Goal: Information Seeking & Learning: Learn about a topic

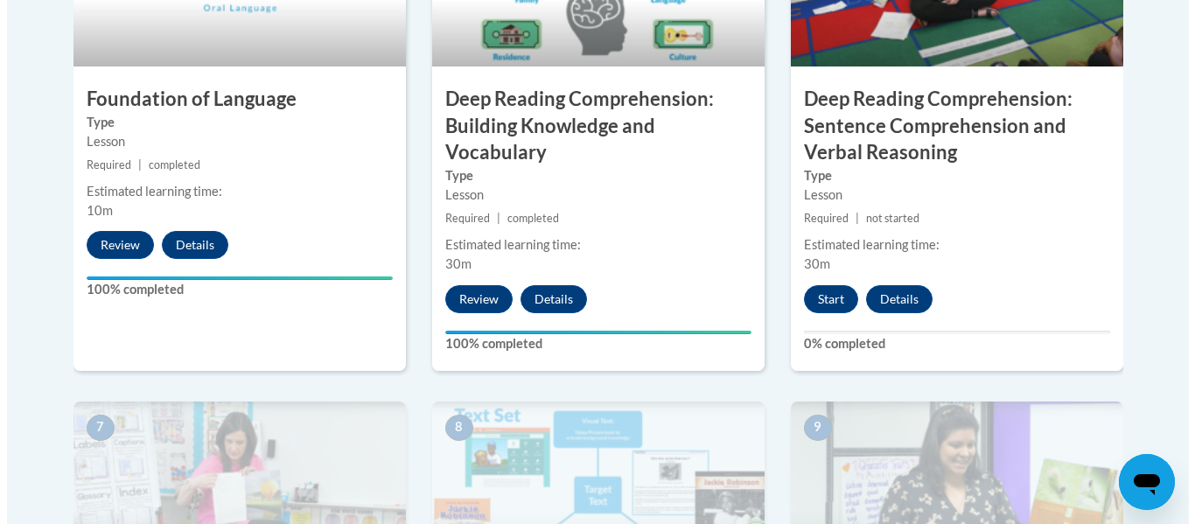
scroll to position [1153, 0]
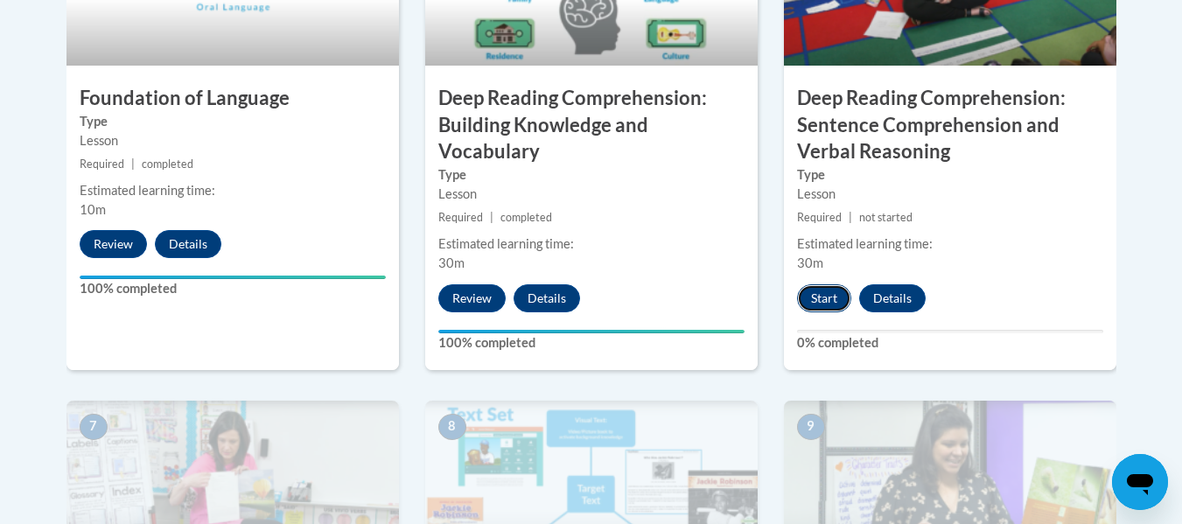
click at [825, 290] on button "Start" at bounding box center [824, 298] width 54 height 28
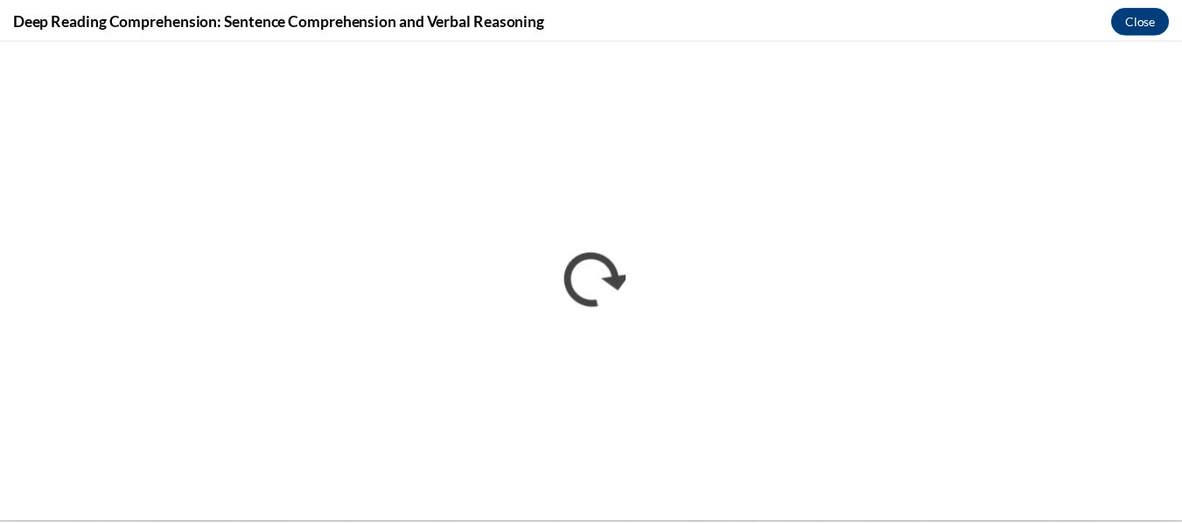
scroll to position [0, 0]
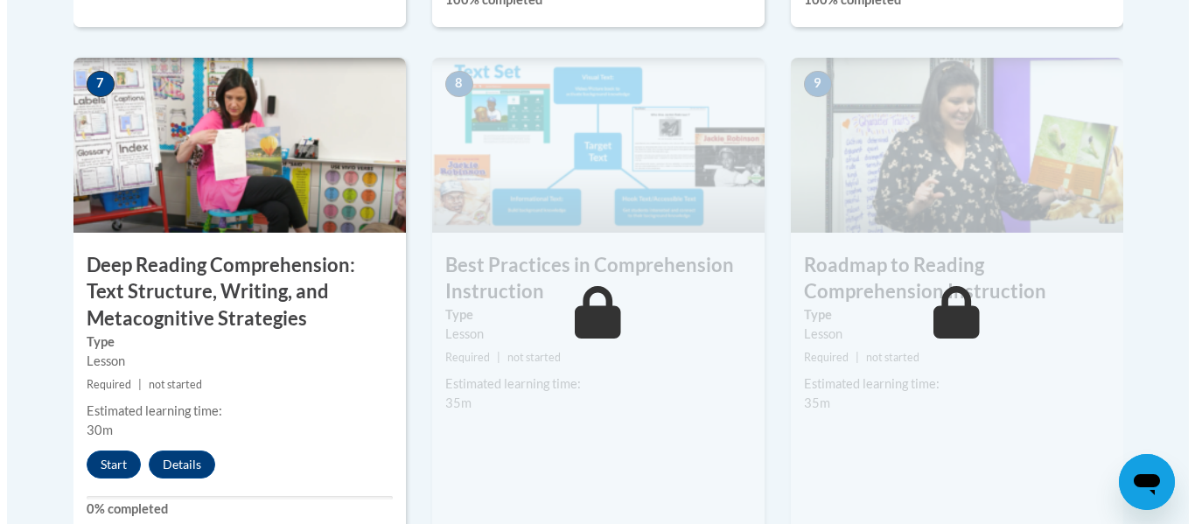
scroll to position [1497, 0]
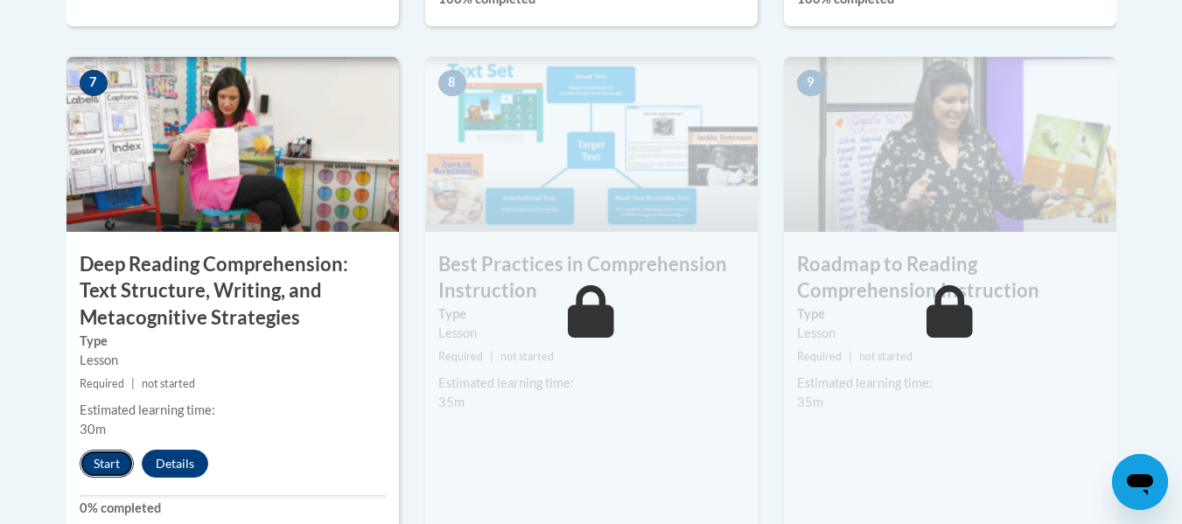
click at [101, 457] on button "Start" at bounding box center [107, 464] width 54 height 28
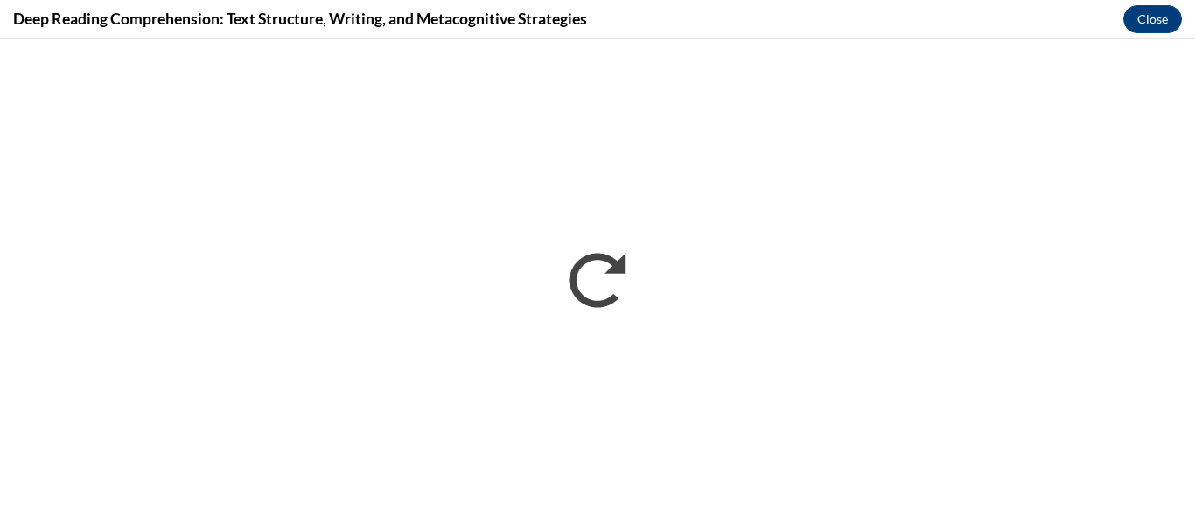
scroll to position [0, 0]
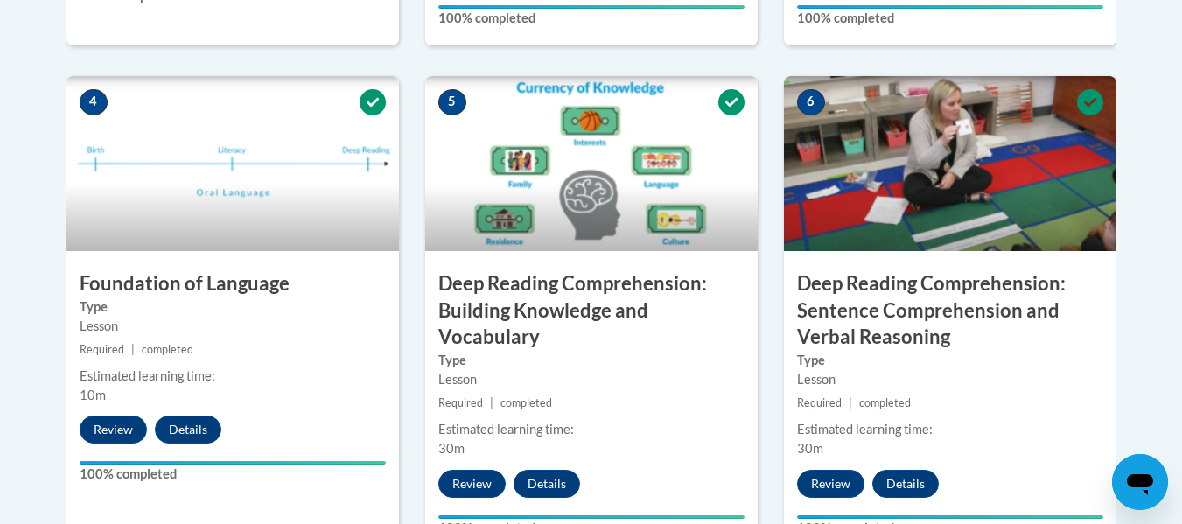
click at [1124, 59] on div "Lessons Active Lessons Lessons Preview Activity 1" at bounding box center [591, 522] width 1076 height 1999
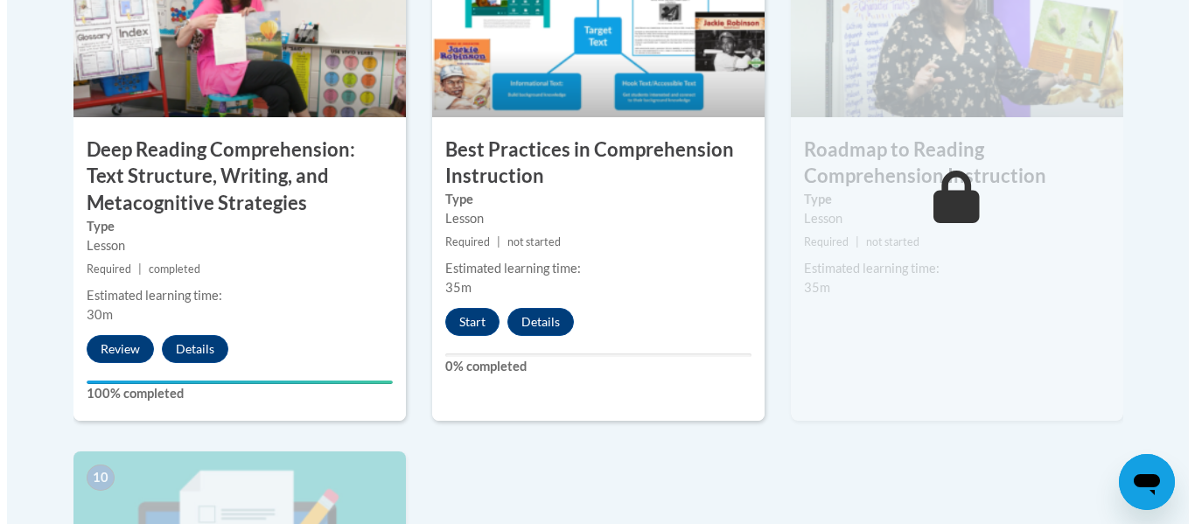
scroll to position [1622, 0]
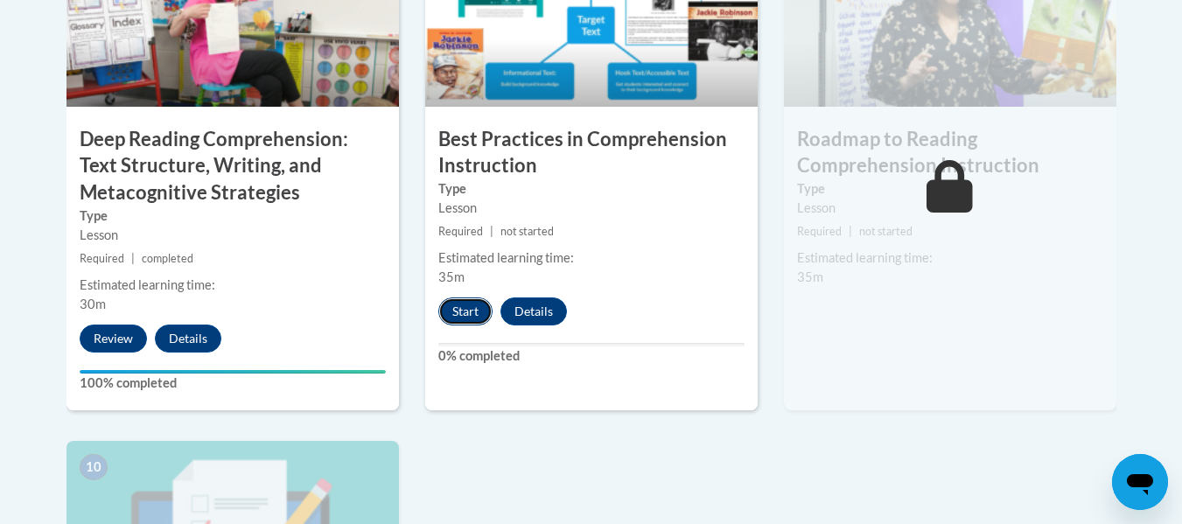
click at [453, 307] on button "Start" at bounding box center [465, 311] width 54 height 28
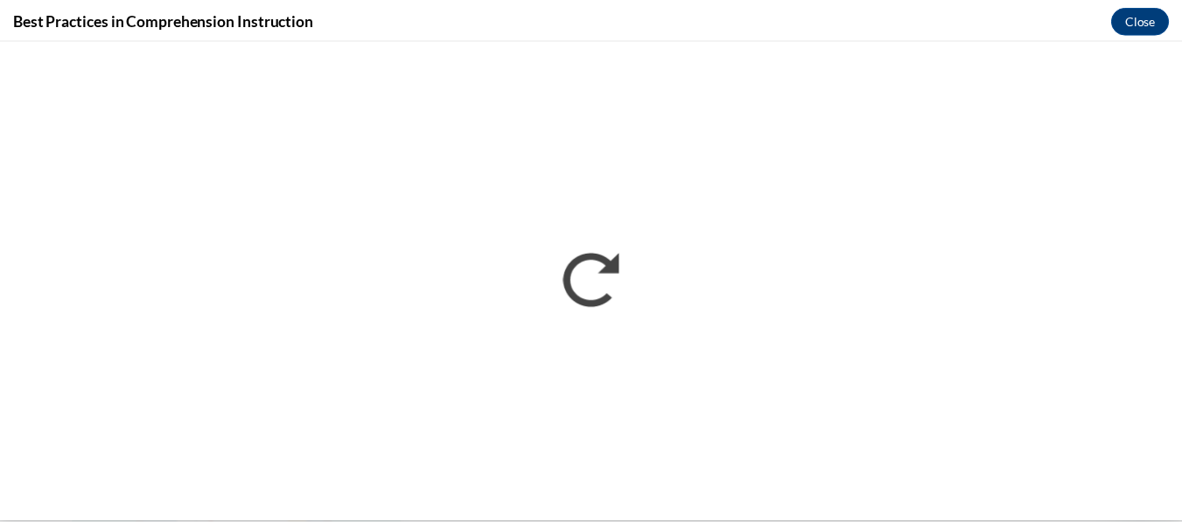
scroll to position [0, 0]
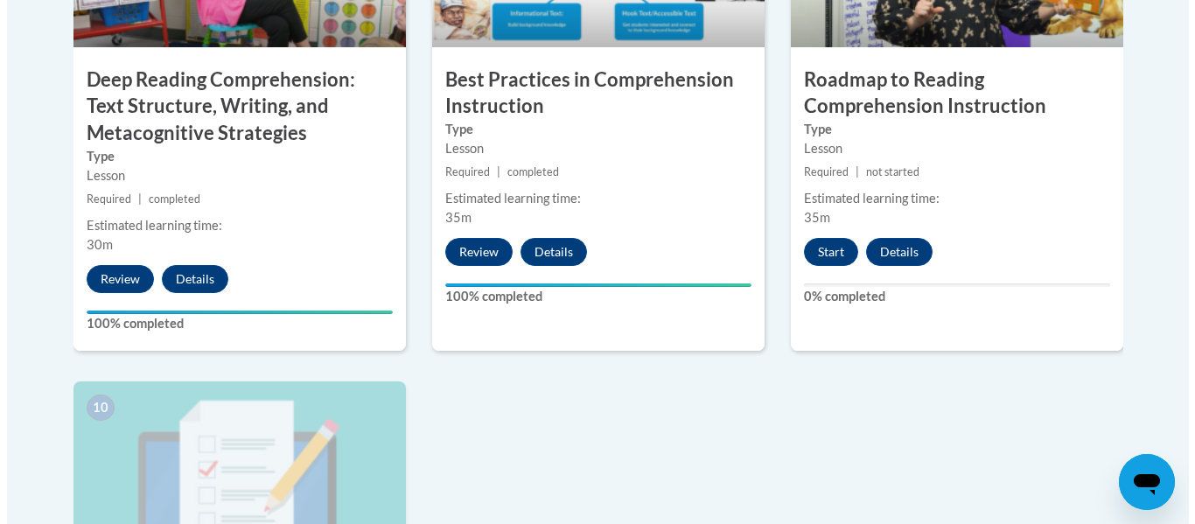
scroll to position [1673, 0]
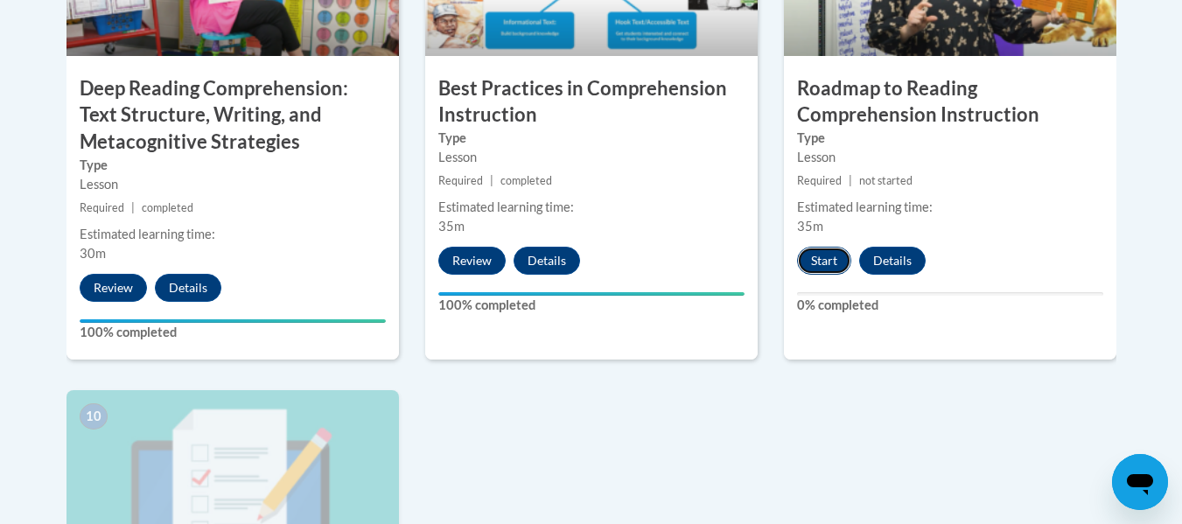
click at [832, 255] on button "Start" at bounding box center [824, 261] width 54 height 28
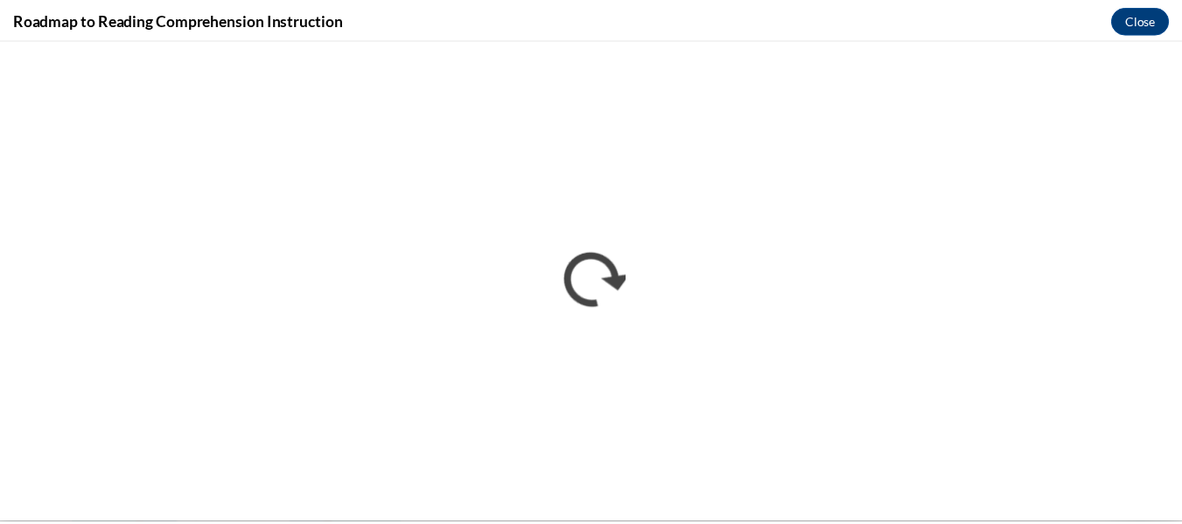
scroll to position [0, 0]
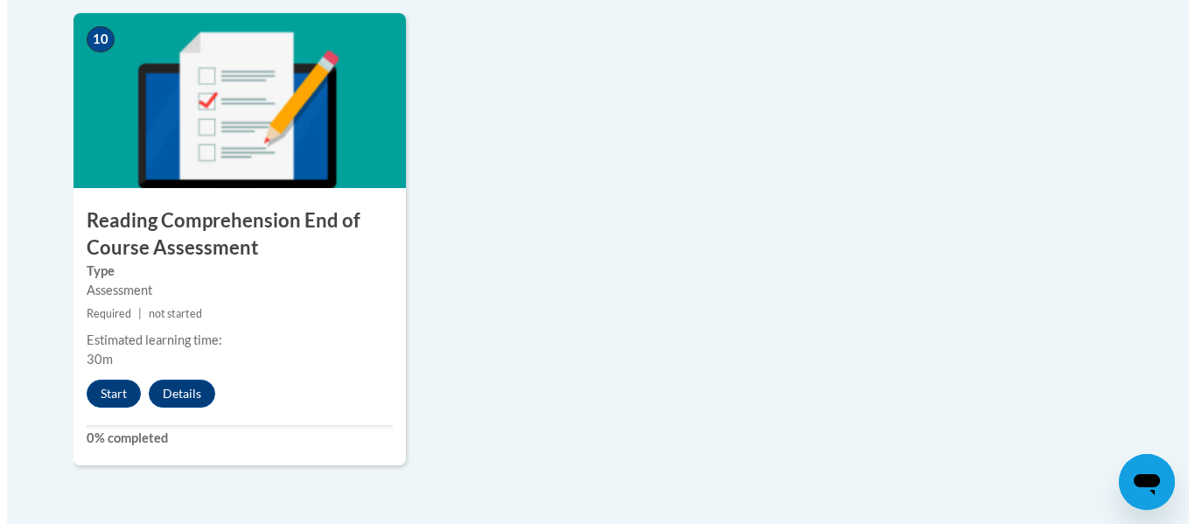
scroll to position [2051, 0]
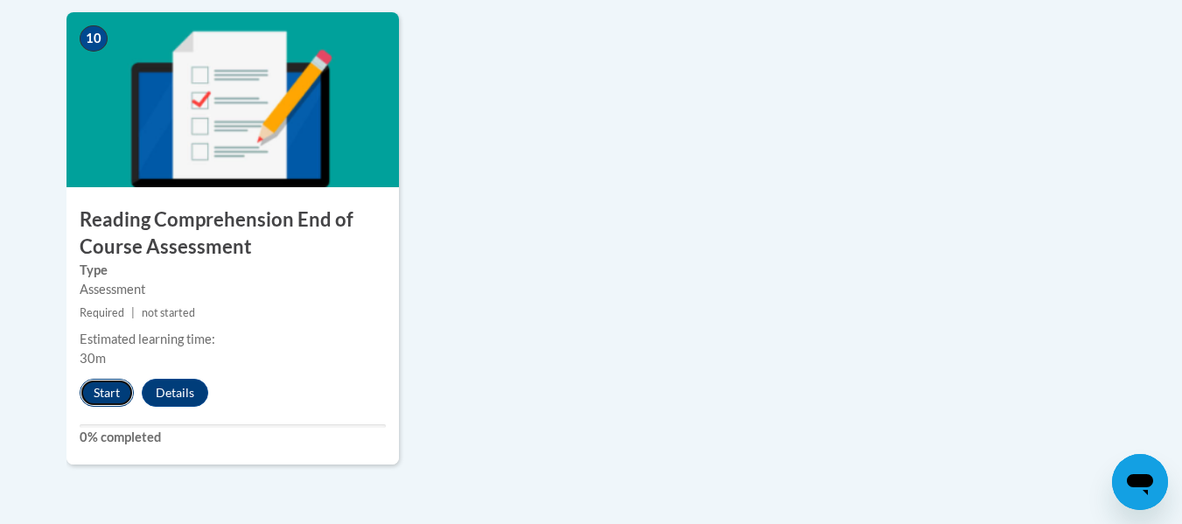
click at [106, 383] on button "Start" at bounding box center [107, 393] width 54 height 28
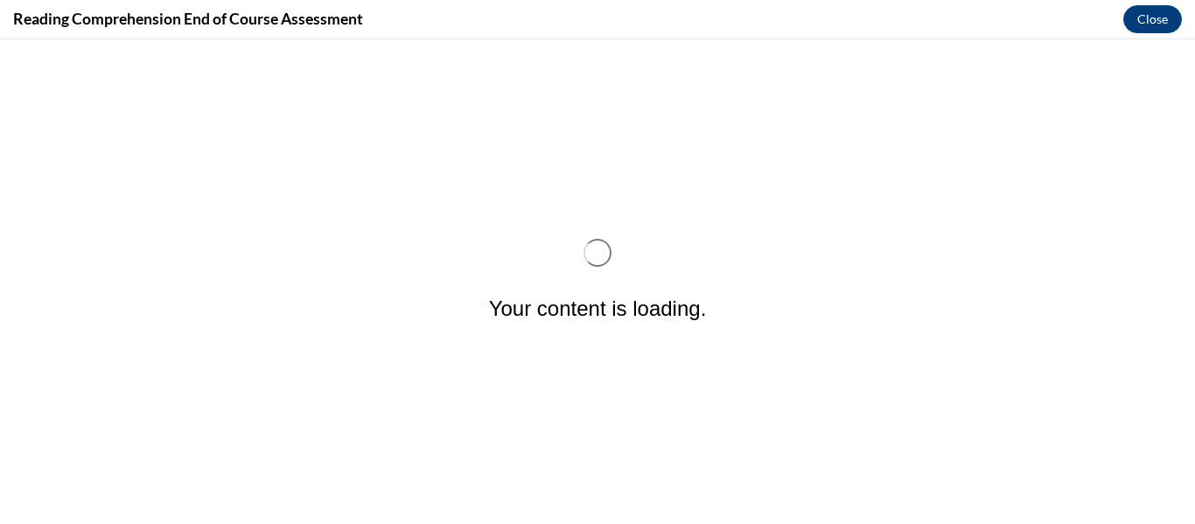
scroll to position [0, 0]
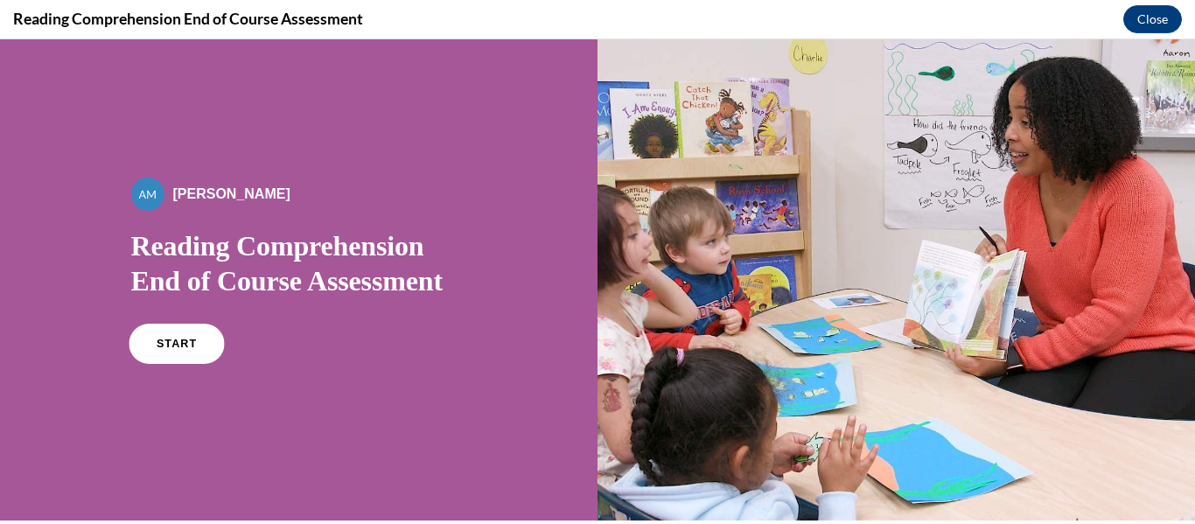
click at [185, 353] on link "START" at bounding box center [176, 344] width 95 height 40
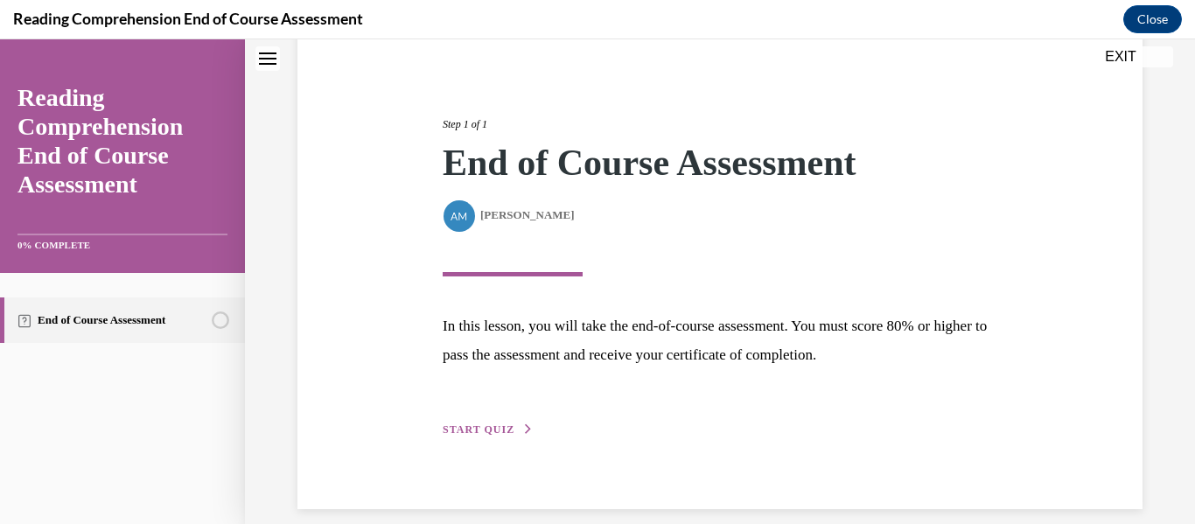
scroll to position [186, 0]
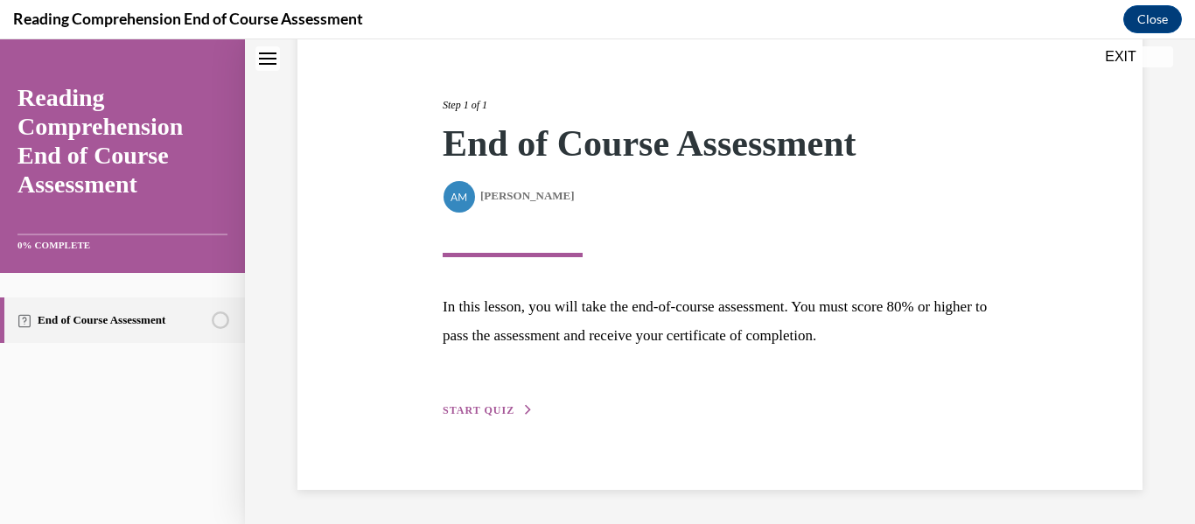
click at [494, 409] on span "START QUIZ" at bounding box center [479, 410] width 72 height 12
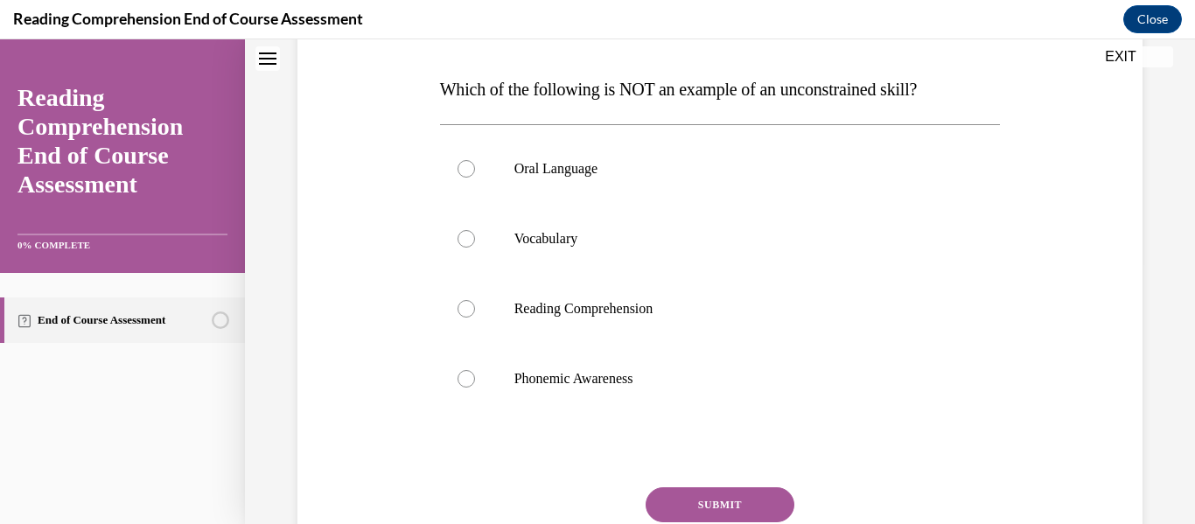
scroll to position [262, 0]
click at [474, 380] on label "Phonemic Awareness" at bounding box center [720, 378] width 561 height 70
click at [474, 380] on input "Phonemic Awareness" at bounding box center [466, 377] width 17 height 17
radio input "true"
click at [730, 493] on button "SUBMIT" at bounding box center [720, 503] width 149 height 35
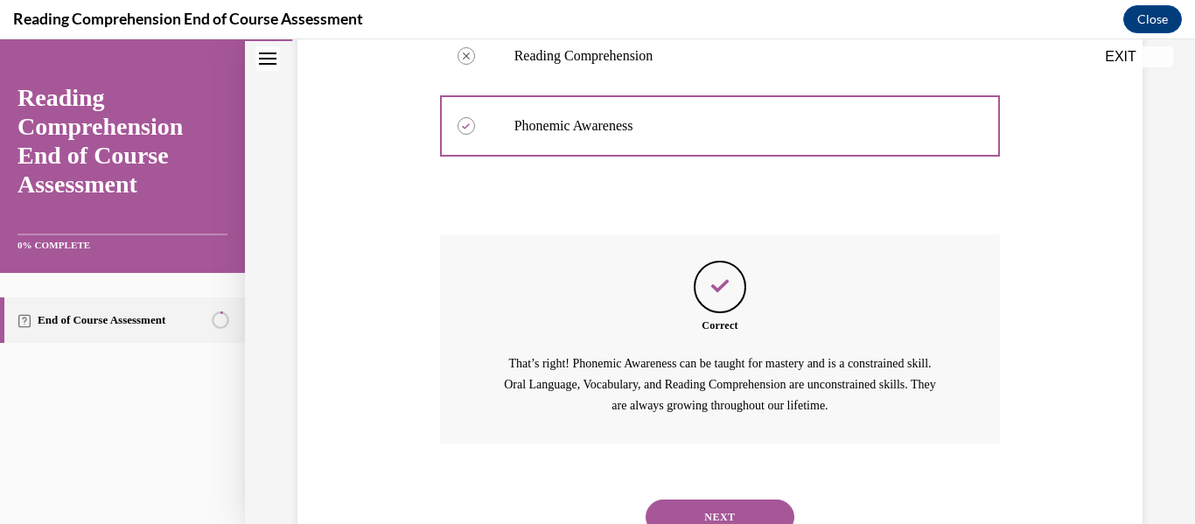
scroll to position [586, 0]
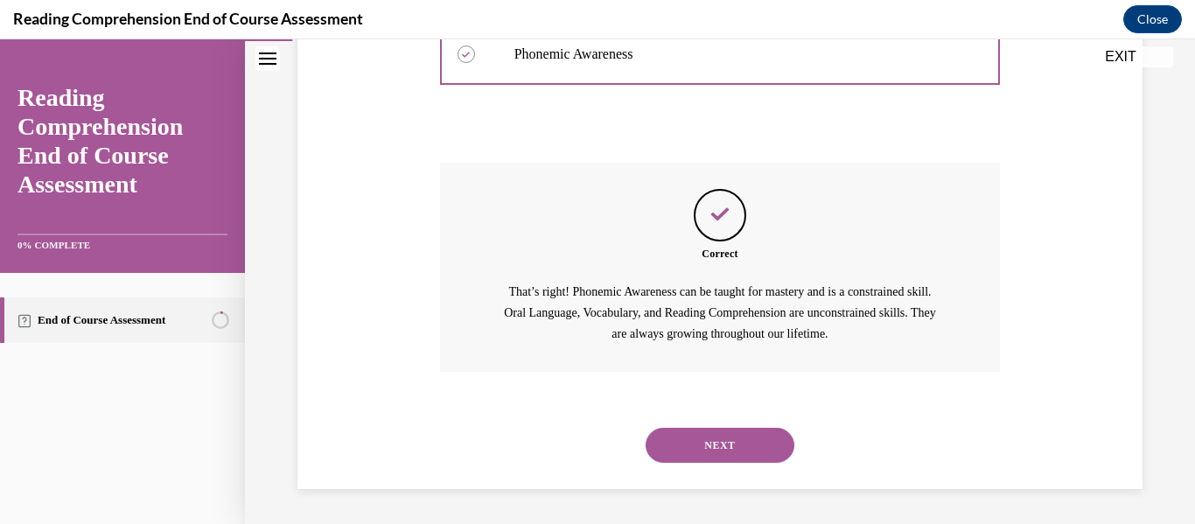
click at [716, 450] on button "NEXT" at bounding box center [720, 445] width 149 height 35
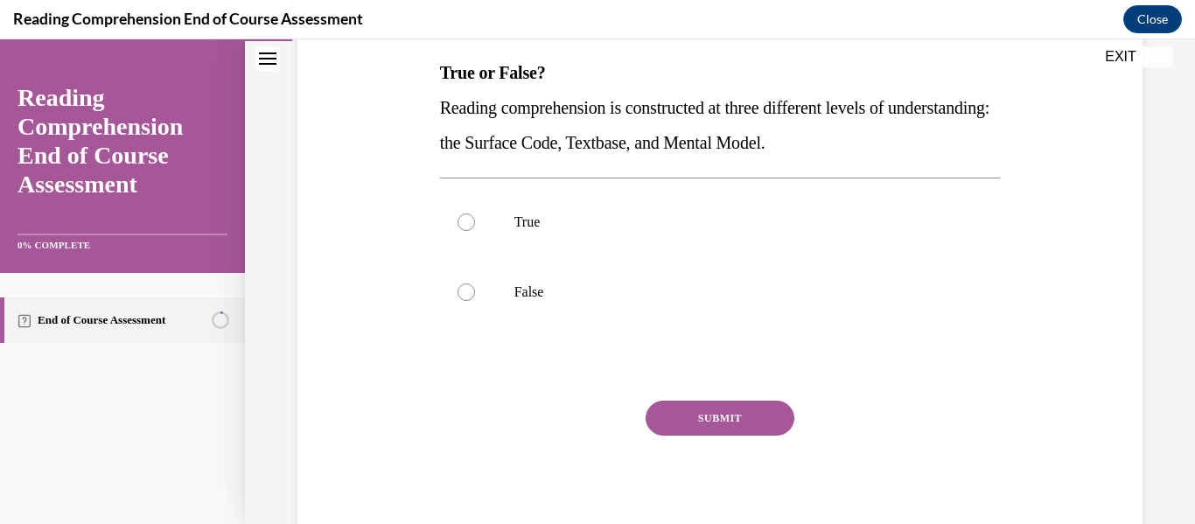
scroll to position [281, 0]
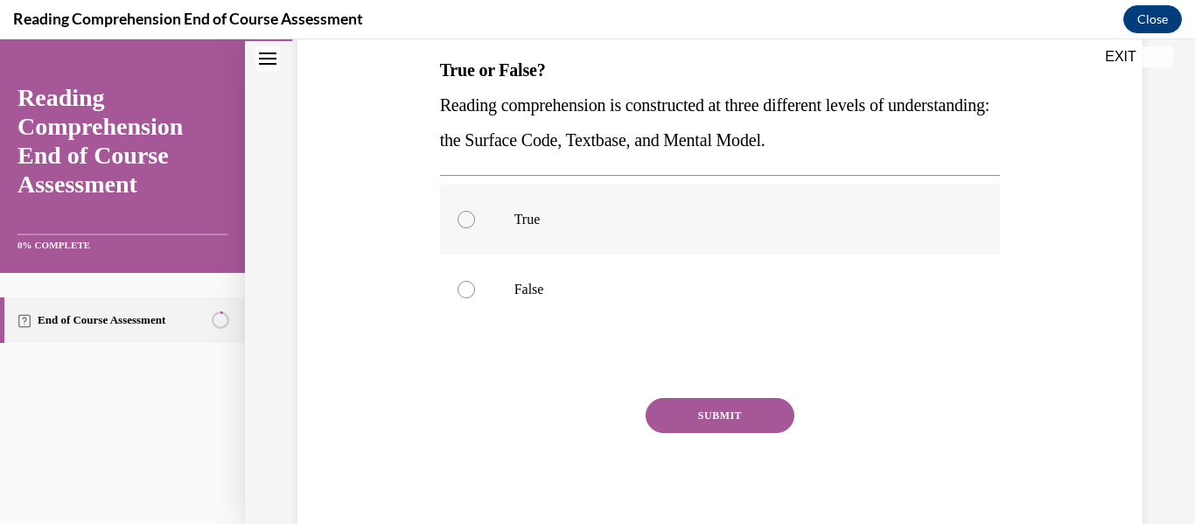
click at [457, 226] on label "True" at bounding box center [720, 220] width 561 height 70
click at [458, 226] on input "True" at bounding box center [466, 219] width 17 height 17
radio input "true"
click at [769, 416] on button "SUBMIT" at bounding box center [720, 415] width 149 height 35
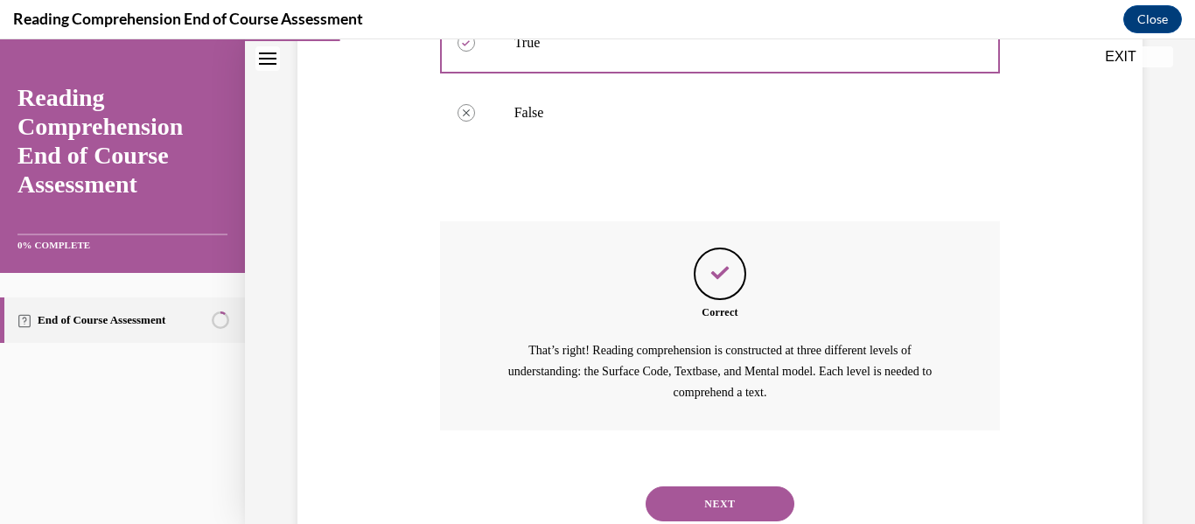
scroll to position [458, 0]
click at [730, 505] on button "NEXT" at bounding box center [720, 503] width 149 height 35
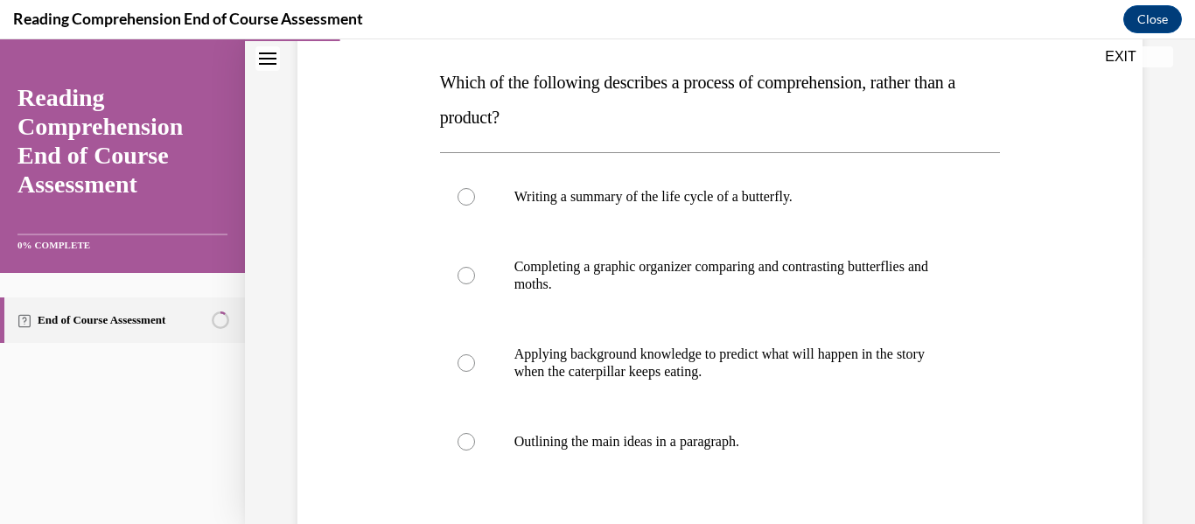
scroll to position [269, 0]
click at [461, 192] on div at bounding box center [466, 195] width 17 height 17
click at [461, 192] on input "Writing a summary of the life cycle of a butterfly." at bounding box center [466, 195] width 17 height 17
radio input "true"
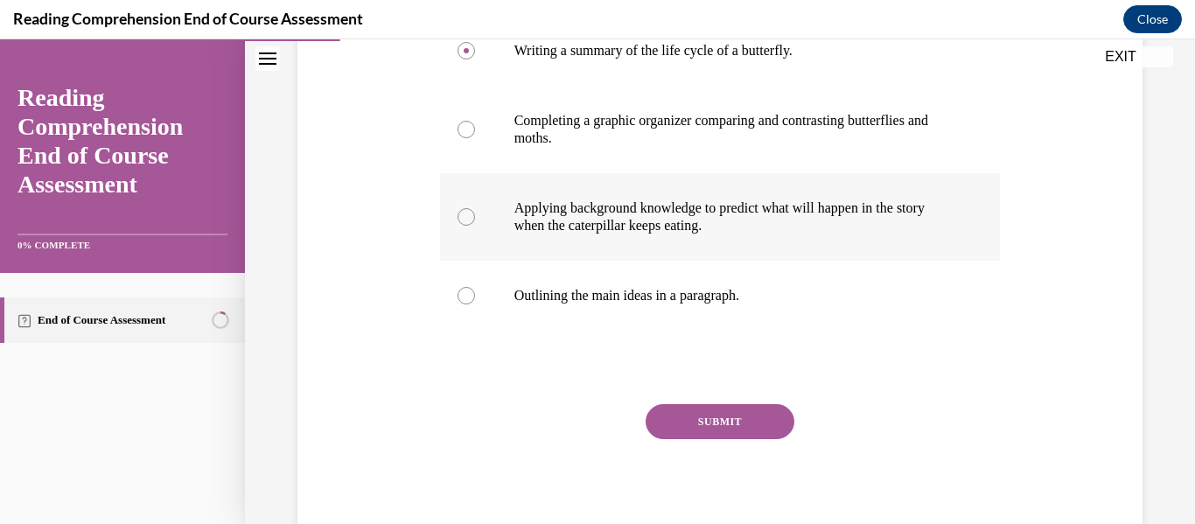
scroll to position [421, 0]
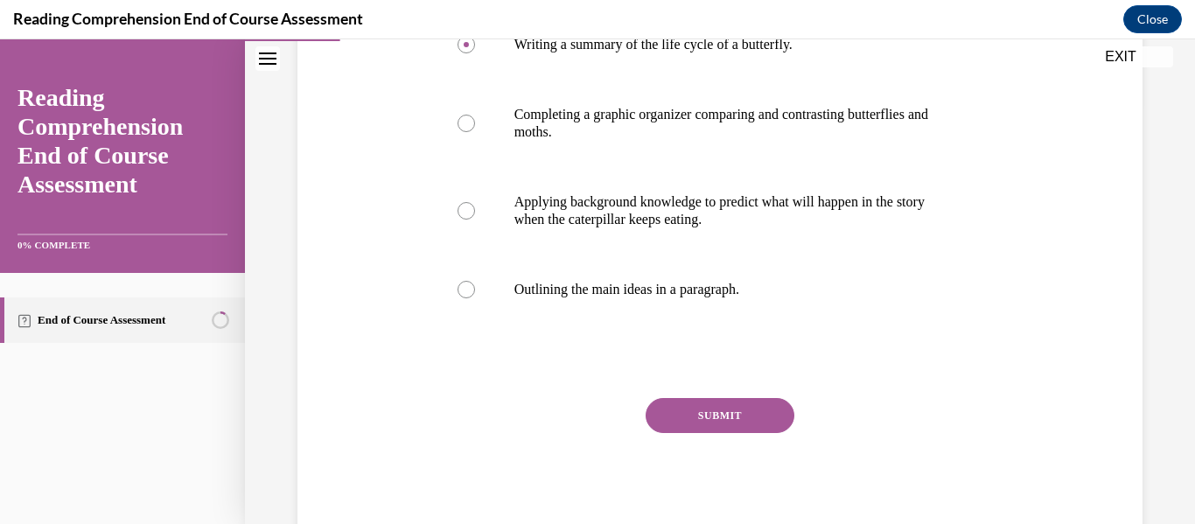
click at [698, 419] on button "SUBMIT" at bounding box center [720, 415] width 149 height 35
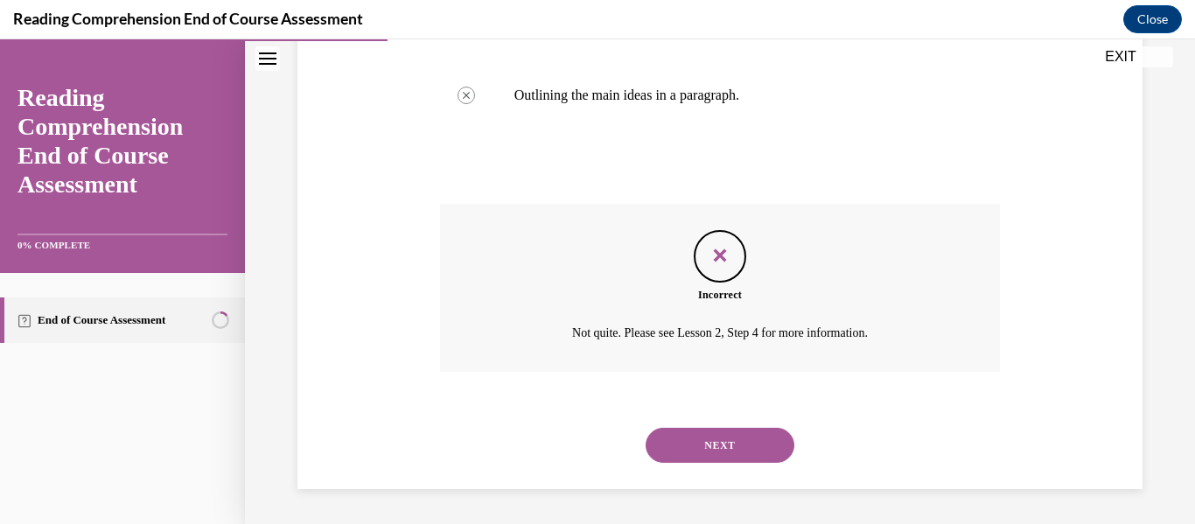
scroll to position [613, 0]
click at [719, 448] on button "NEXT" at bounding box center [720, 447] width 149 height 35
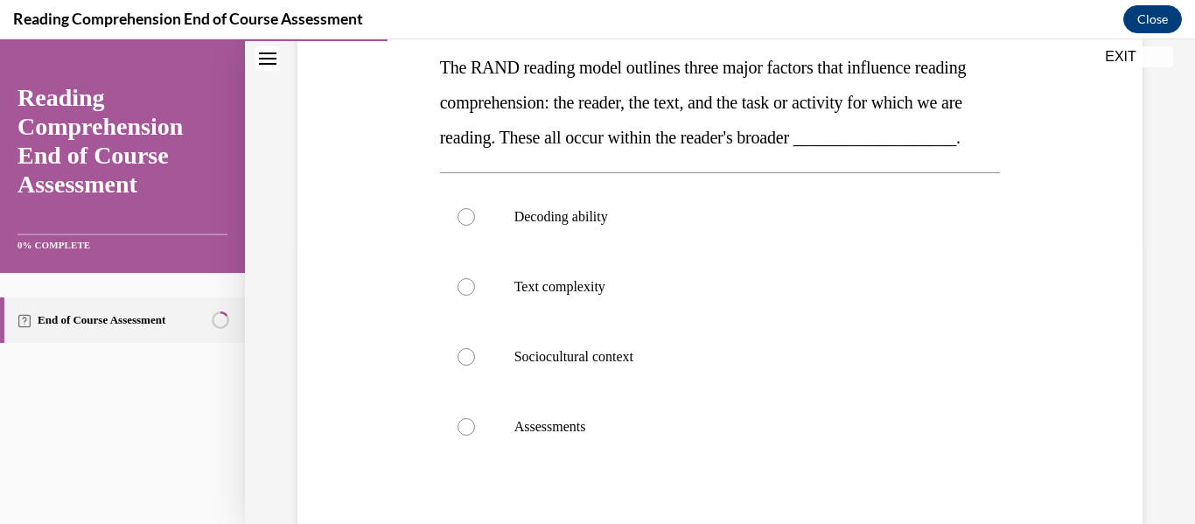
scroll to position [283, 0]
click at [459, 366] on div at bounding box center [466, 356] width 17 height 17
click at [459, 366] on input "Sociocultural context" at bounding box center [466, 356] width 17 height 17
radio input "true"
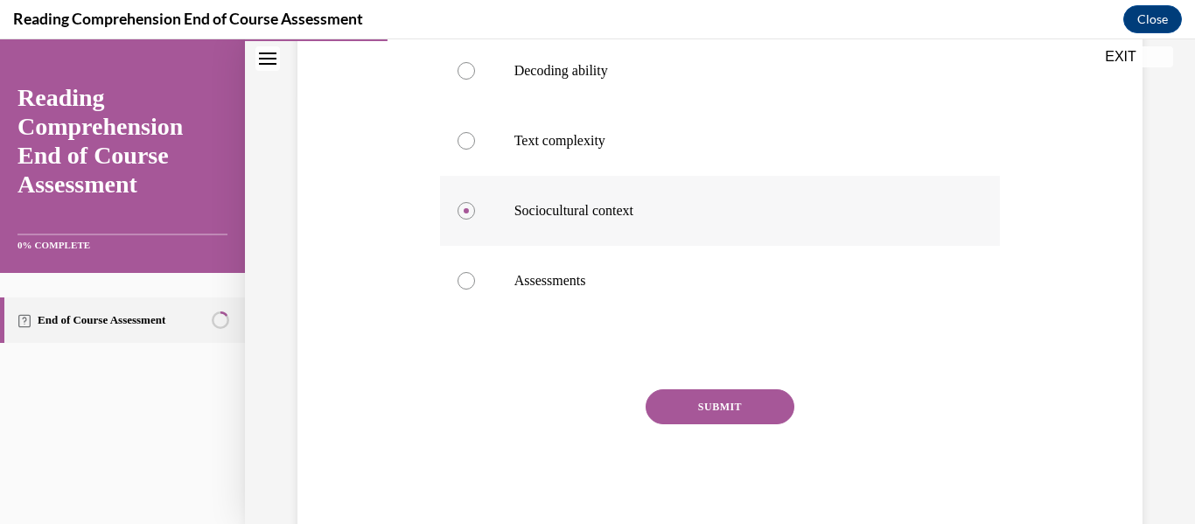
scroll to position [456, 0]
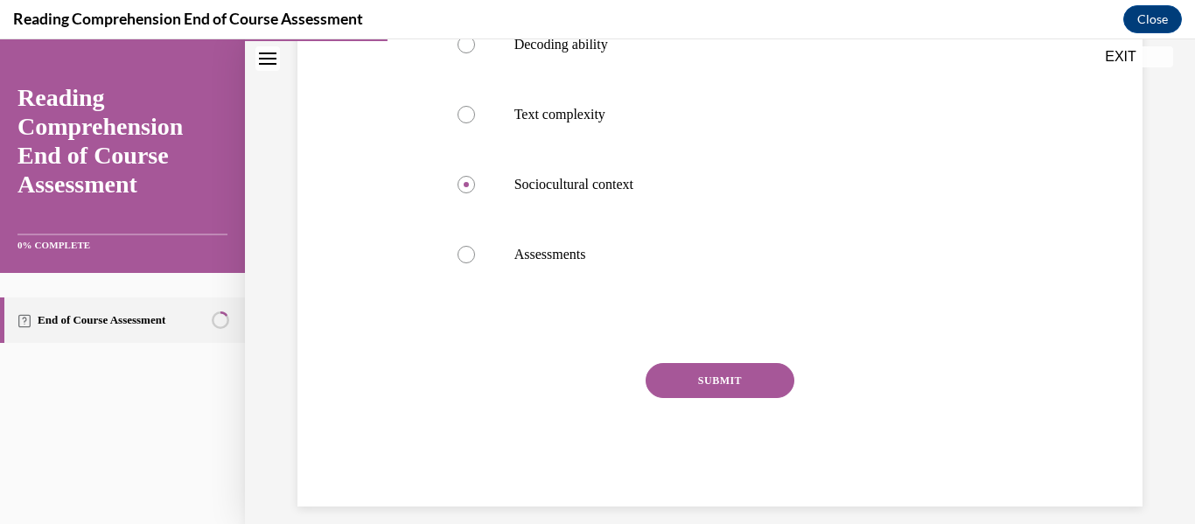
click at [729, 398] on button "SUBMIT" at bounding box center [720, 380] width 149 height 35
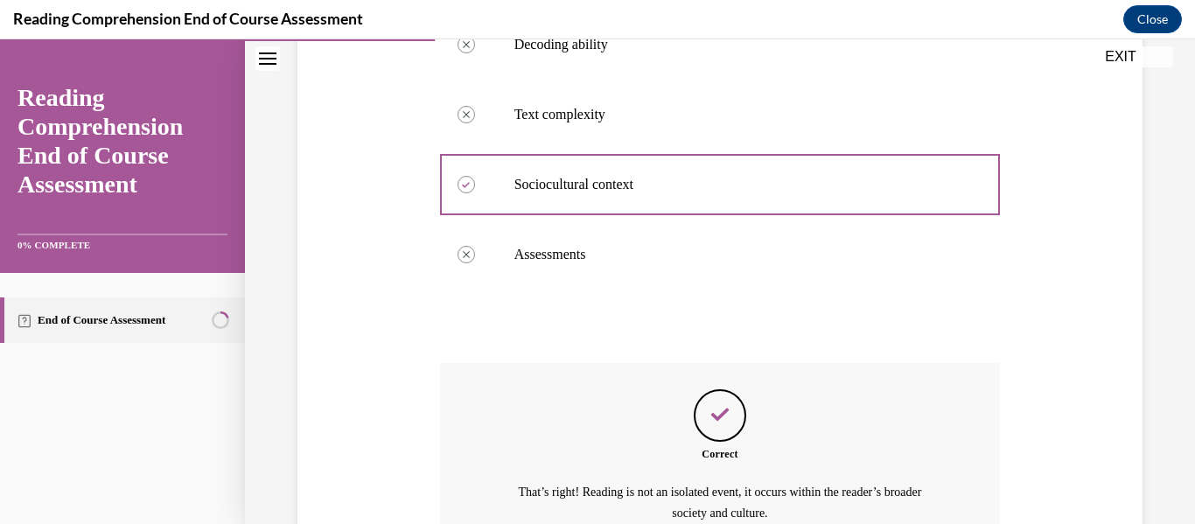
scroll to position [671, 0]
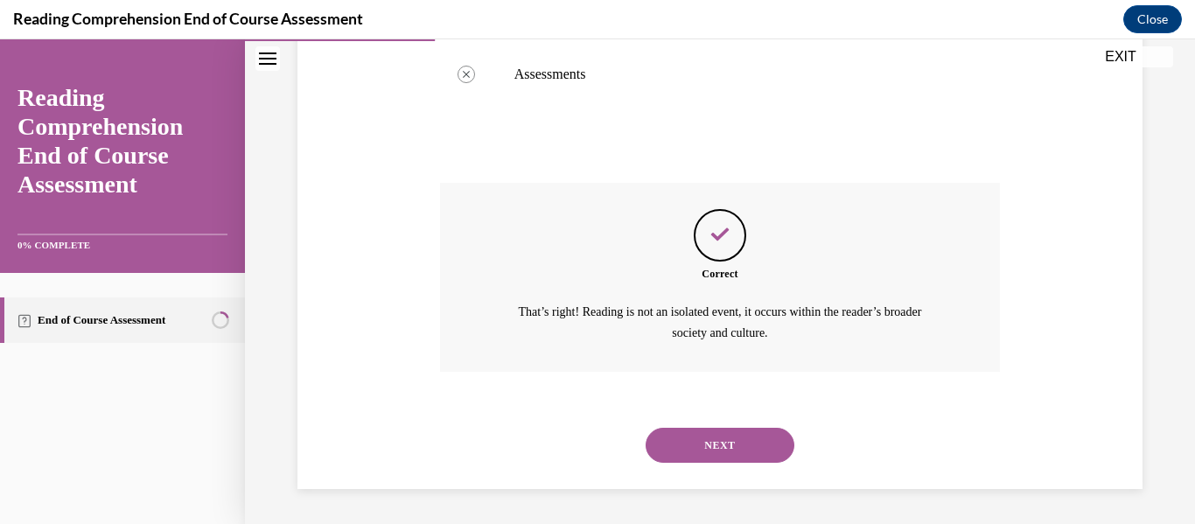
click at [717, 440] on button "NEXT" at bounding box center [720, 445] width 149 height 35
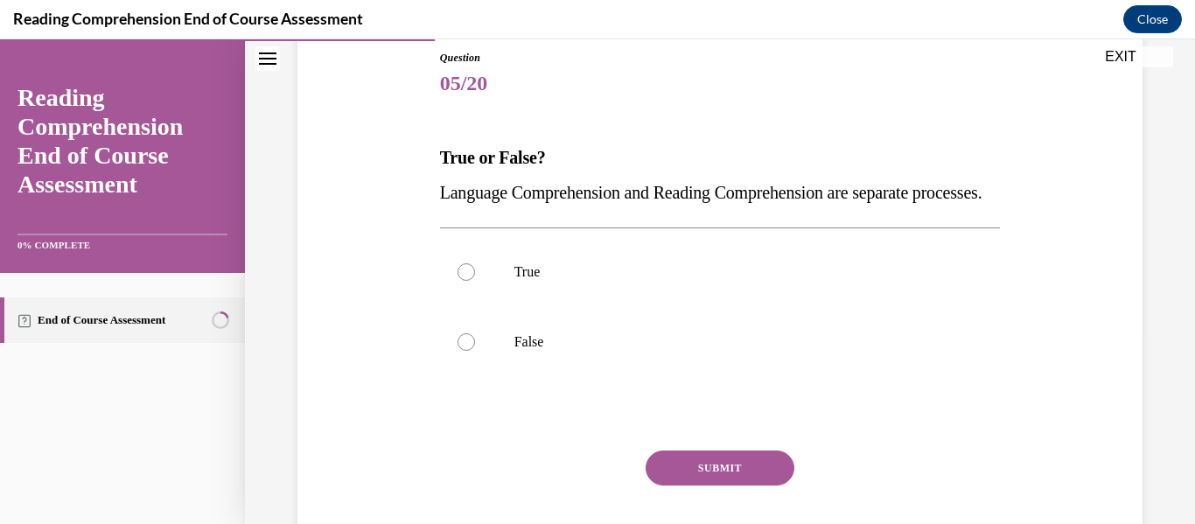
scroll to position [197, 0]
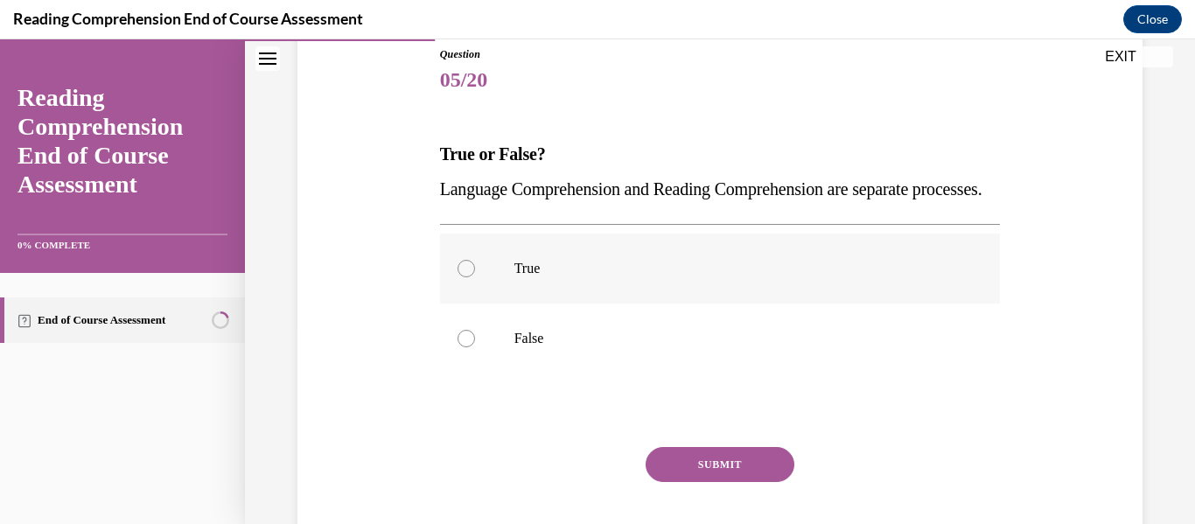
click at [472, 277] on div at bounding box center [466, 268] width 17 height 17
click at [472, 277] on input "True" at bounding box center [466, 268] width 17 height 17
radio input "true"
click at [739, 482] on button "SUBMIT" at bounding box center [720, 464] width 149 height 35
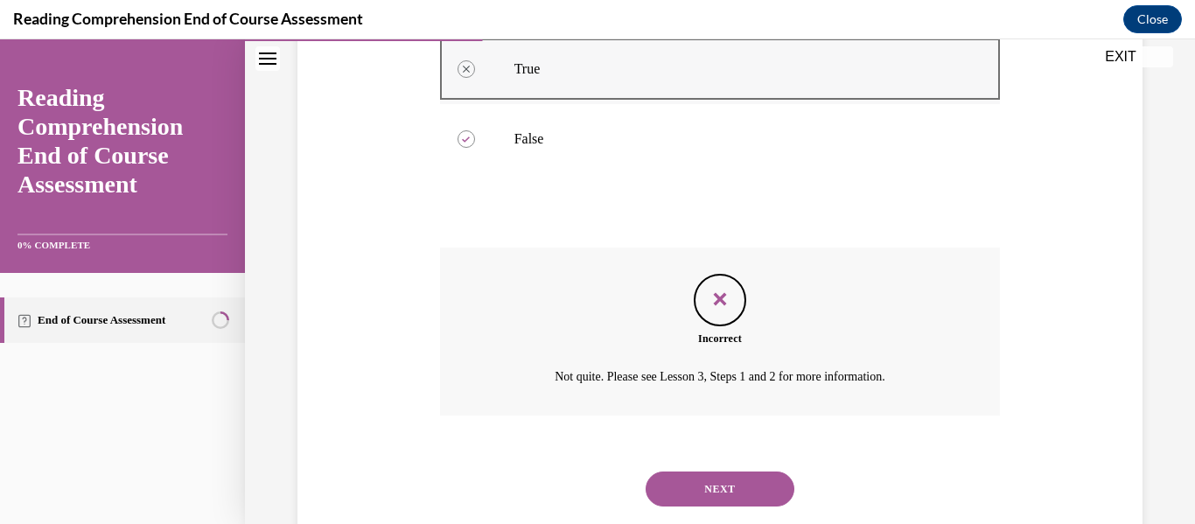
scroll to position [475, 0]
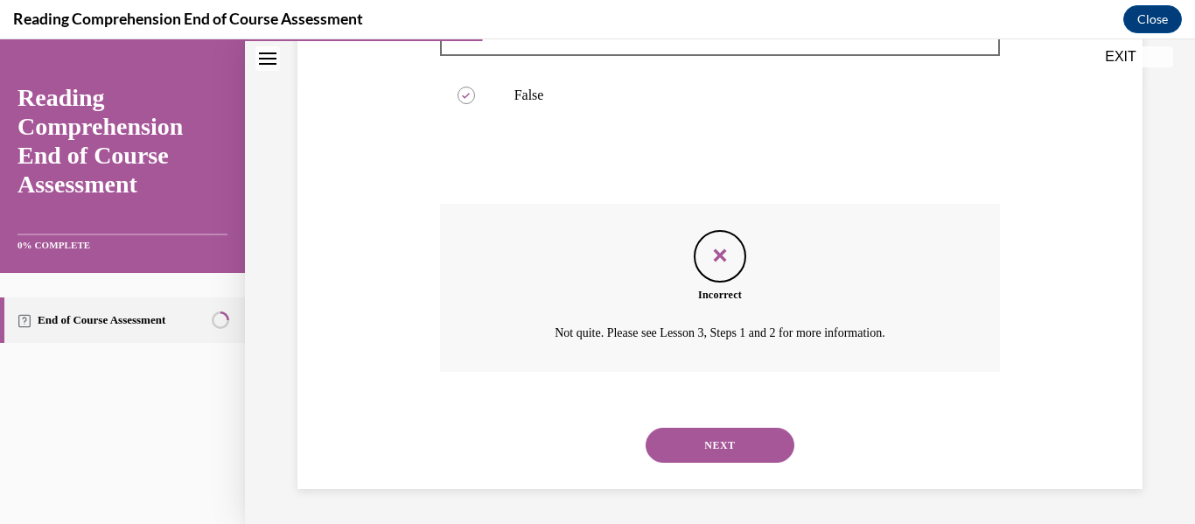
click at [727, 458] on button "NEXT" at bounding box center [720, 445] width 149 height 35
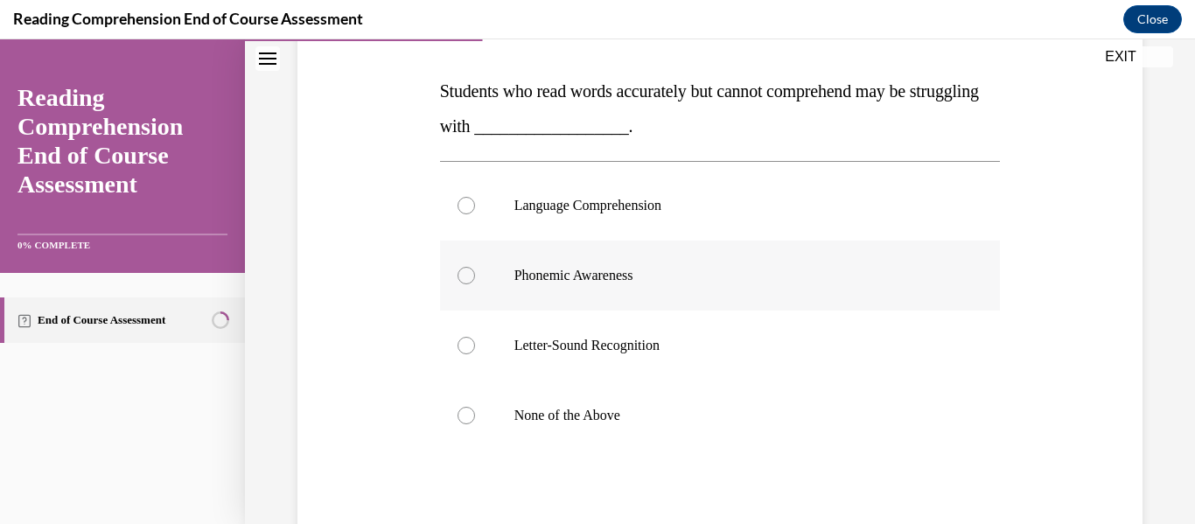
scroll to position [255, 0]
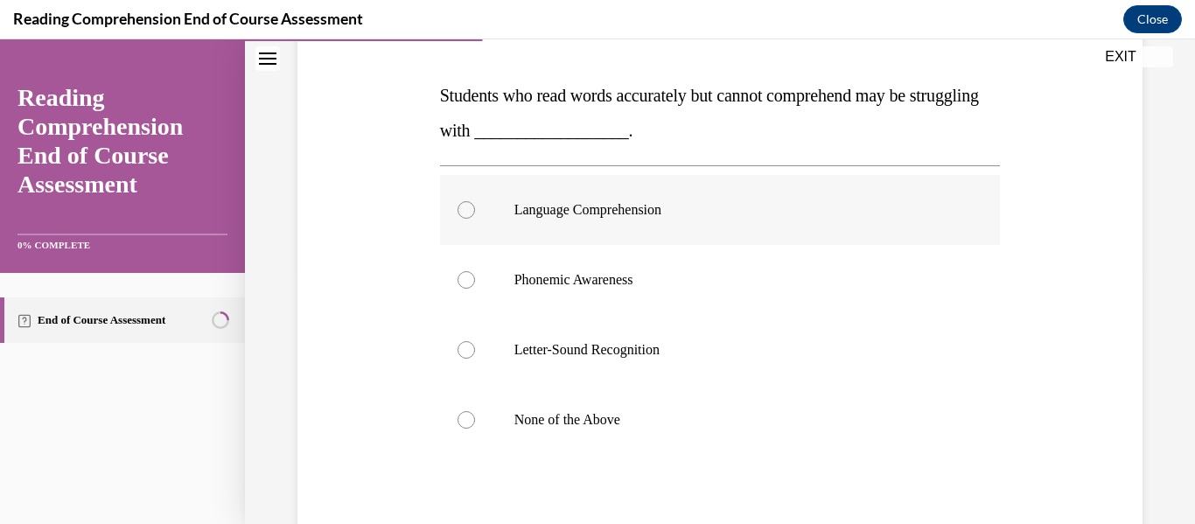
click at [458, 213] on div at bounding box center [466, 209] width 17 height 17
click at [458, 213] on input "Language Comprehension" at bounding box center [466, 209] width 17 height 17
radio input "true"
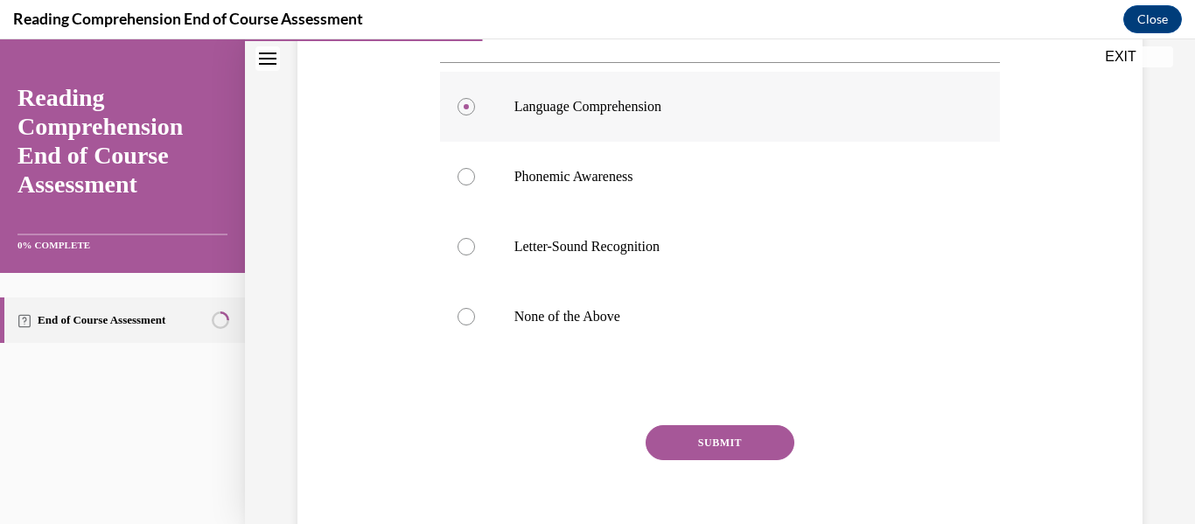
scroll to position [386, 0]
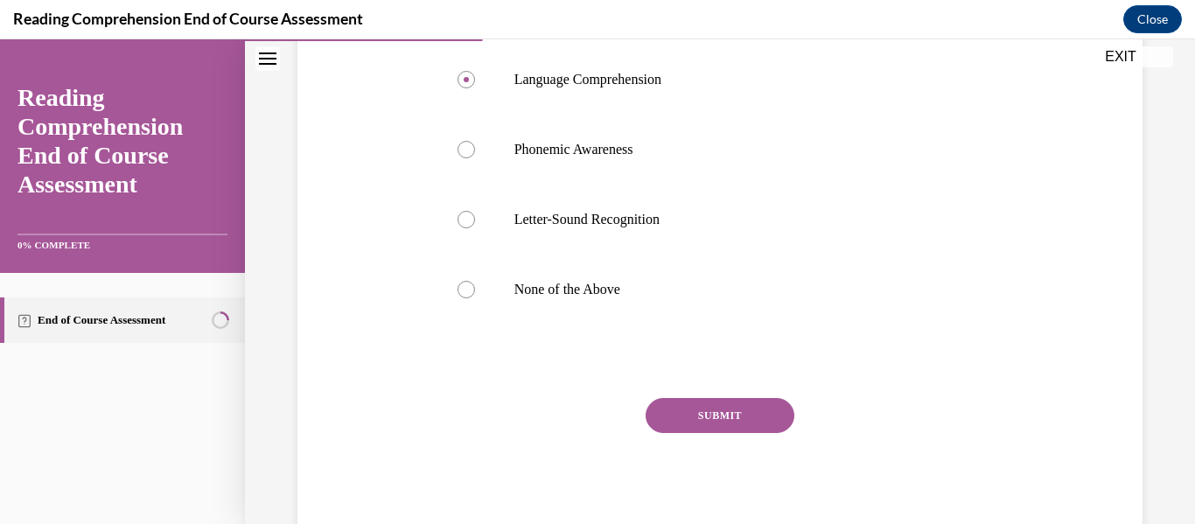
click at [731, 409] on button "SUBMIT" at bounding box center [720, 415] width 149 height 35
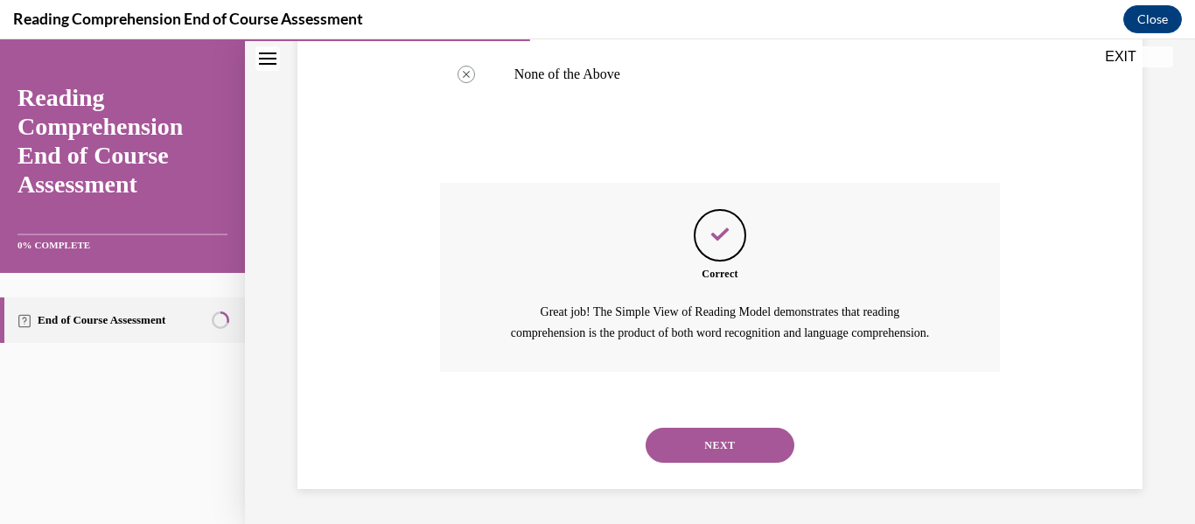
scroll to position [621, 0]
click at [721, 448] on button "NEXT" at bounding box center [720, 445] width 149 height 35
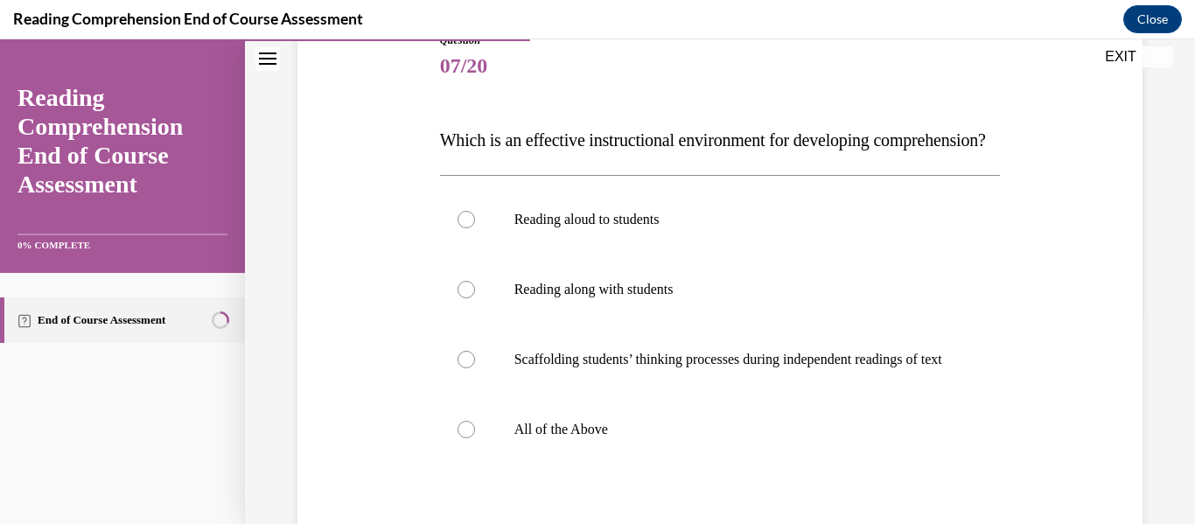
scroll to position [215, 0]
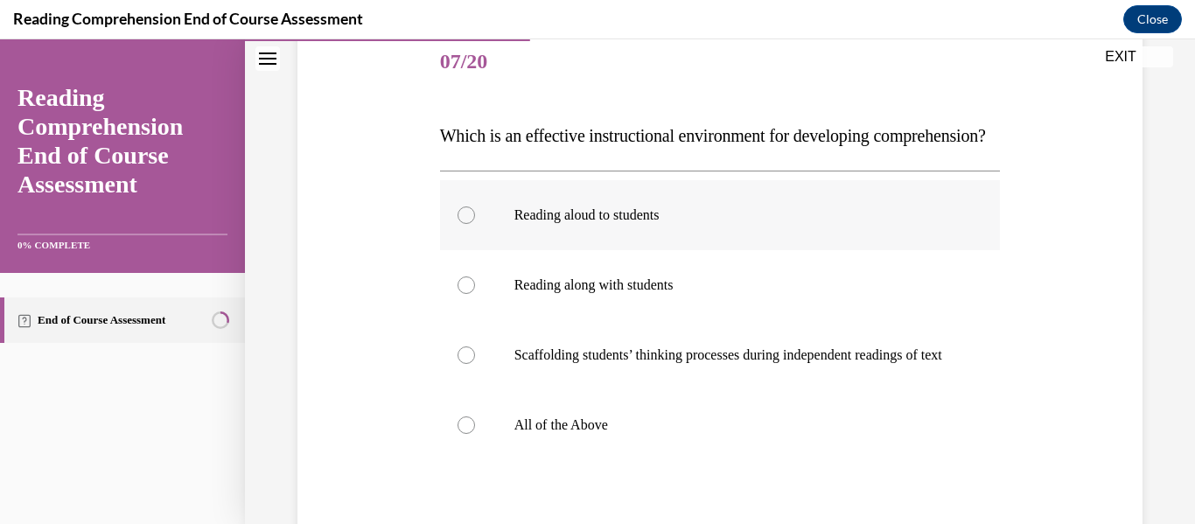
click at [461, 224] on div at bounding box center [466, 214] width 17 height 17
click at [461, 224] on input "Reading aloud to students" at bounding box center [466, 214] width 17 height 17
radio input "true"
click at [468, 224] on div at bounding box center [466, 214] width 17 height 17
click at [468, 224] on input "Reading aloud to students" at bounding box center [466, 214] width 17 height 17
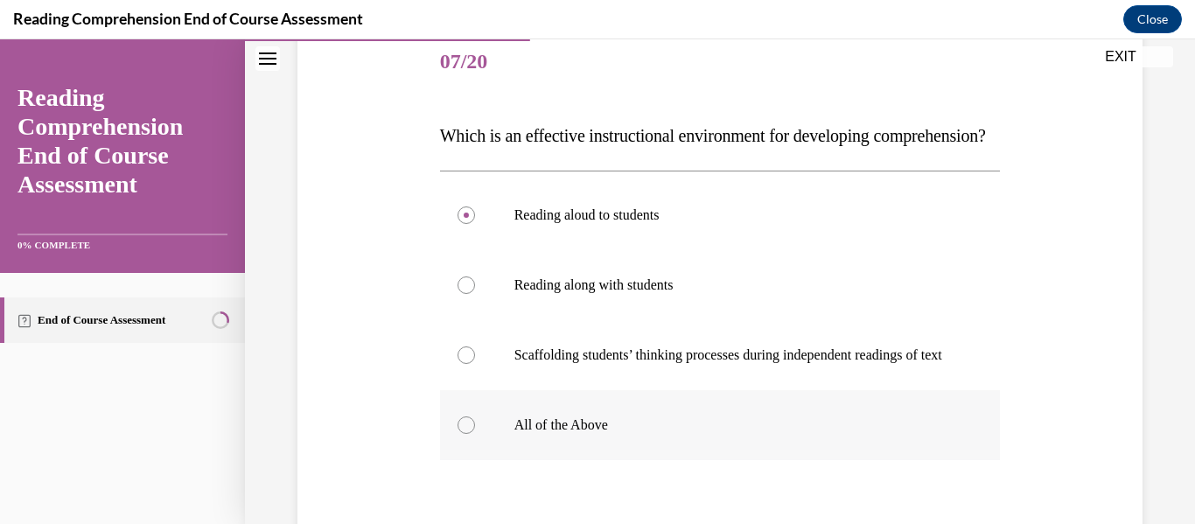
click at [800, 434] on p "All of the Above" at bounding box center [735, 424] width 443 height 17
click at [475, 434] on input "All of the Above" at bounding box center [466, 424] width 17 height 17
radio input "true"
click at [1022, 248] on div "Question 07/20 Which is an effective instructional environment for developing c…" at bounding box center [720, 327] width 854 height 702
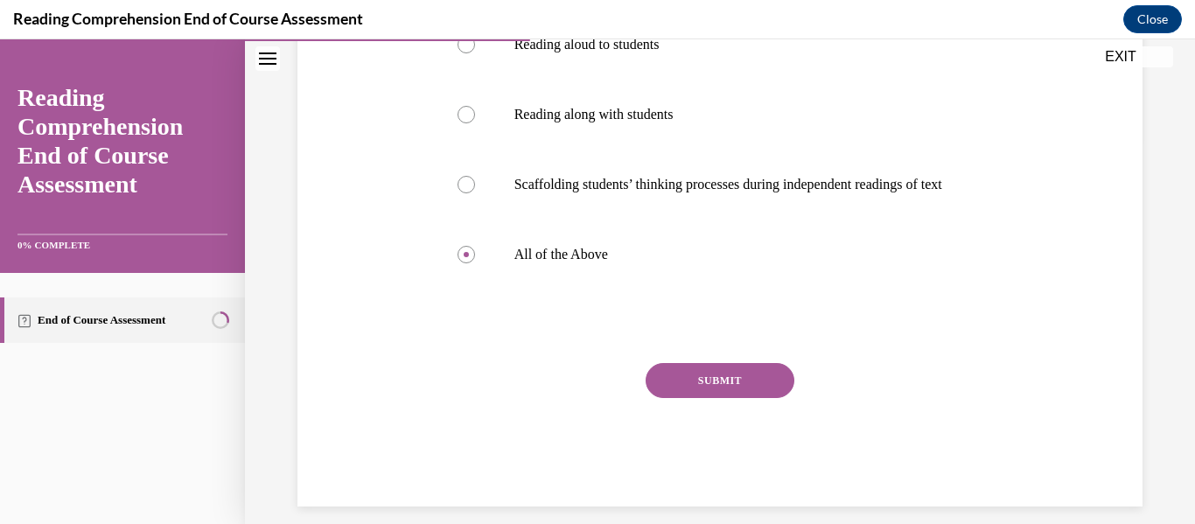
scroll to position [403, 0]
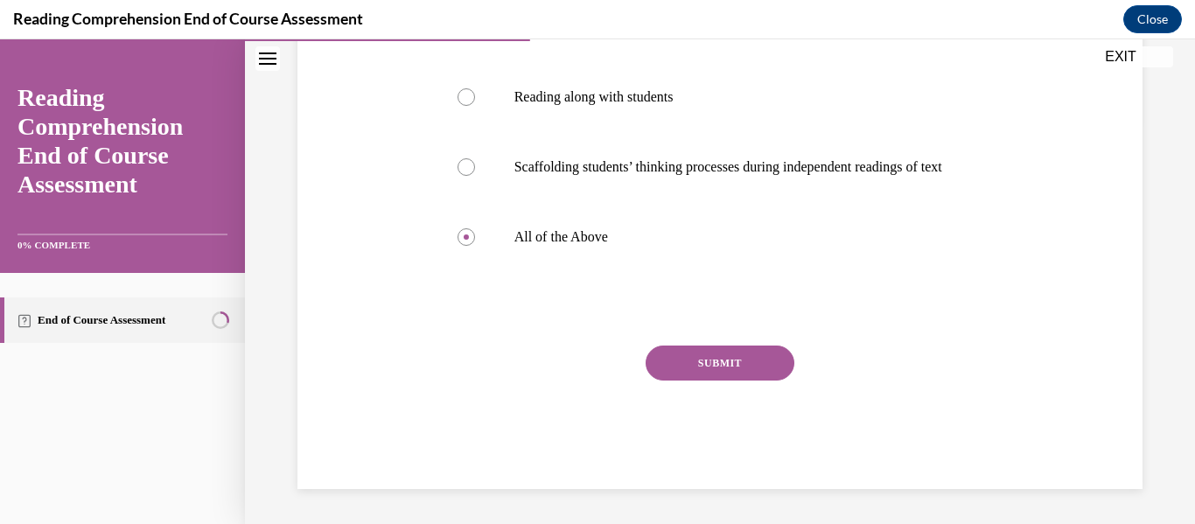
click at [733, 381] on button "SUBMIT" at bounding box center [720, 363] width 149 height 35
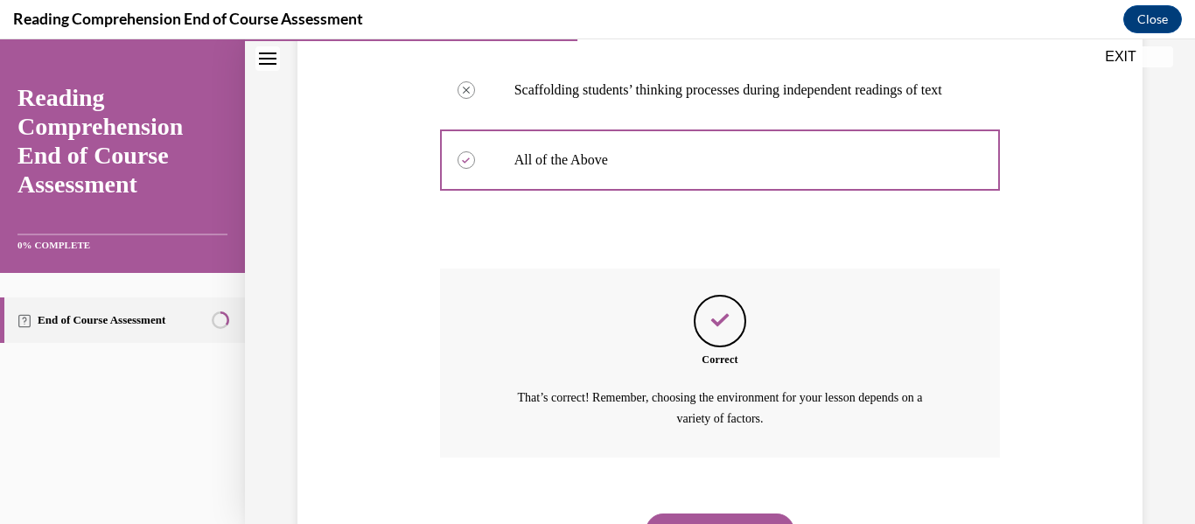
scroll to position [618, 0]
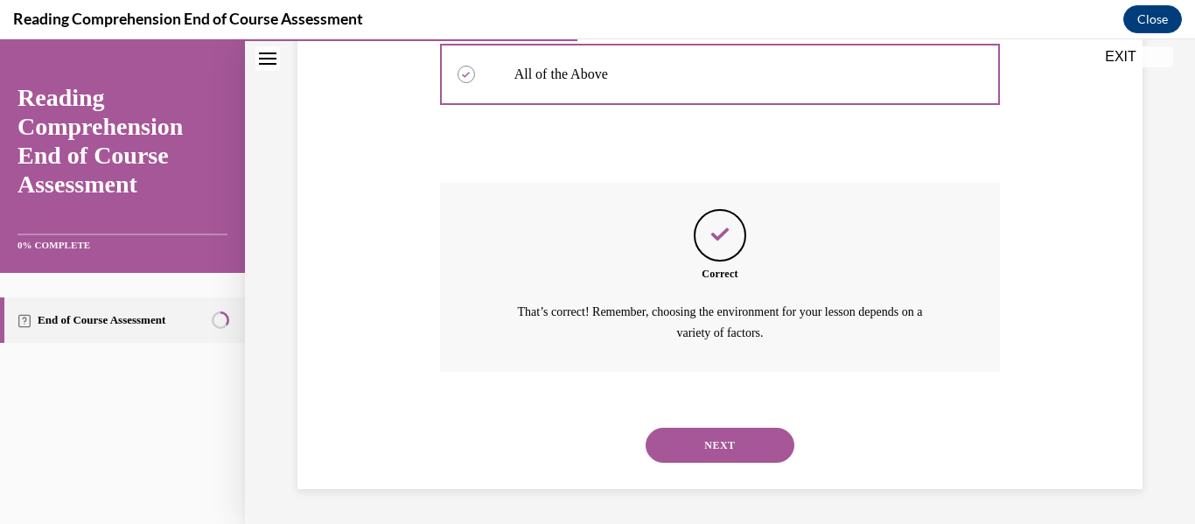
click at [723, 448] on button "NEXT" at bounding box center [720, 445] width 149 height 35
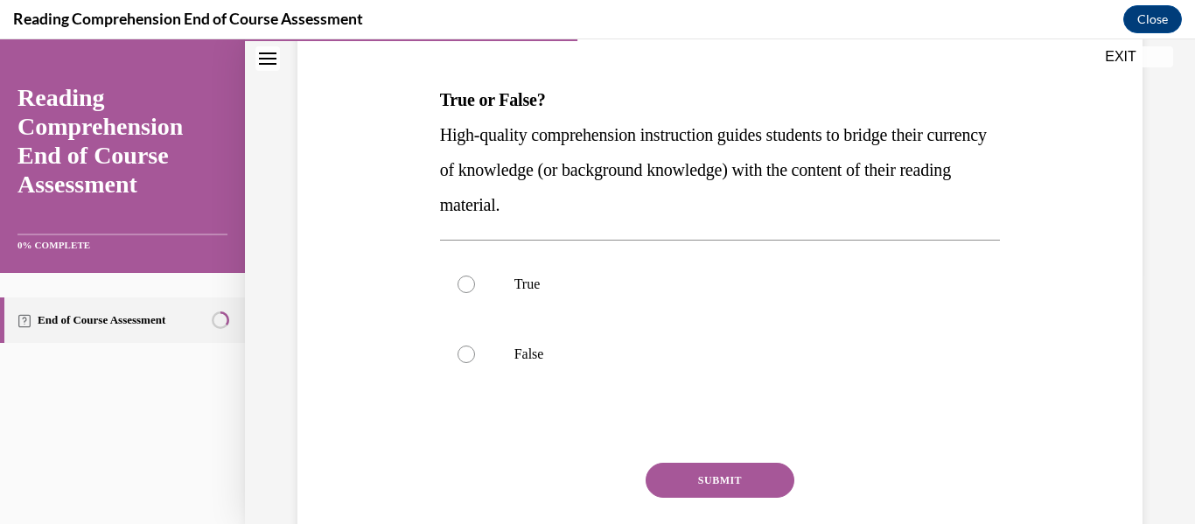
scroll to position [250, 0]
click at [467, 285] on div at bounding box center [466, 284] width 17 height 17
click at [467, 285] on input "True" at bounding box center [466, 284] width 17 height 17
radio input "true"
click at [750, 483] on button "SUBMIT" at bounding box center [720, 481] width 149 height 35
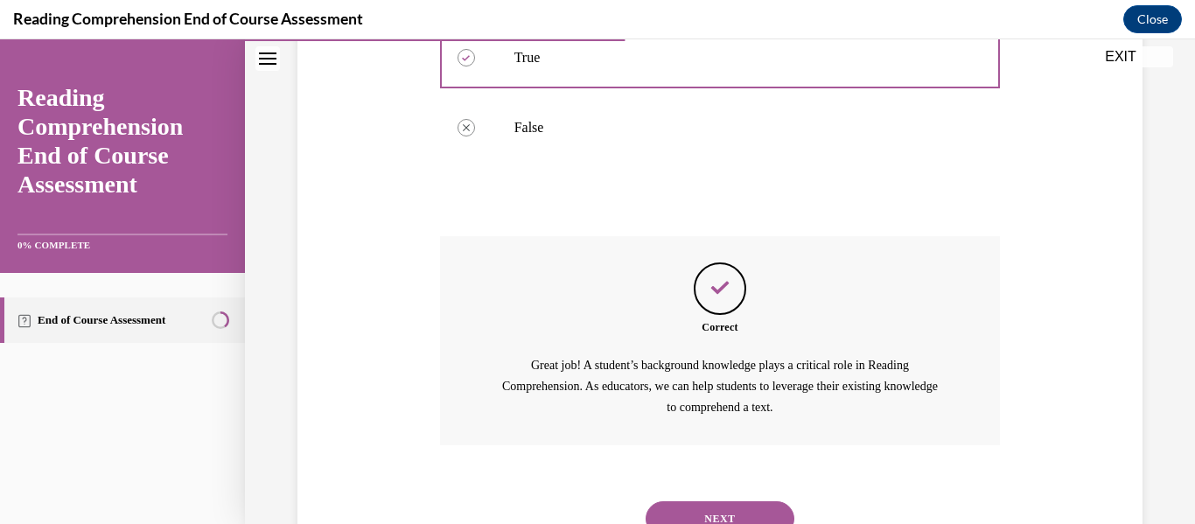
scroll to position [527, 0]
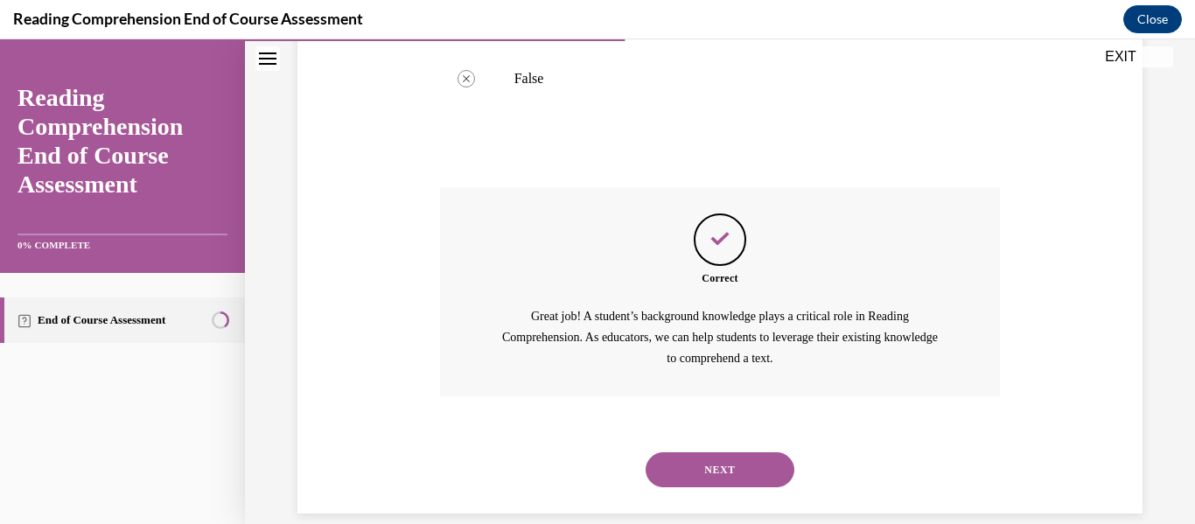
click at [719, 459] on button "NEXT" at bounding box center [720, 469] width 149 height 35
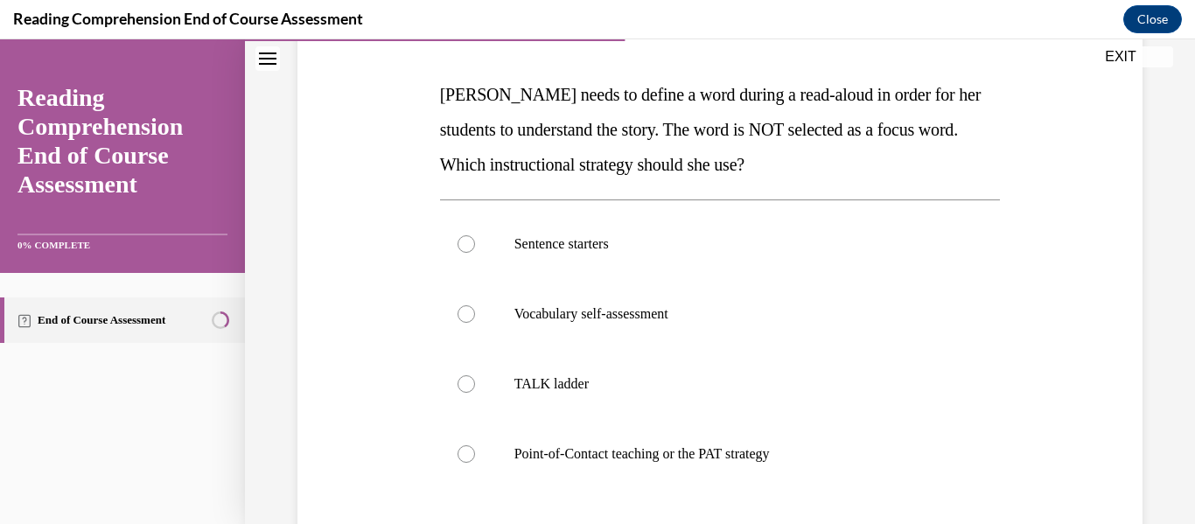
scroll to position [257, 0]
click at [461, 447] on div at bounding box center [466, 452] width 17 height 17
click at [461, 447] on input "Point-of-Contact teaching or the PAT strategy" at bounding box center [466, 452] width 17 height 17
radio input "true"
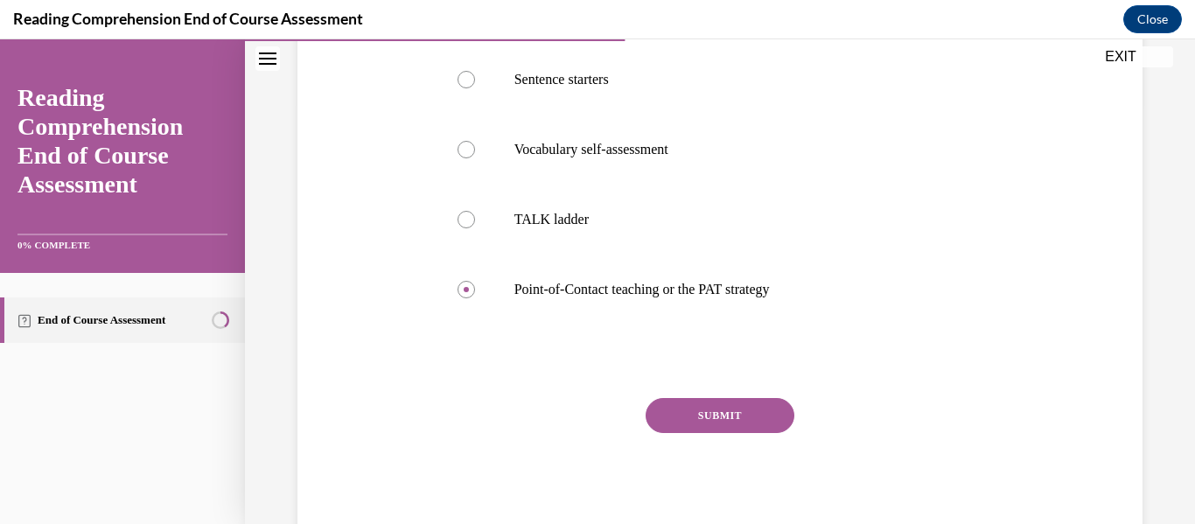
click at [736, 408] on button "SUBMIT" at bounding box center [720, 415] width 149 height 35
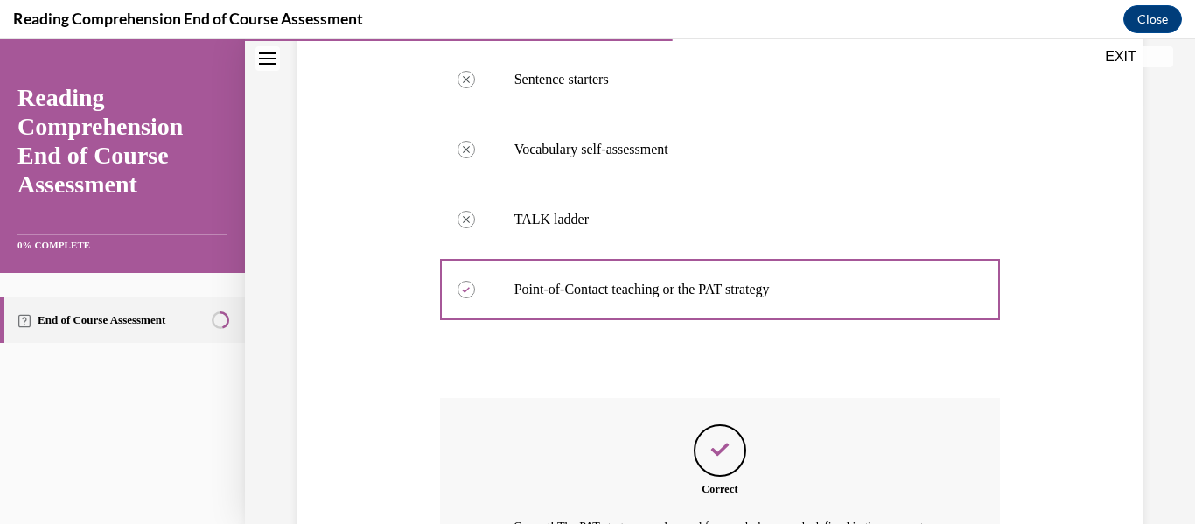
scroll to position [636, 0]
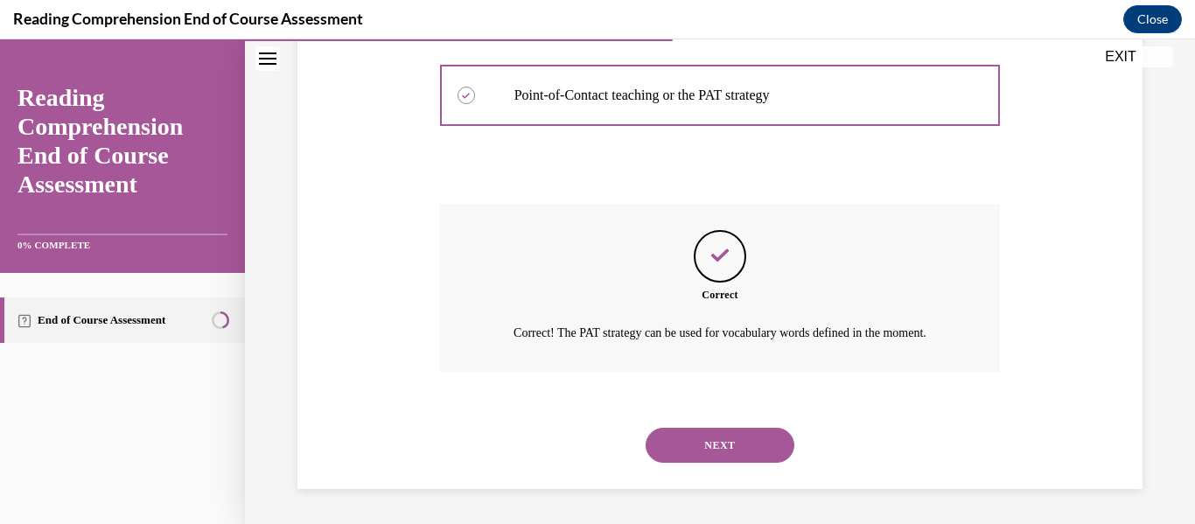
click at [721, 445] on button "NEXT" at bounding box center [720, 445] width 149 height 35
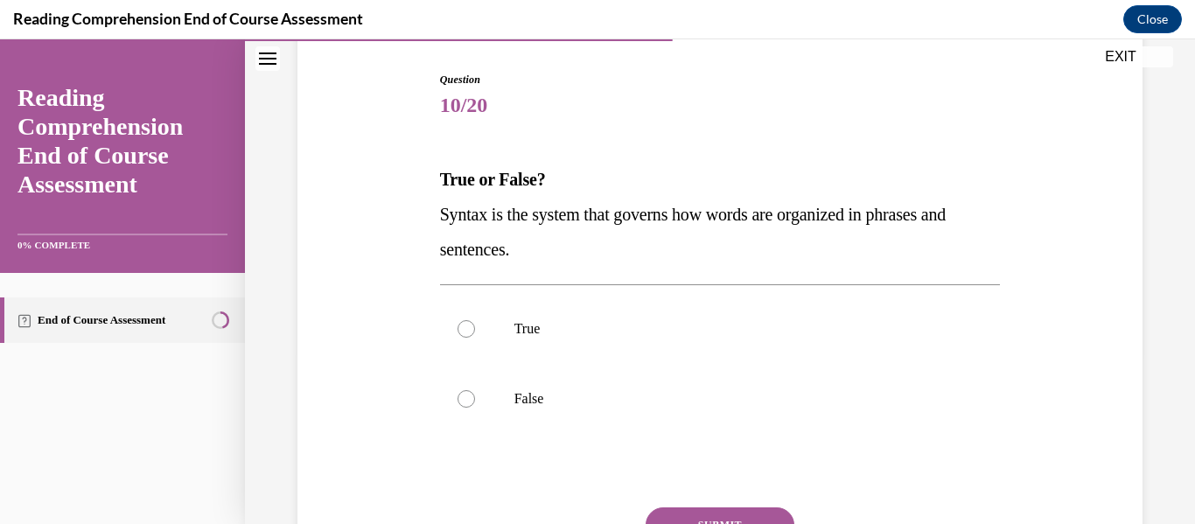
scroll to position [174, 0]
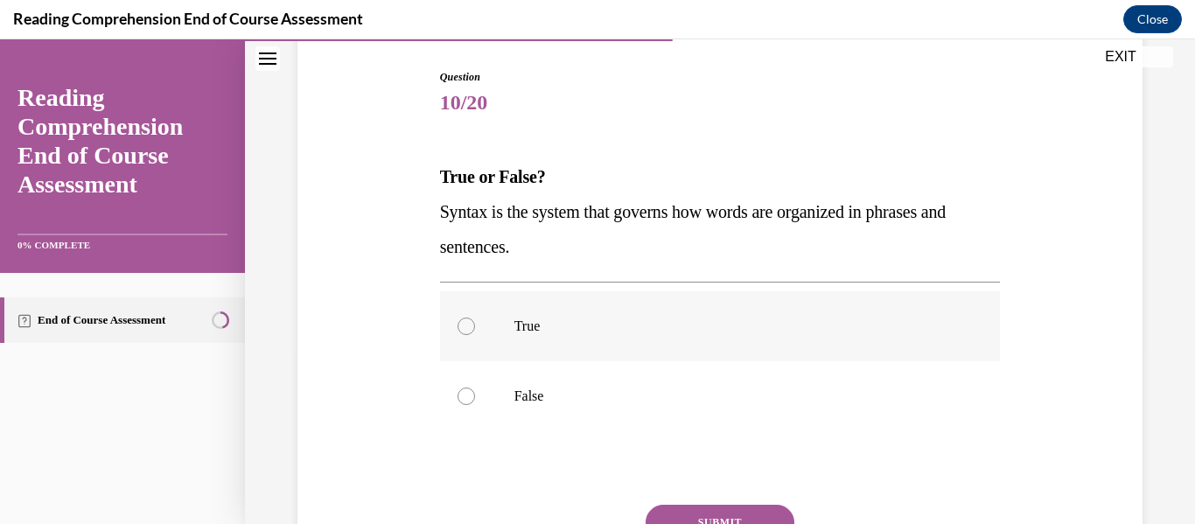
click at [472, 325] on div at bounding box center [466, 326] width 17 height 17
click at [472, 325] on input "True" at bounding box center [466, 326] width 17 height 17
radio input "true"
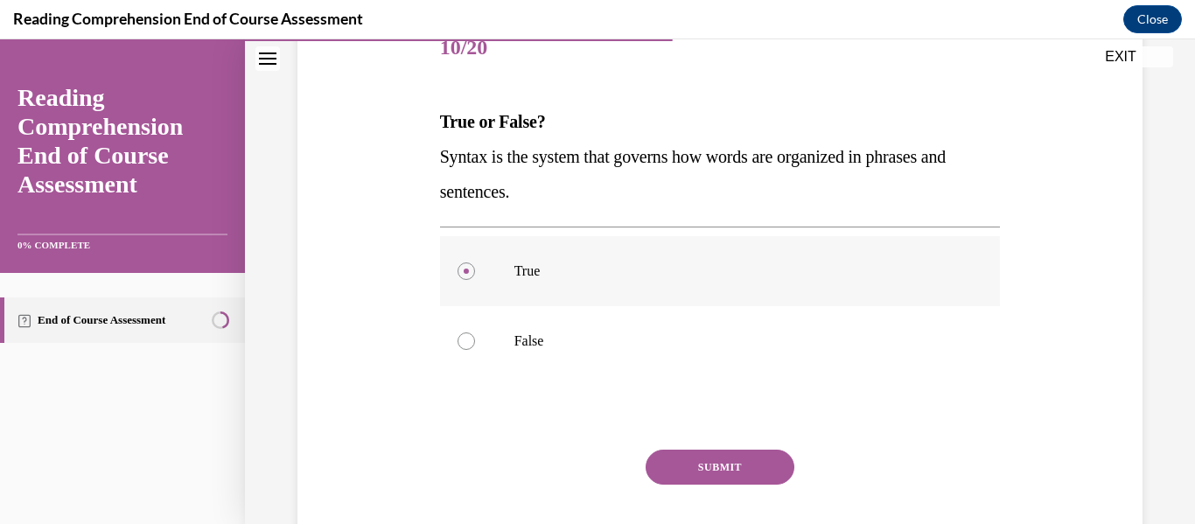
scroll to position [281, 0]
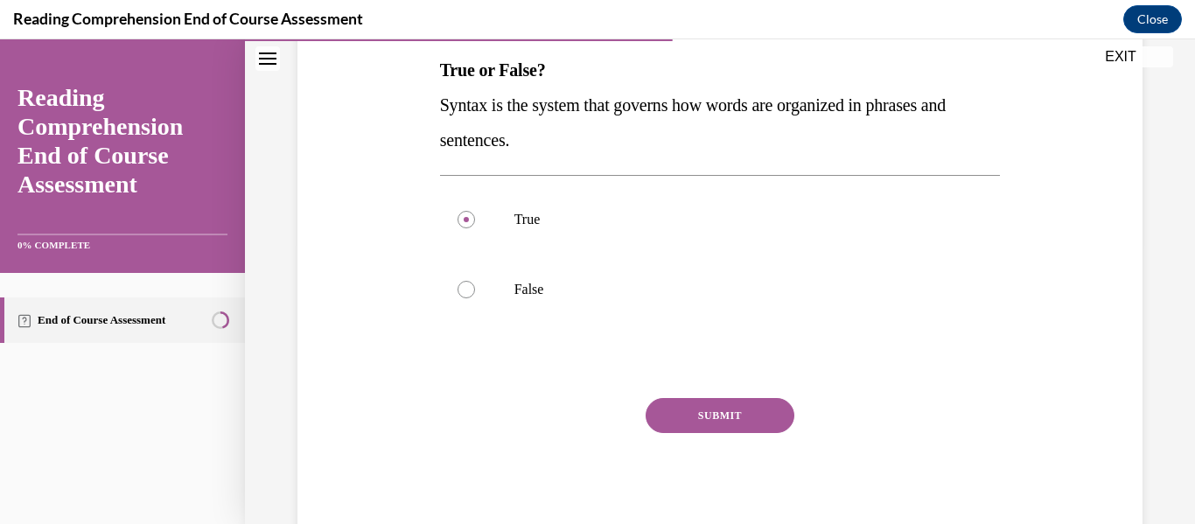
click at [716, 416] on button "SUBMIT" at bounding box center [720, 415] width 149 height 35
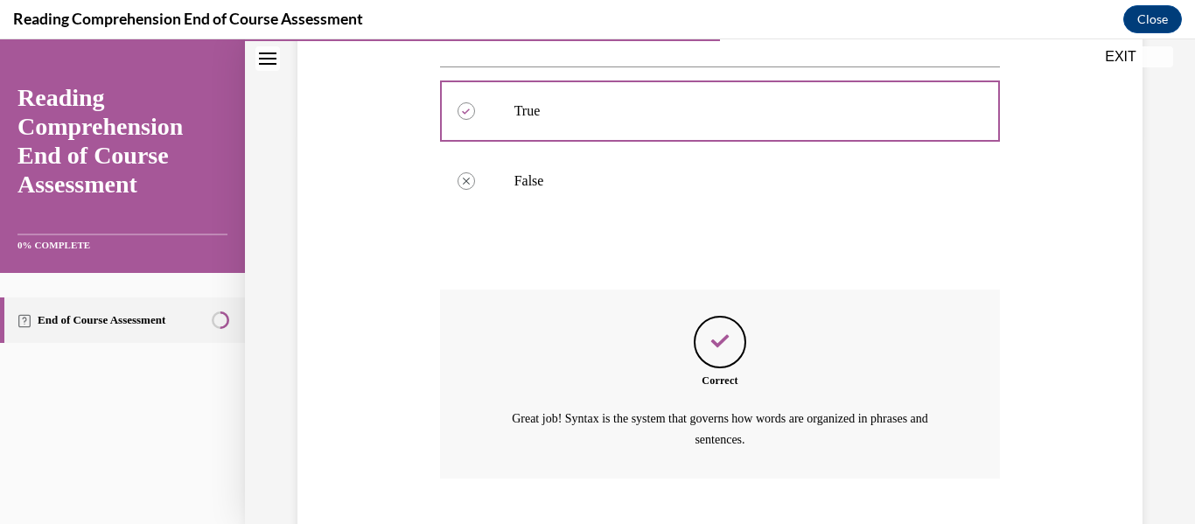
scroll to position [496, 0]
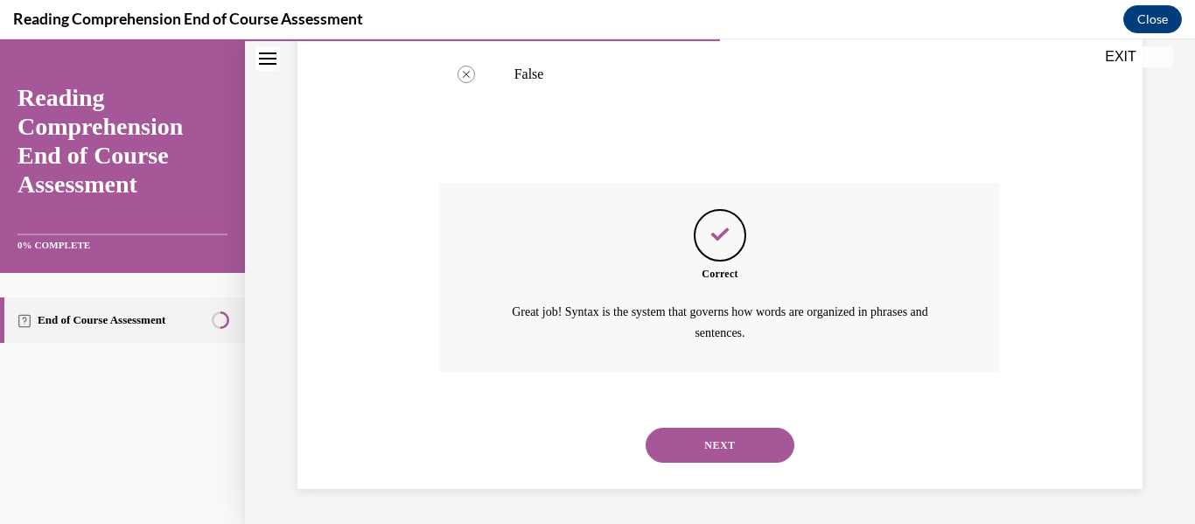
click at [725, 443] on button "NEXT" at bounding box center [720, 445] width 149 height 35
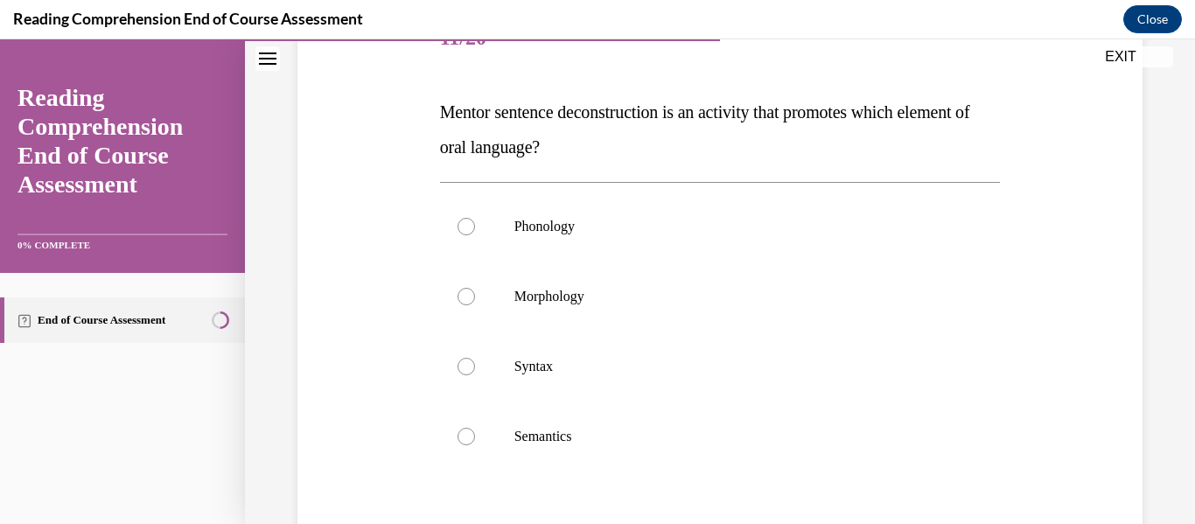
scroll to position [243, 0]
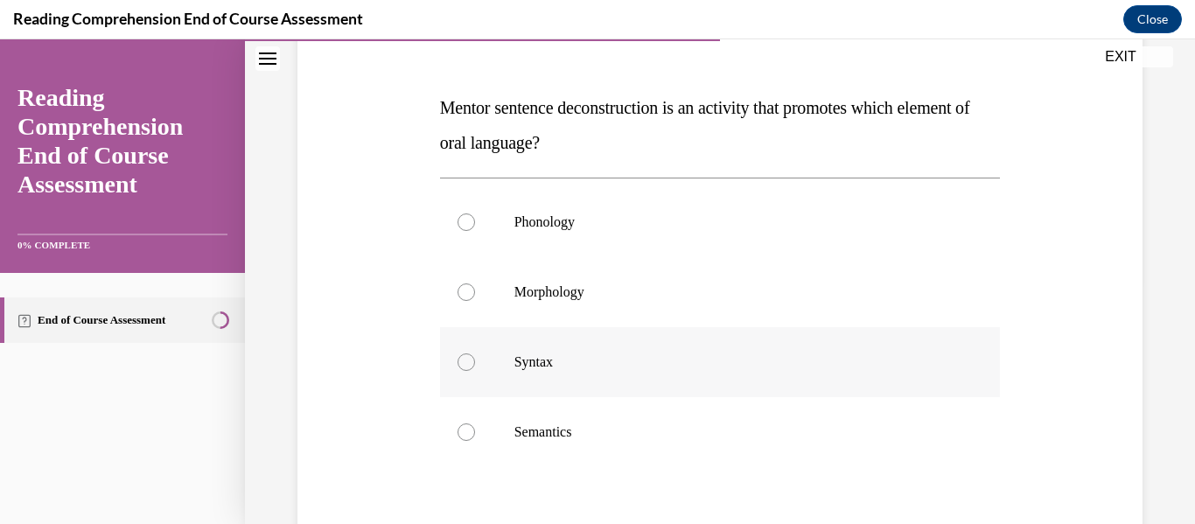
click at [465, 359] on div at bounding box center [466, 361] width 17 height 17
click at [465, 359] on input "Syntax" at bounding box center [466, 361] width 17 height 17
radio input "true"
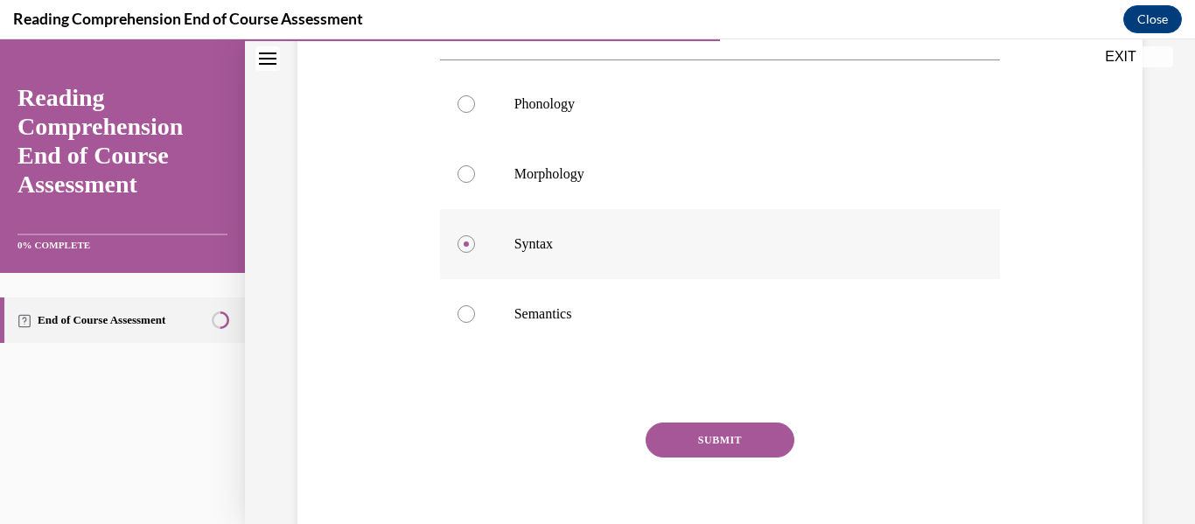
scroll to position [386, 0]
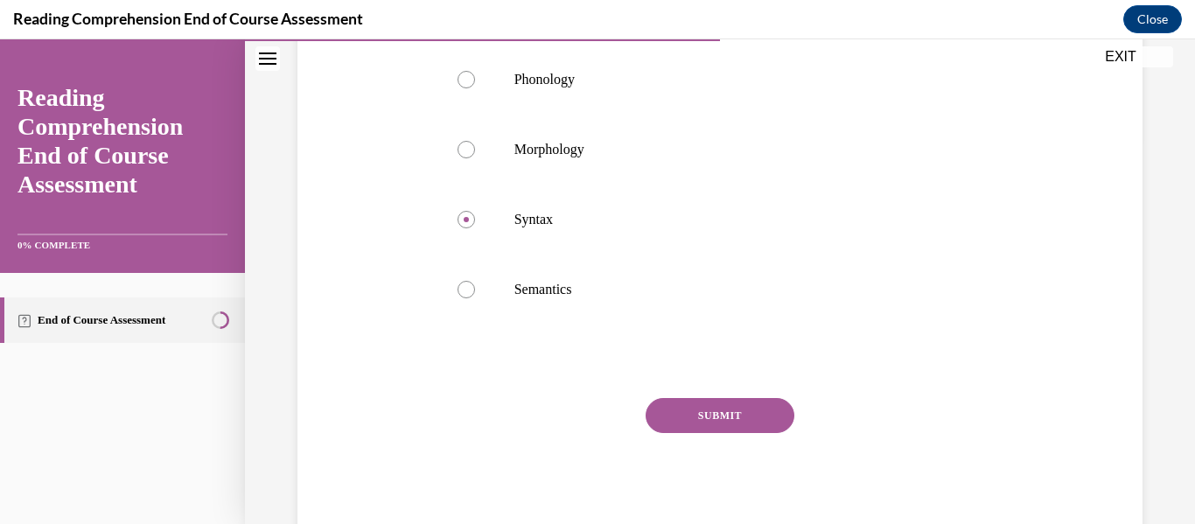
click at [704, 421] on button "SUBMIT" at bounding box center [720, 415] width 149 height 35
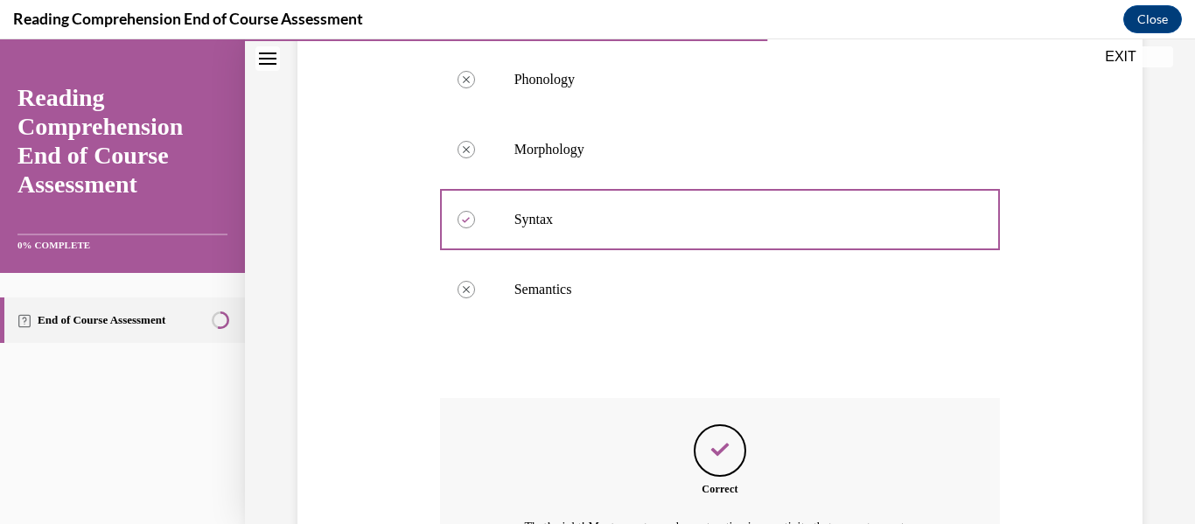
scroll to position [601, 0]
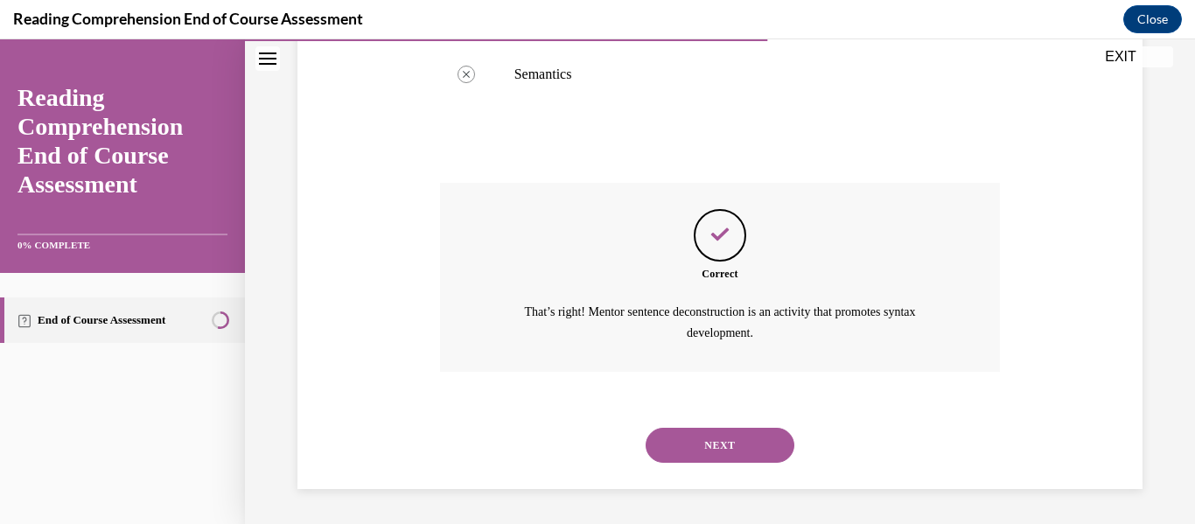
click at [713, 441] on button "NEXT" at bounding box center [720, 445] width 149 height 35
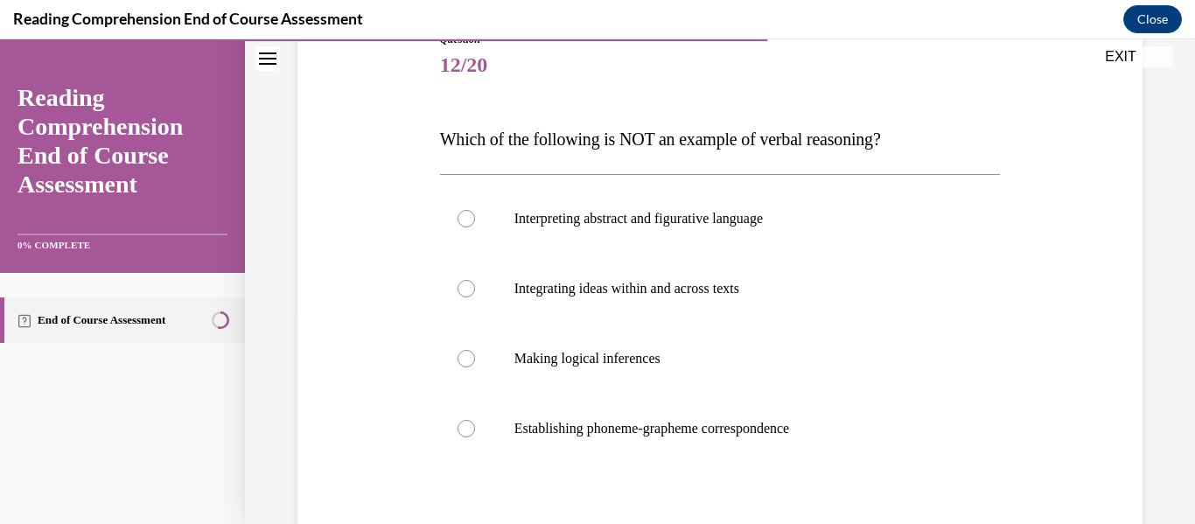
scroll to position [213, 0]
click at [458, 433] on div at bounding box center [466, 427] width 17 height 17
click at [458, 433] on input "Establishing phoneme-grapheme correspondence" at bounding box center [466, 427] width 17 height 17
radio input "true"
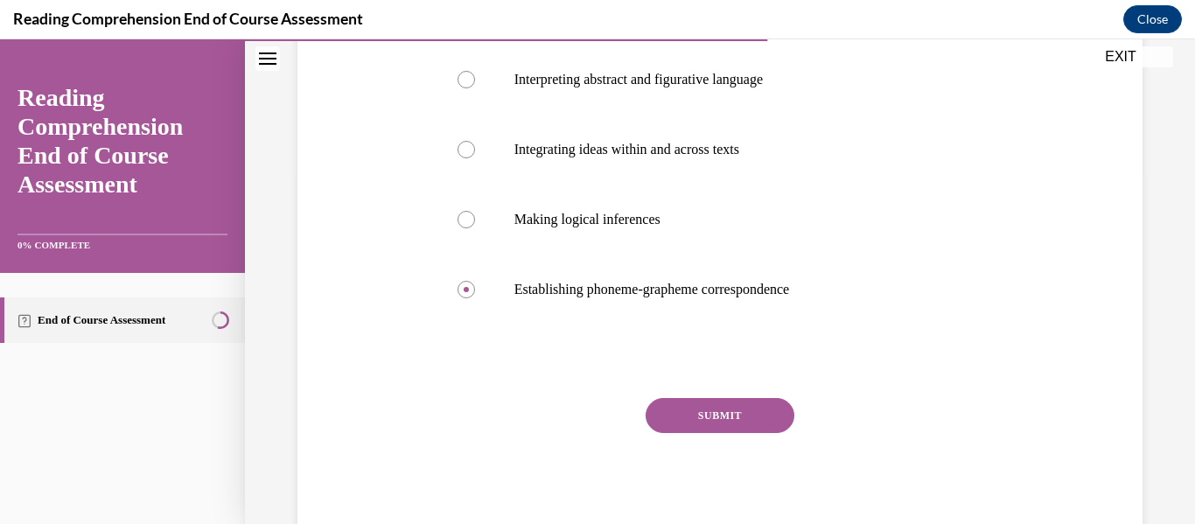
click at [729, 405] on button "SUBMIT" at bounding box center [720, 415] width 149 height 35
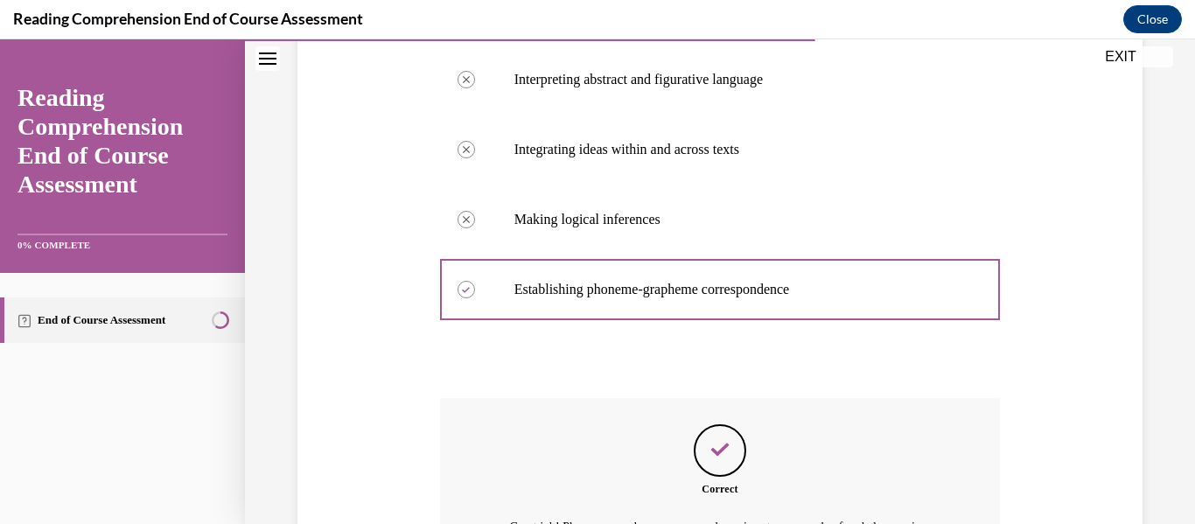
scroll to position [566, 0]
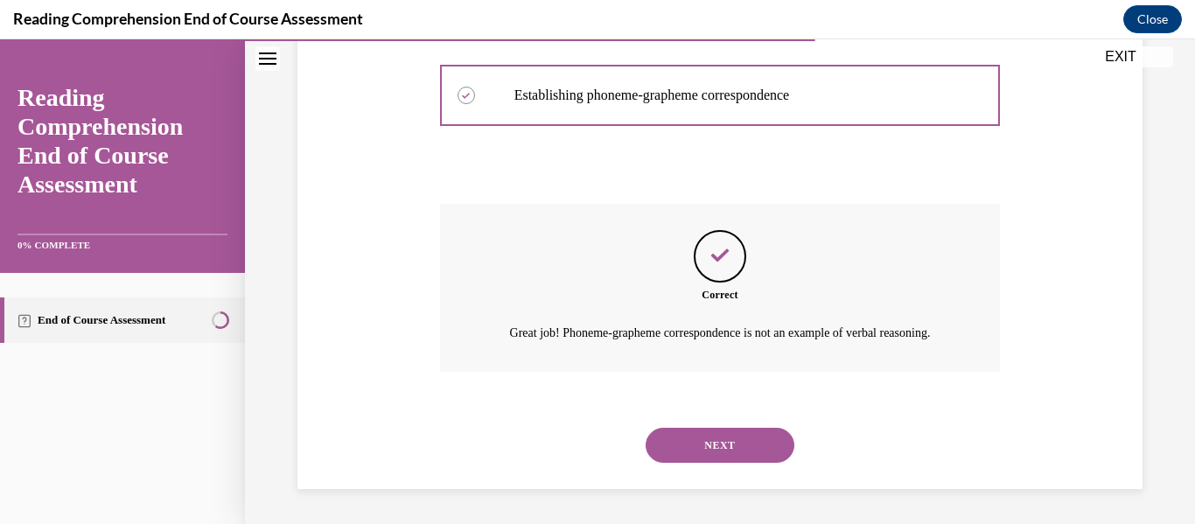
click at [723, 444] on button "NEXT" at bounding box center [720, 445] width 149 height 35
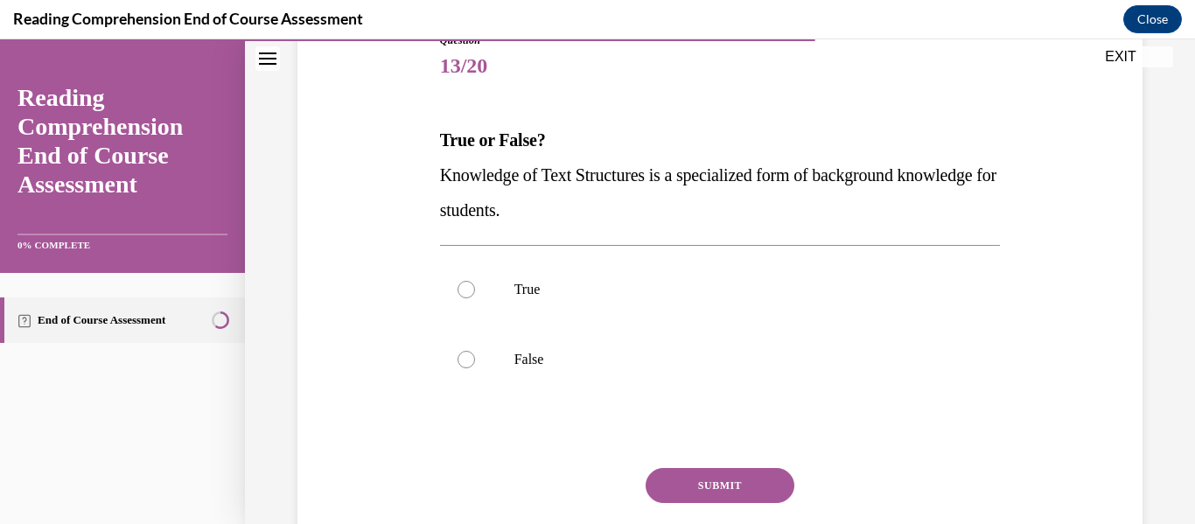
scroll to position [211, 0]
click at [458, 285] on div at bounding box center [466, 289] width 17 height 17
click at [458, 285] on input "True" at bounding box center [466, 289] width 17 height 17
radio input "true"
click at [726, 483] on button "SUBMIT" at bounding box center [720, 485] width 149 height 35
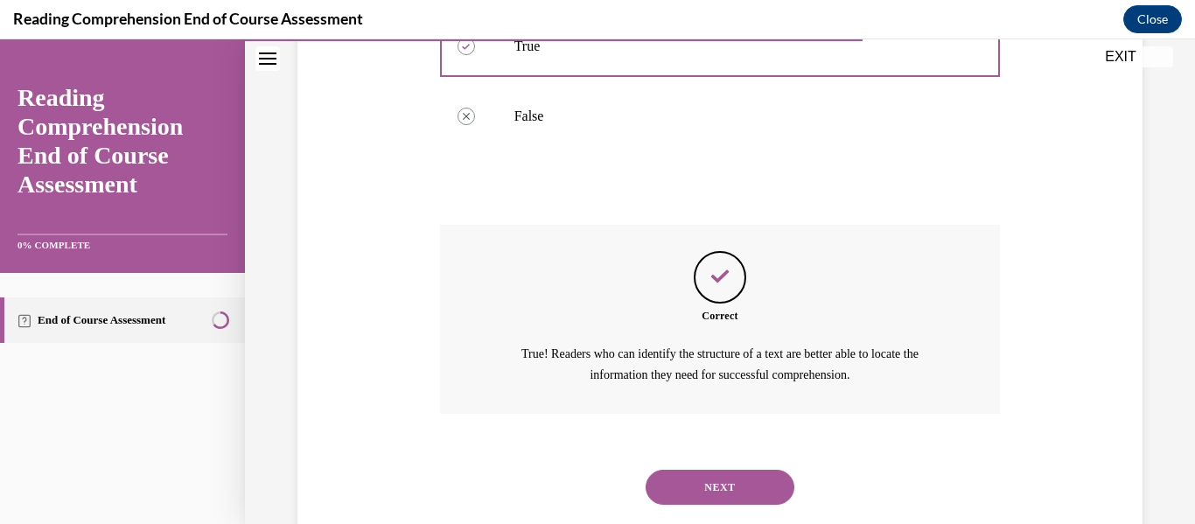
scroll to position [496, 0]
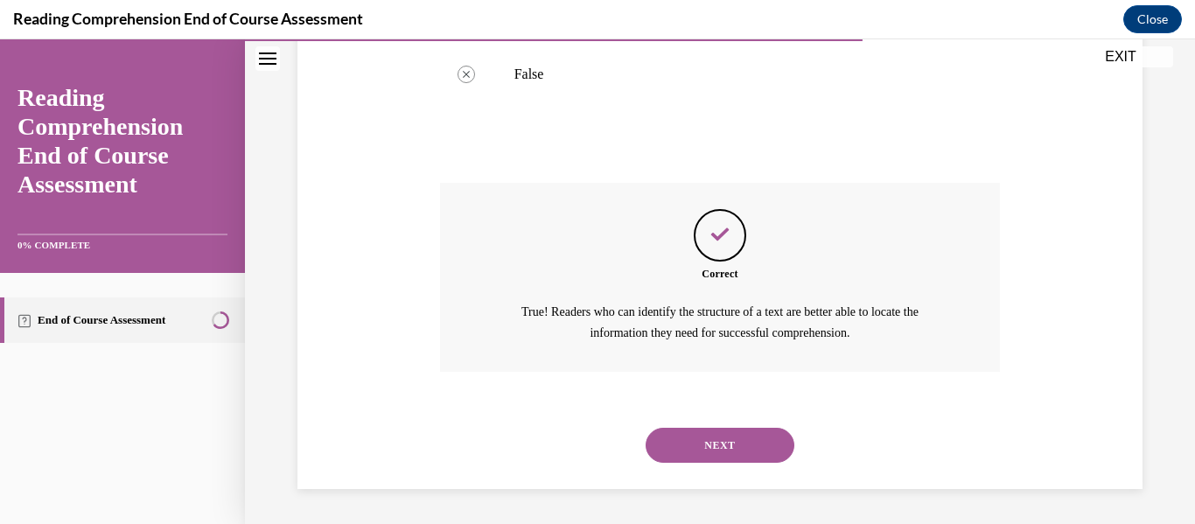
click at [732, 457] on button "NEXT" at bounding box center [720, 445] width 149 height 35
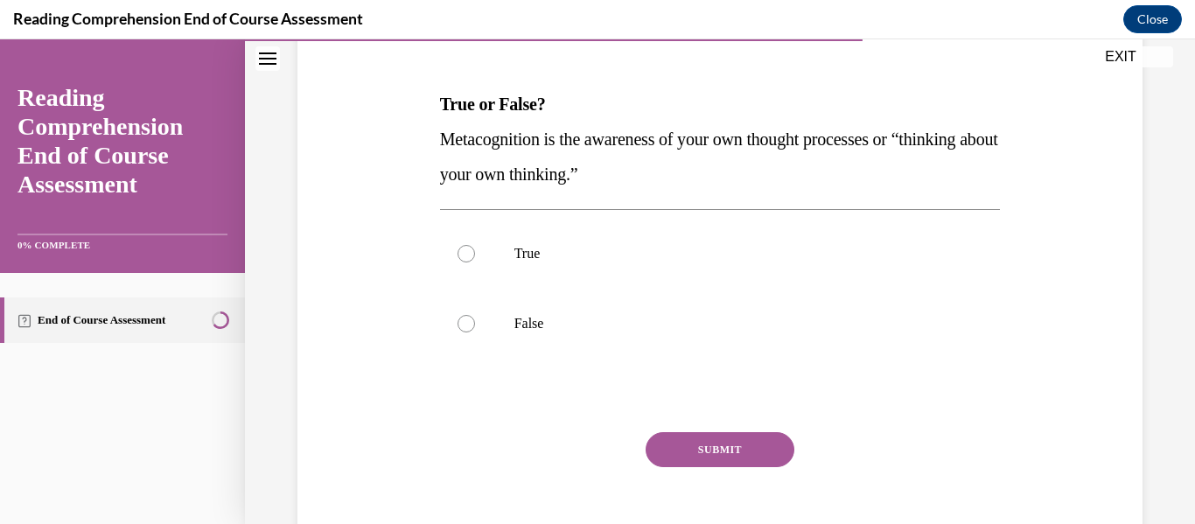
scroll to position [255, 0]
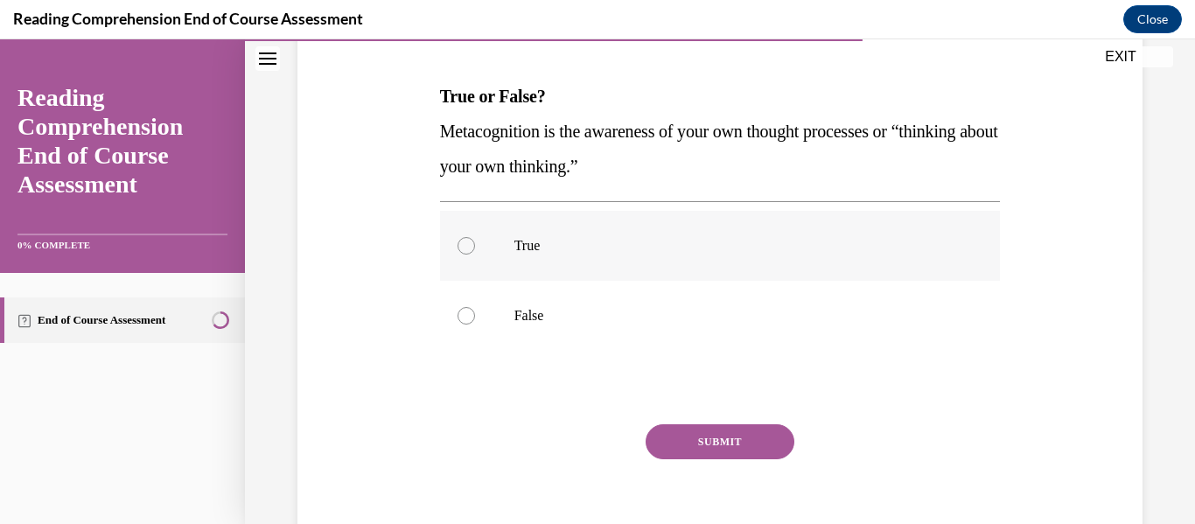
click at [459, 249] on div at bounding box center [466, 245] width 17 height 17
click at [459, 249] on input "True" at bounding box center [466, 245] width 17 height 17
radio input "true"
click at [705, 435] on button "SUBMIT" at bounding box center [720, 441] width 149 height 35
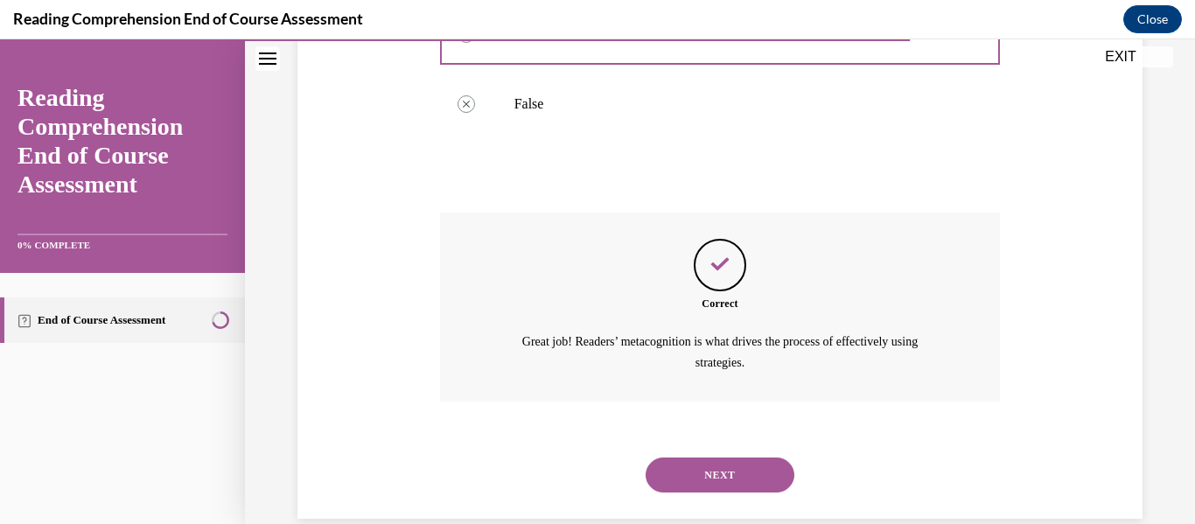
scroll to position [467, 0]
click at [702, 477] on button "NEXT" at bounding box center [720, 474] width 149 height 35
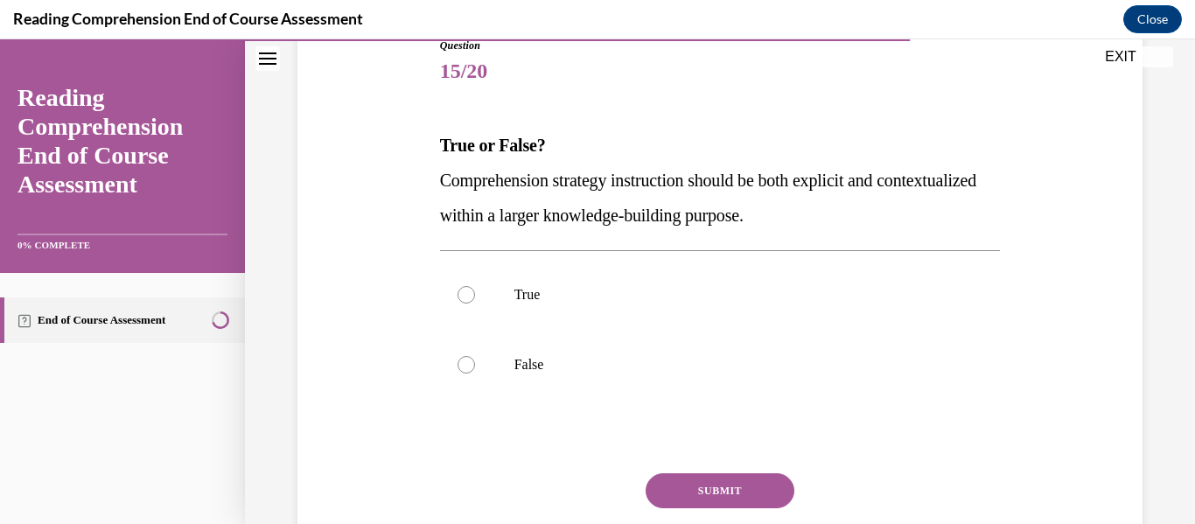
scroll to position [206, 0]
click at [465, 290] on div at bounding box center [466, 293] width 17 height 17
click at [465, 290] on input "True" at bounding box center [466, 293] width 17 height 17
radio input "true"
click at [727, 486] on button "SUBMIT" at bounding box center [720, 489] width 149 height 35
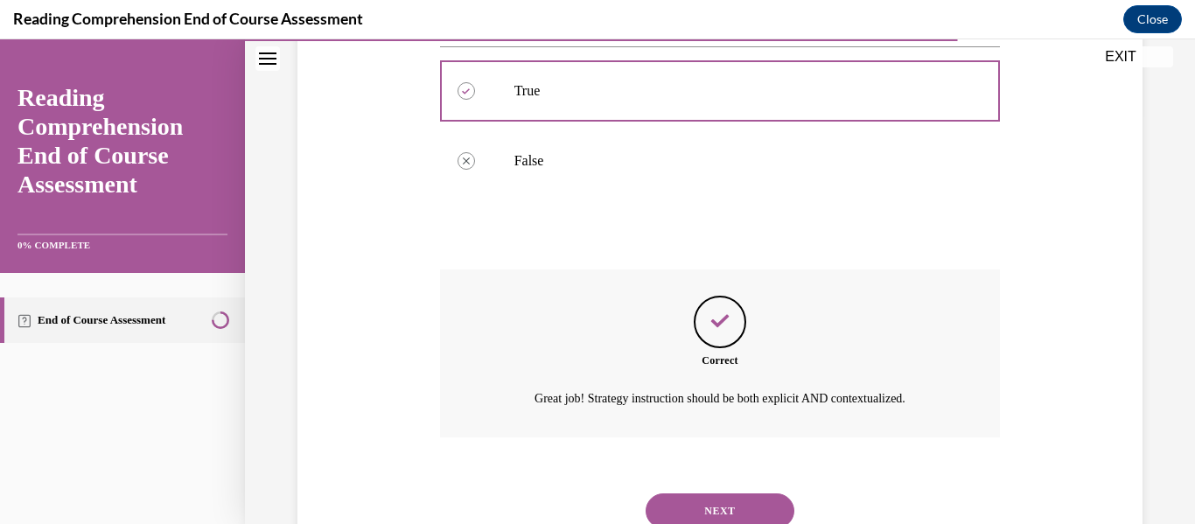
scroll to position [475, 0]
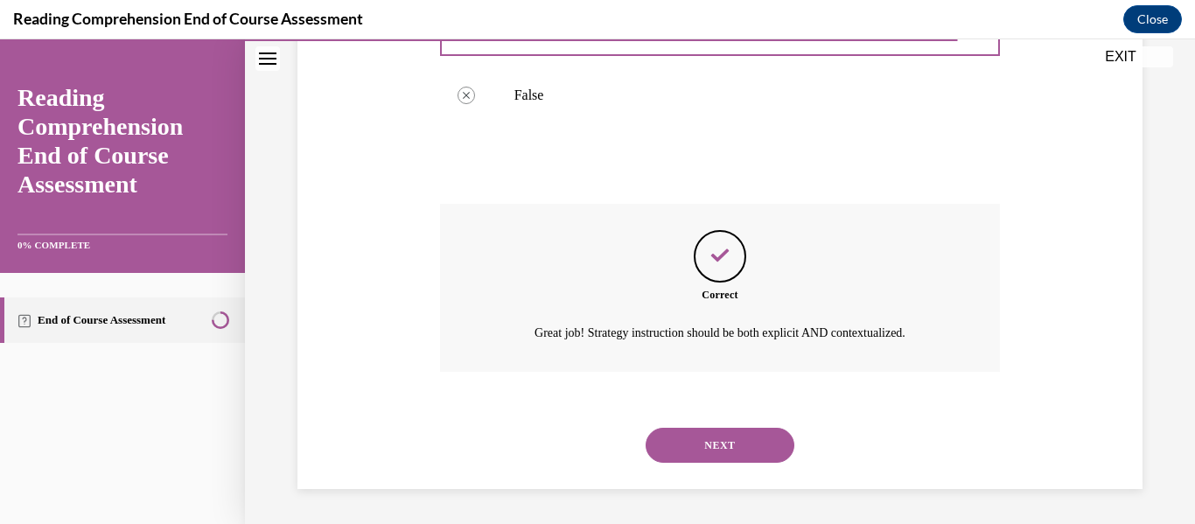
click at [723, 449] on button "NEXT" at bounding box center [720, 445] width 149 height 35
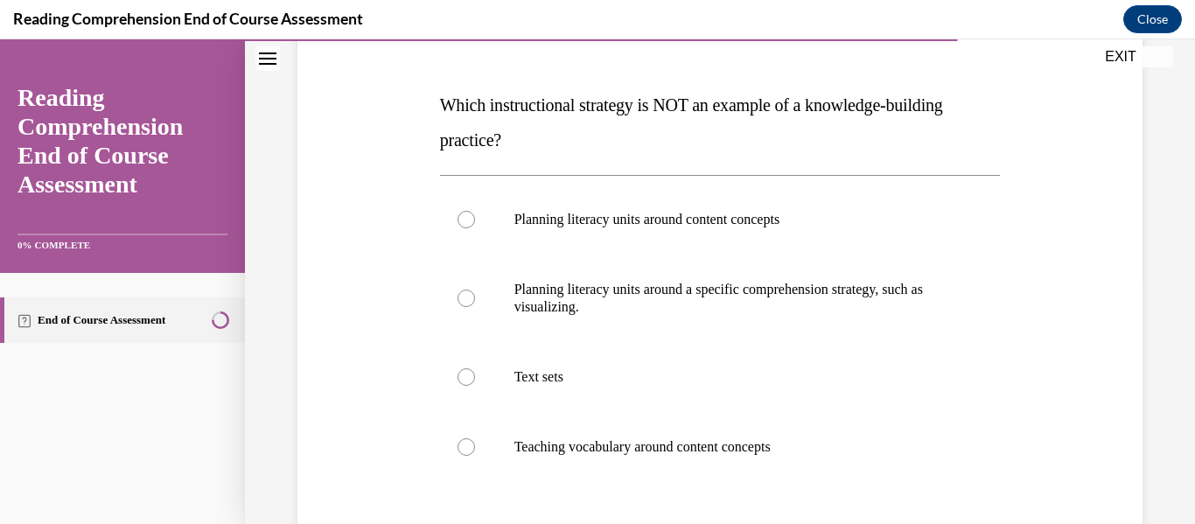
scroll to position [247, 0]
click at [462, 218] on div at bounding box center [466, 218] width 17 height 17
click at [462, 218] on input "Planning literacy units around content concepts" at bounding box center [466, 218] width 17 height 17
radio input "true"
click at [460, 293] on div at bounding box center [466, 297] width 17 height 17
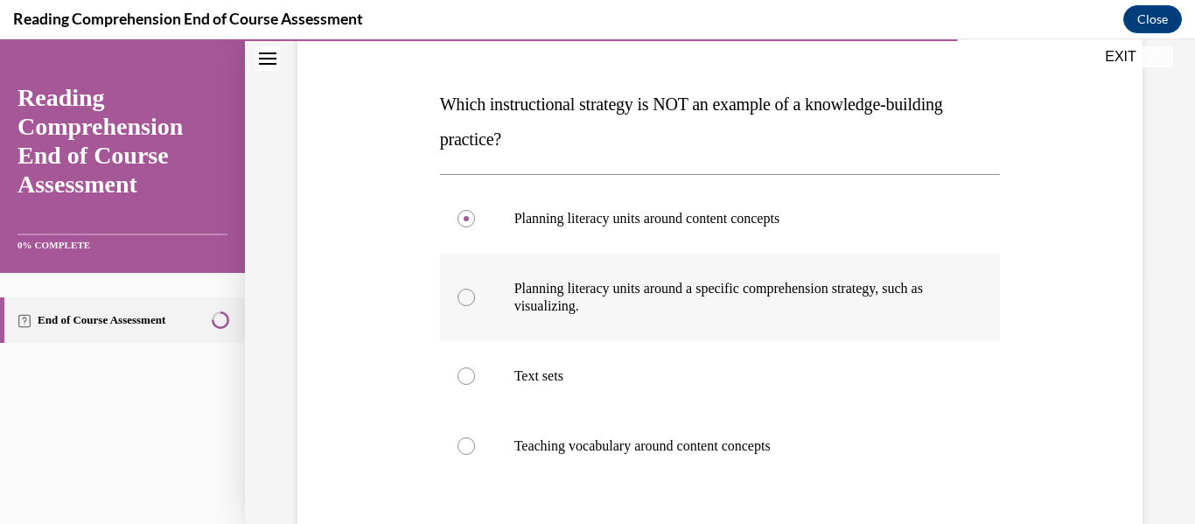
click at [460, 293] on input "Planning literacy units around a specific comprehension strategy, such as visua…" at bounding box center [466, 297] width 17 height 17
radio input "true"
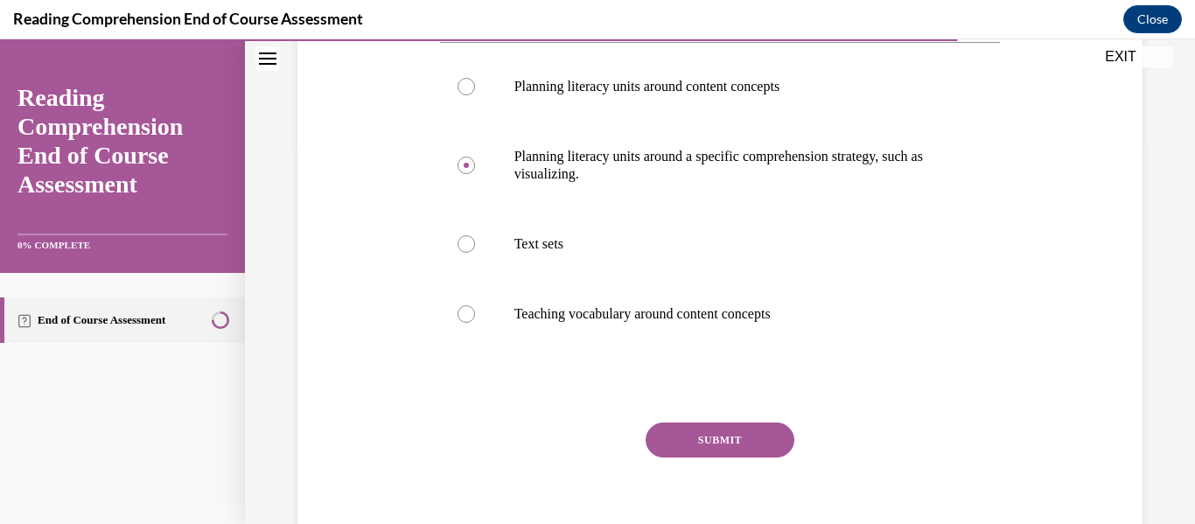
scroll to position [388, 0]
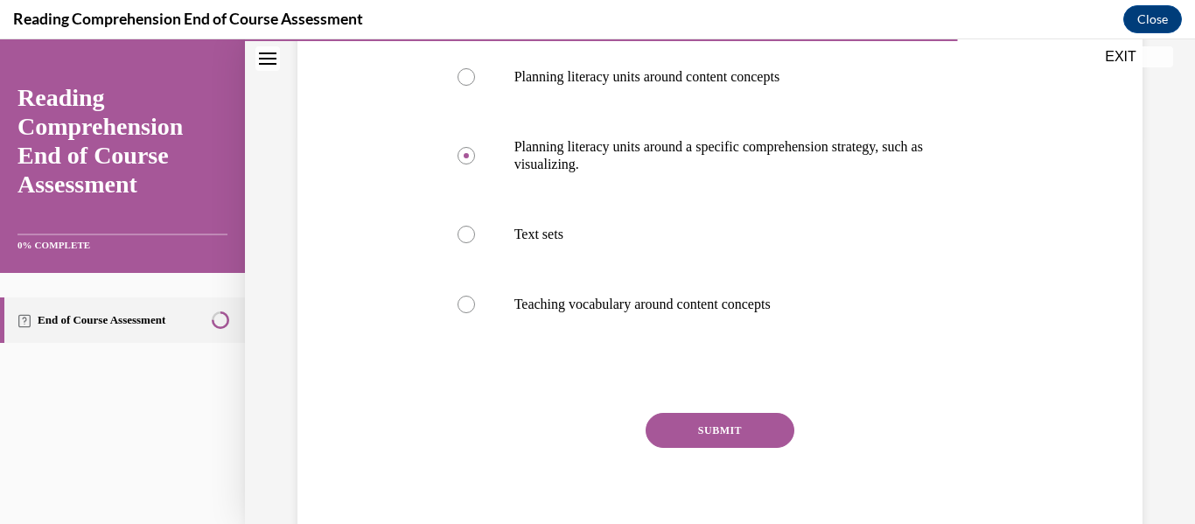
click at [742, 436] on button "SUBMIT" at bounding box center [720, 430] width 149 height 35
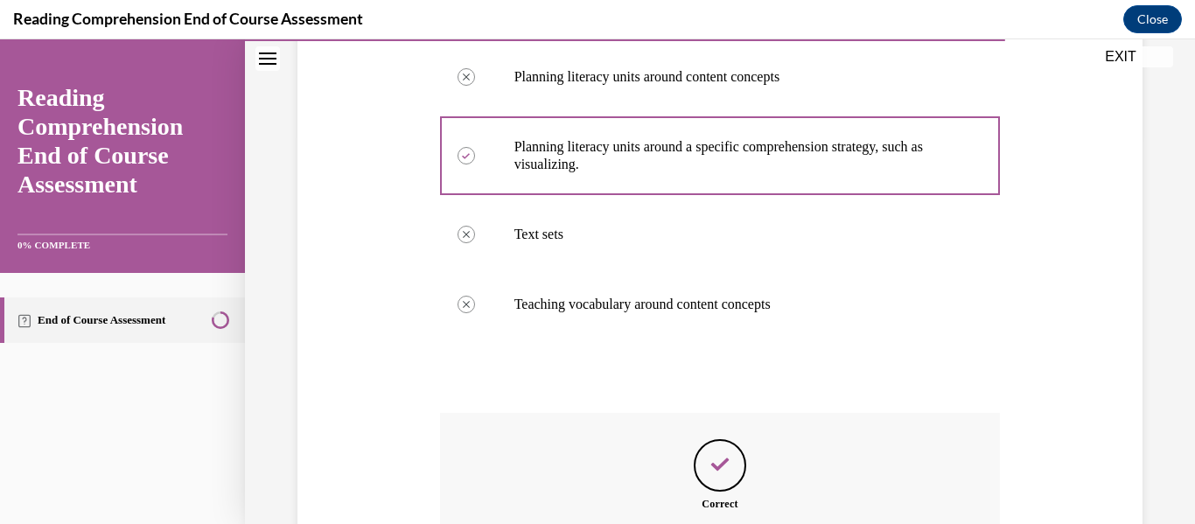
scroll to position [618, 0]
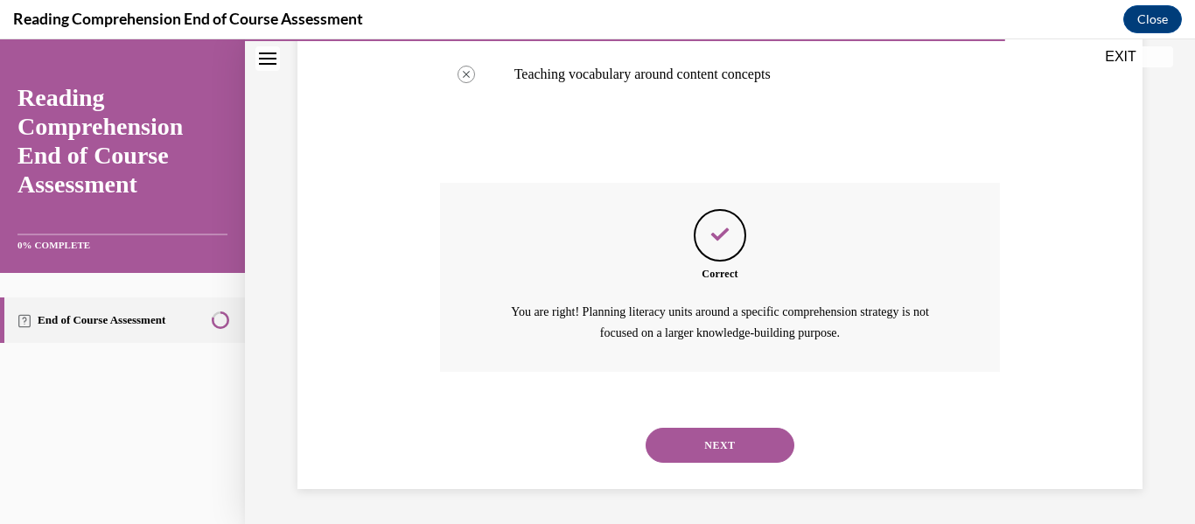
click at [730, 445] on button "NEXT" at bounding box center [720, 445] width 149 height 35
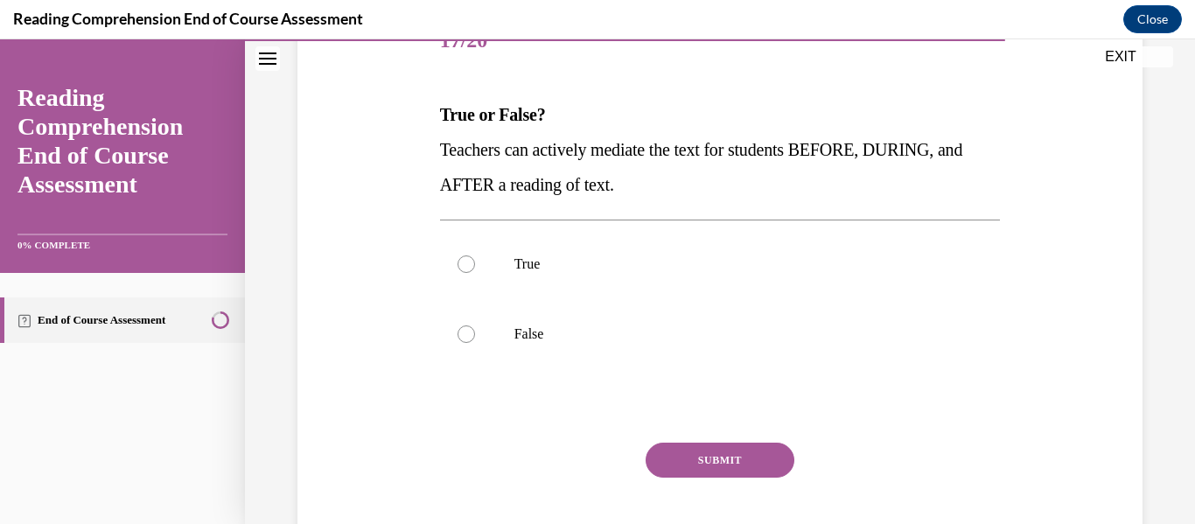
scroll to position [237, 0]
click at [459, 260] on div at bounding box center [466, 263] width 17 height 17
click at [459, 260] on input "True" at bounding box center [466, 263] width 17 height 17
radio input "true"
click at [720, 464] on button "SUBMIT" at bounding box center [720, 459] width 149 height 35
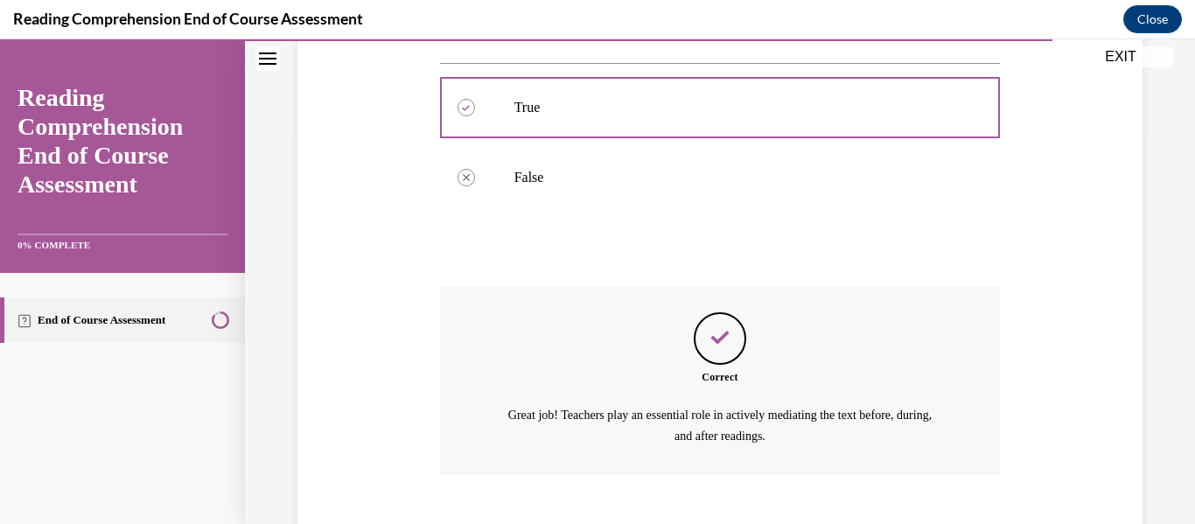
scroll to position [496, 0]
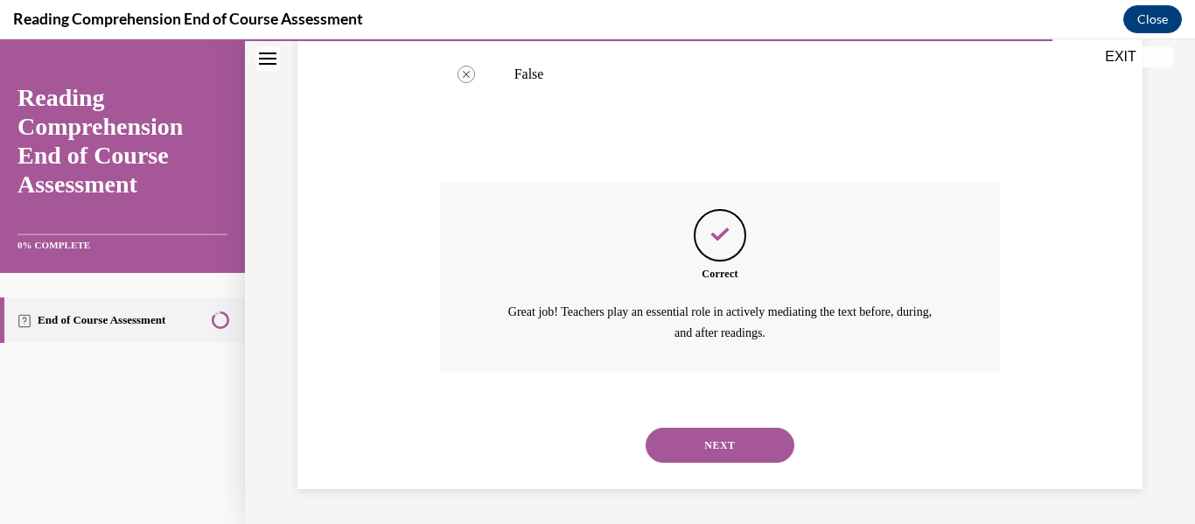
click at [721, 441] on button "NEXT" at bounding box center [720, 445] width 149 height 35
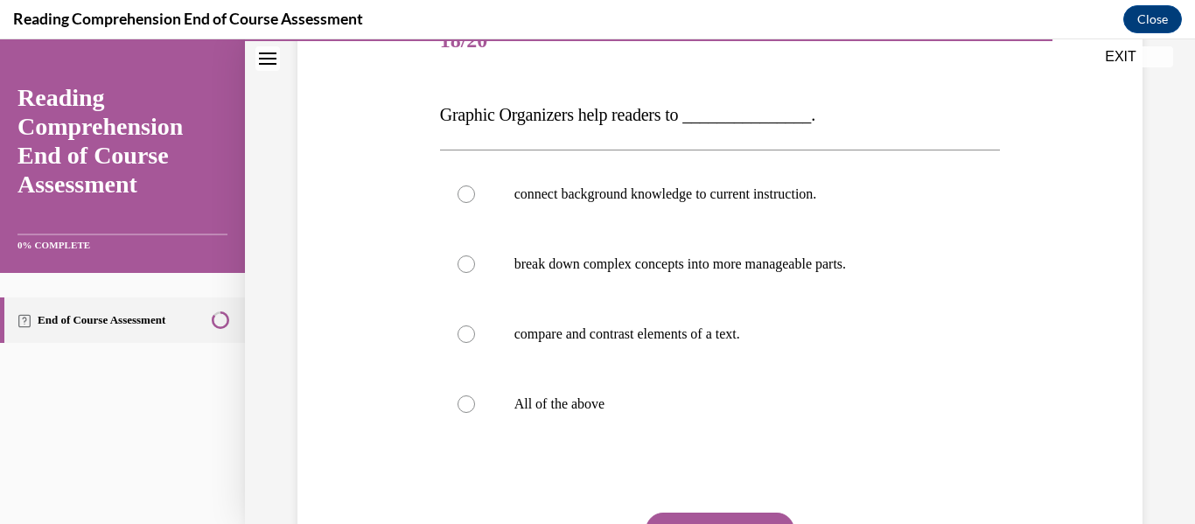
scroll to position [237, 0]
click at [463, 405] on div at bounding box center [466, 403] width 17 height 17
click at [463, 405] on input "All of the above" at bounding box center [466, 403] width 17 height 17
radio input "true"
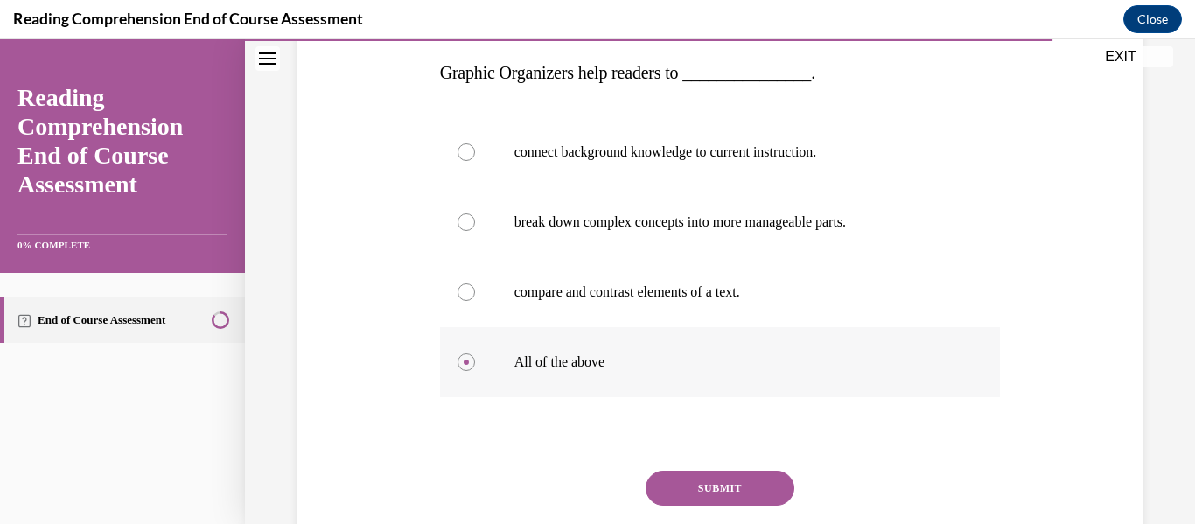
scroll to position [351, 0]
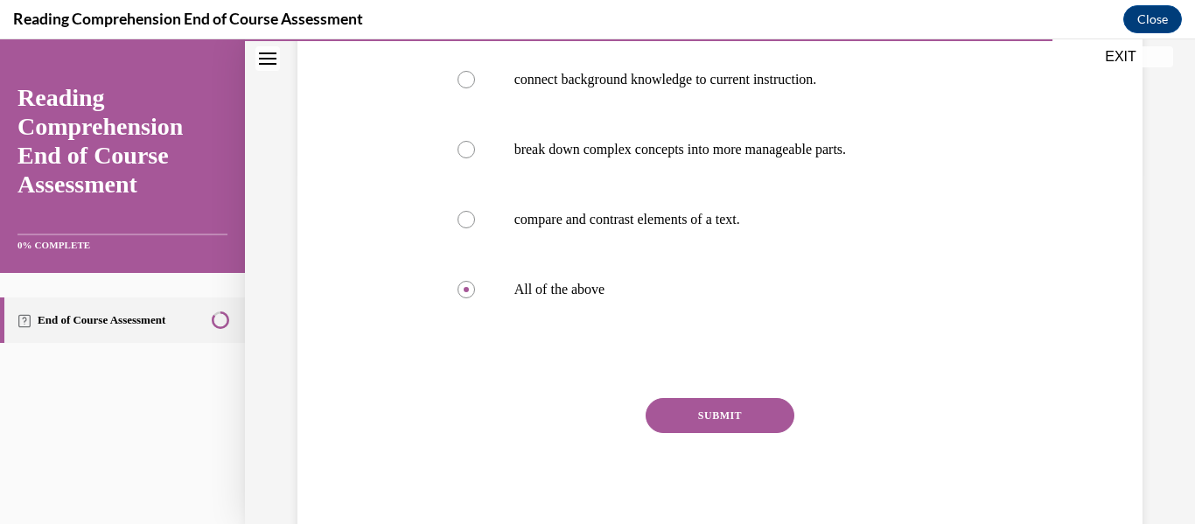
click at [737, 406] on button "SUBMIT" at bounding box center [720, 415] width 149 height 35
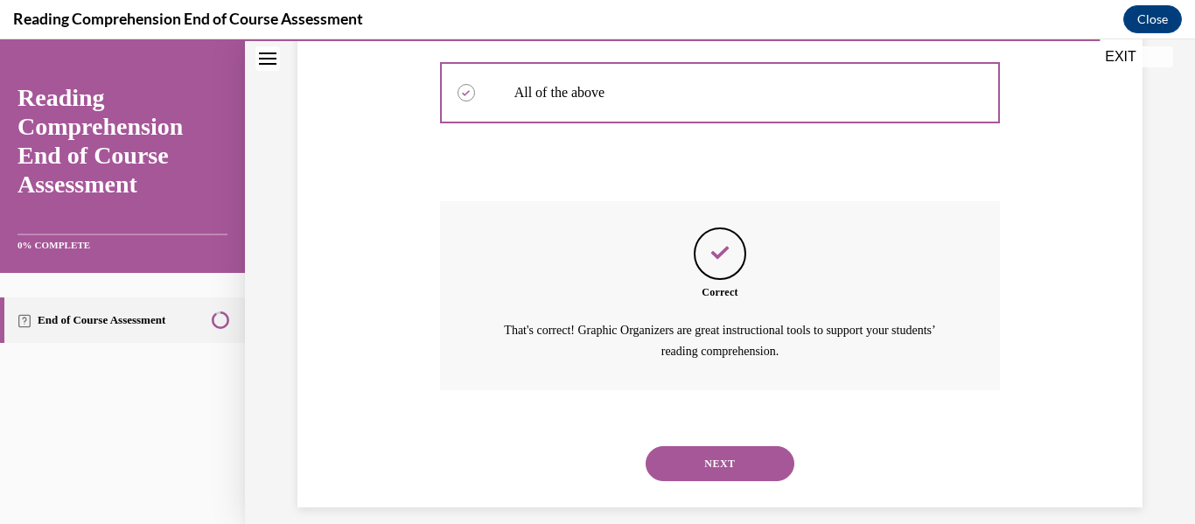
scroll to position [566, 0]
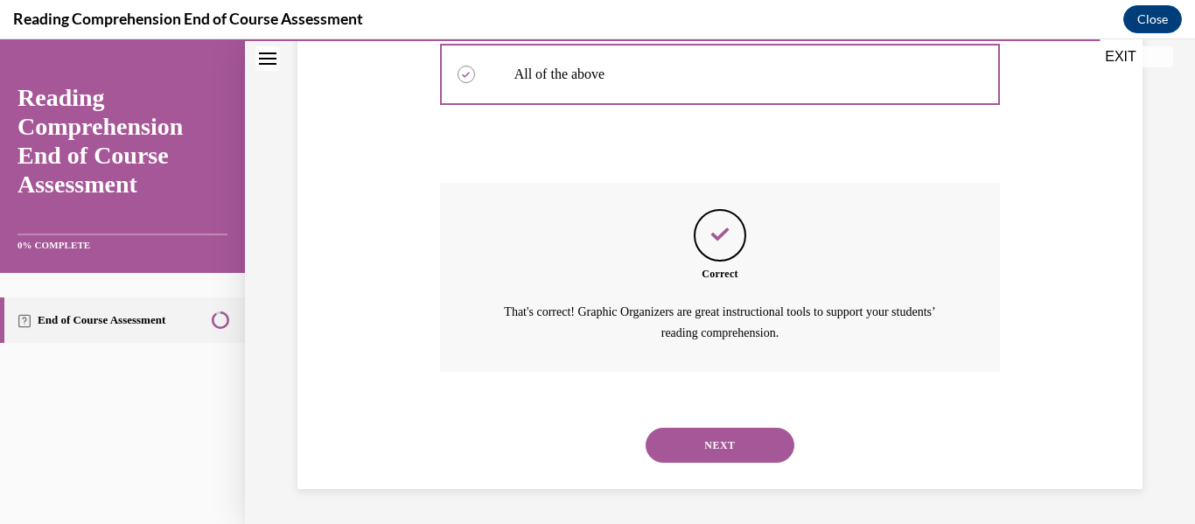
click at [728, 439] on button "NEXT" at bounding box center [720, 445] width 149 height 35
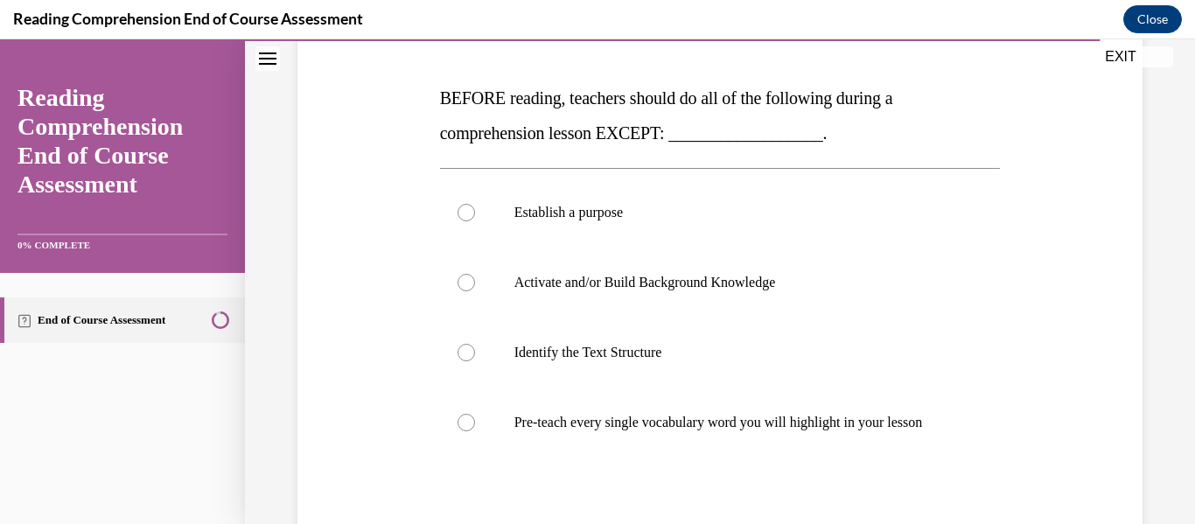
scroll to position [254, 0]
click at [463, 426] on div at bounding box center [466, 421] width 17 height 17
click at [463, 426] on input "Pre-teach every single vocabulary word you will highlight in your lesson" at bounding box center [466, 421] width 17 height 17
radio input "true"
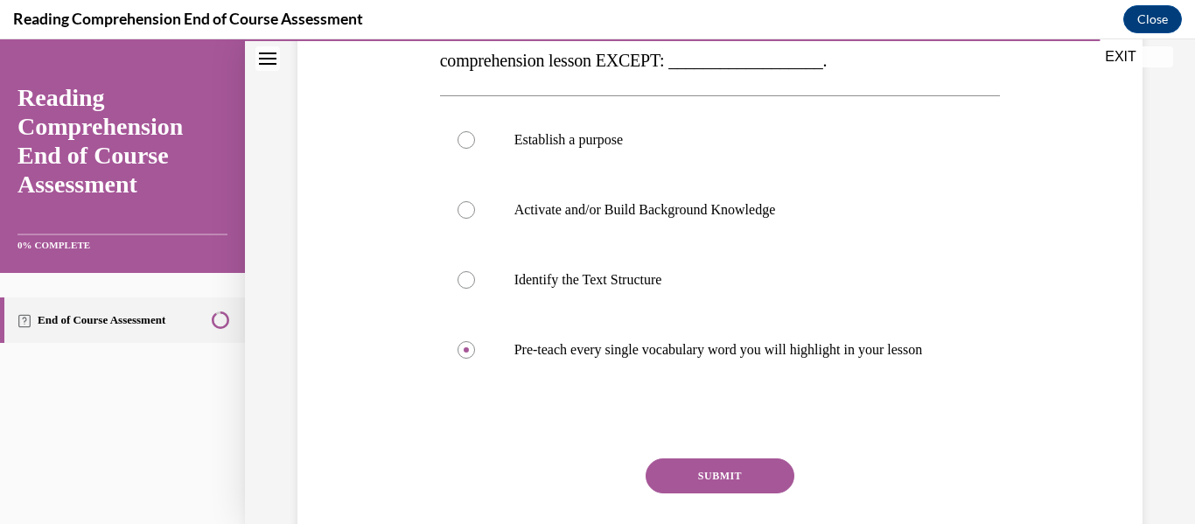
scroll to position [403, 0]
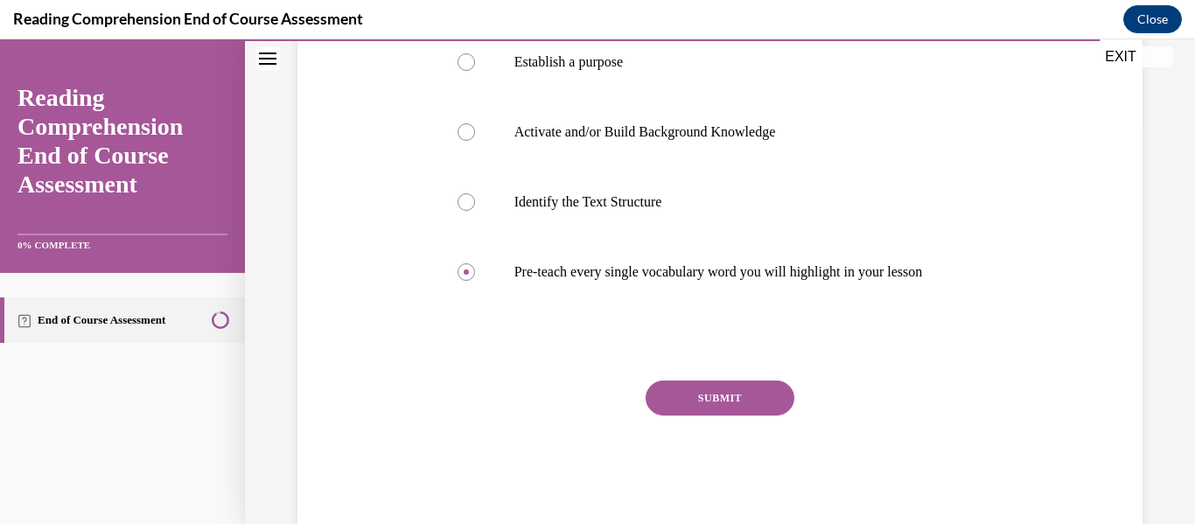
click at [737, 415] on button "SUBMIT" at bounding box center [720, 398] width 149 height 35
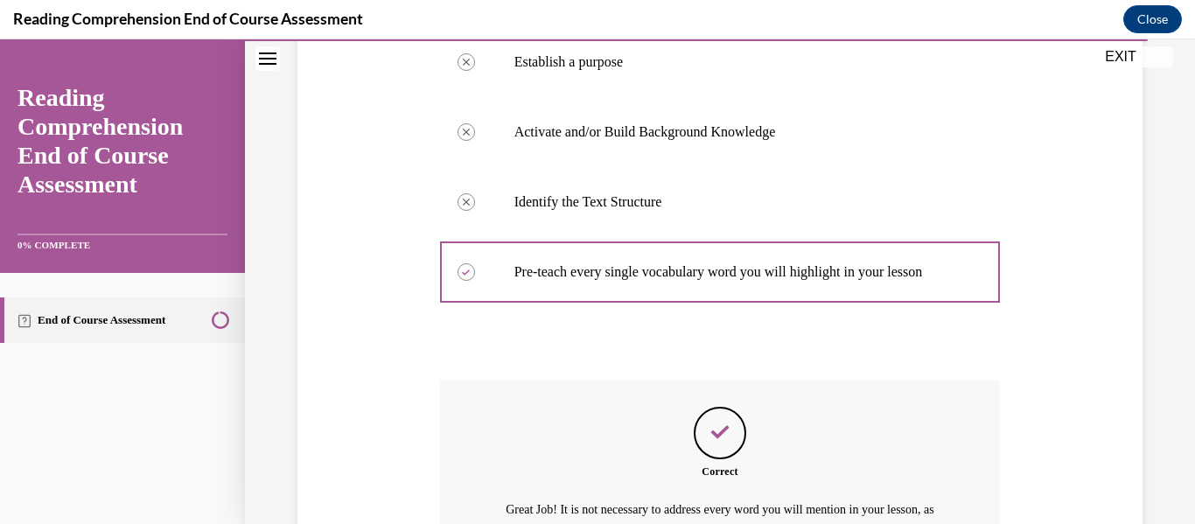
scroll to position [618, 0]
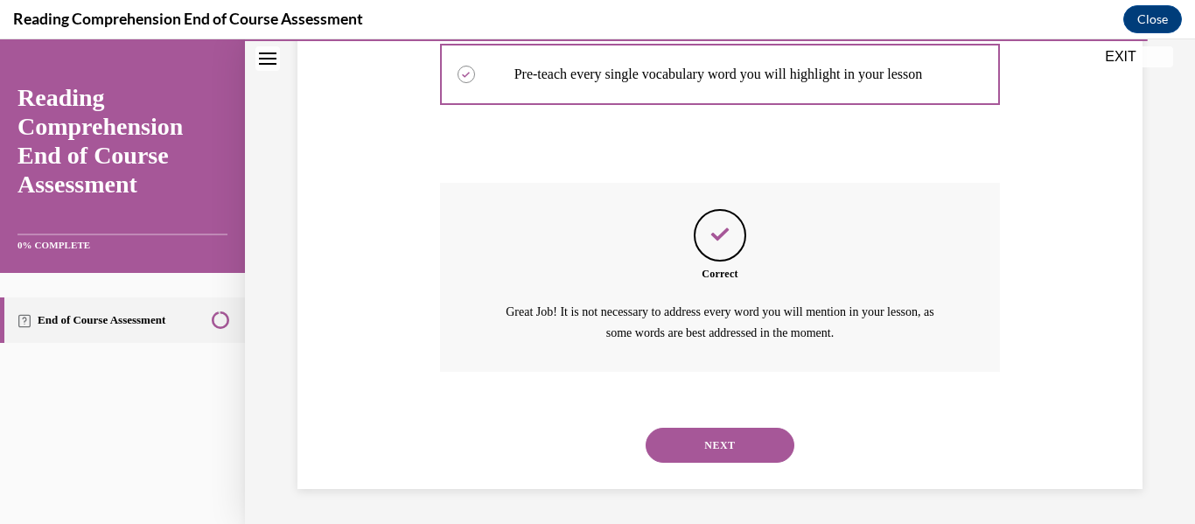
click at [730, 438] on button "NEXT" at bounding box center [720, 445] width 149 height 35
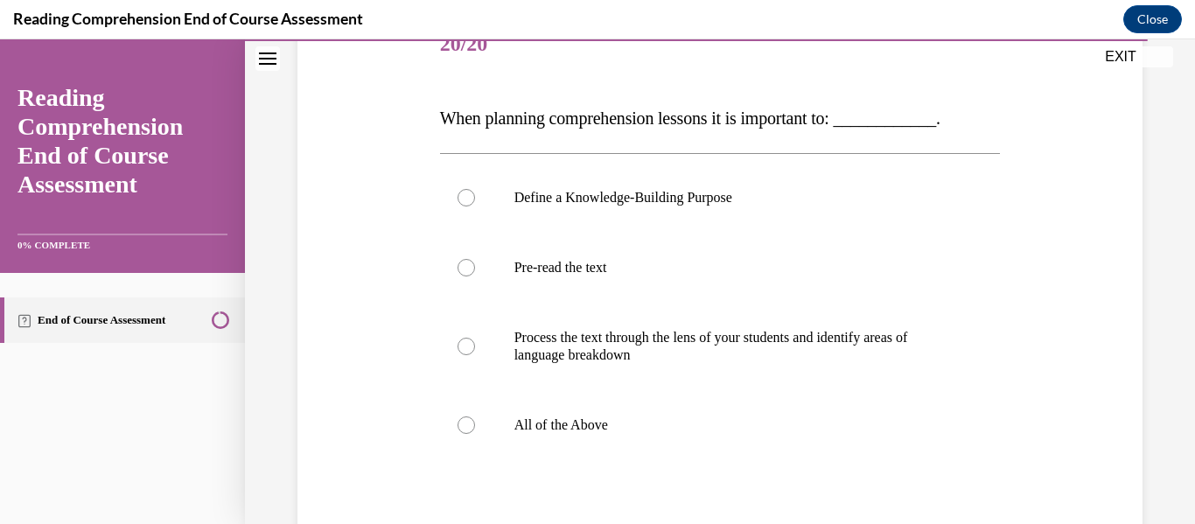
scroll to position [234, 0]
click at [463, 421] on div at bounding box center [466, 424] width 17 height 17
click at [463, 421] on input "All of the Above" at bounding box center [466, 424] width 17 height 17
radio input "true"
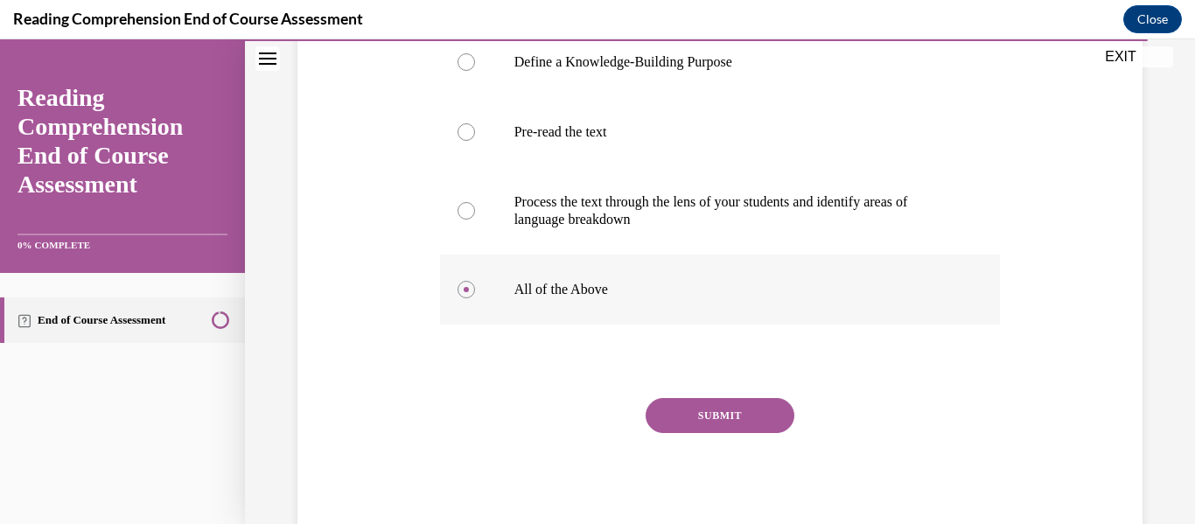
scroll to position [353, 0]
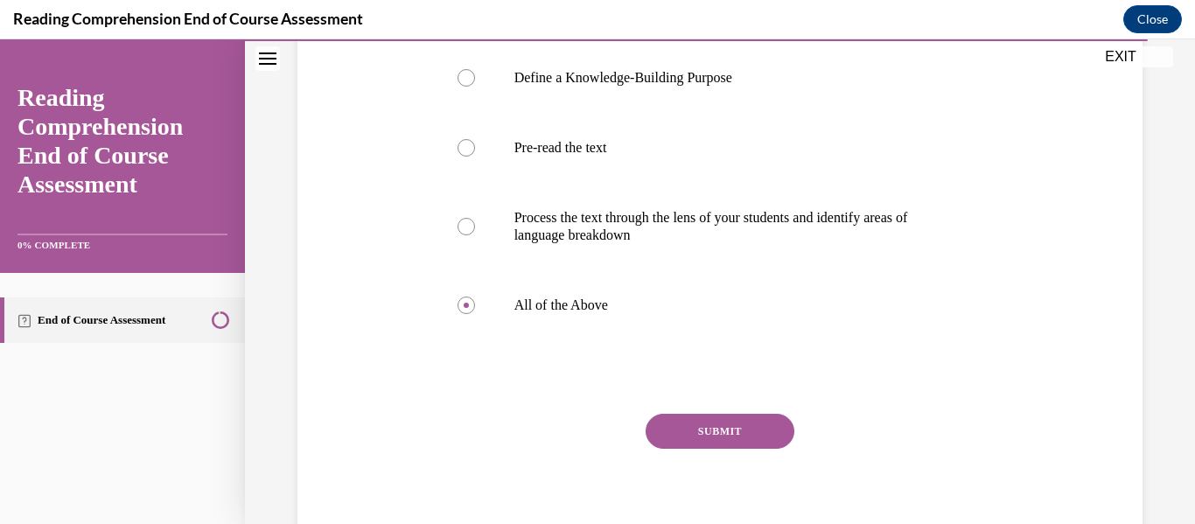
click at [720, 437] on button "SUBMIT" at bounding box center [720, 431] width 149 height 35
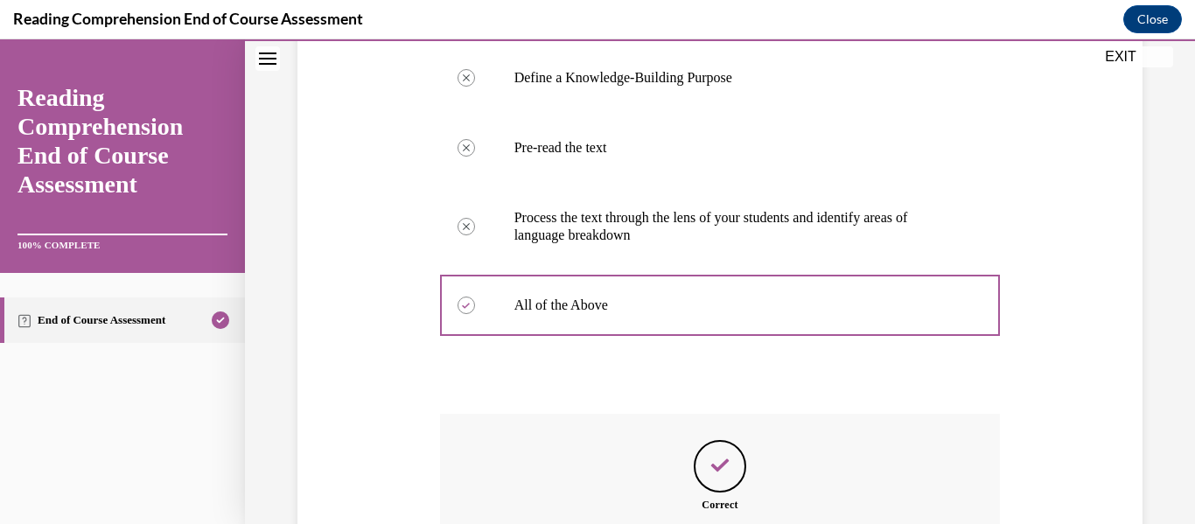
scroll to position [583, 0]
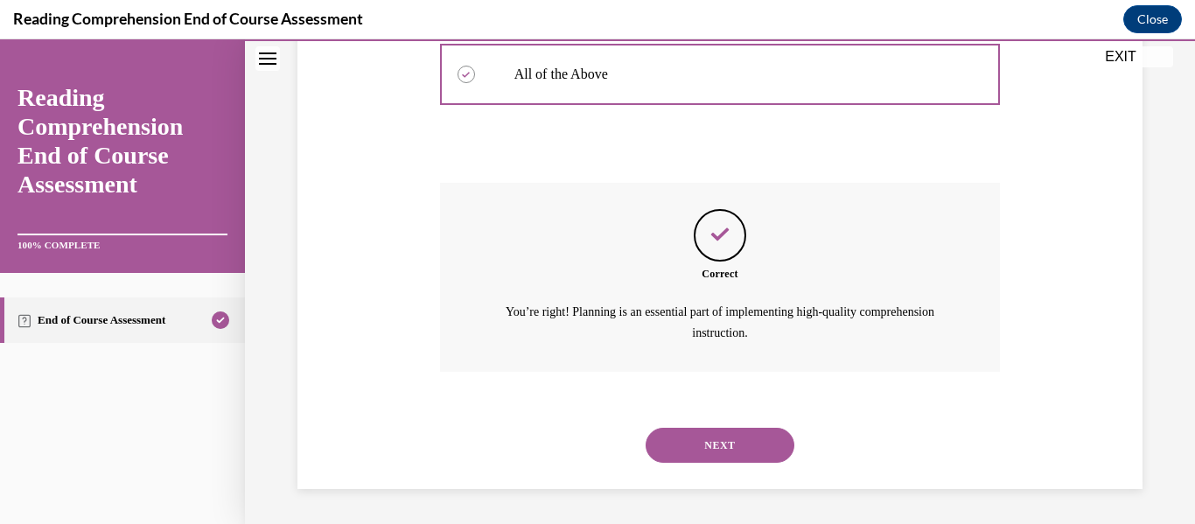
click at [720, 437] on button "NEXT" at bounding box center [720, 445] width 149 height 35
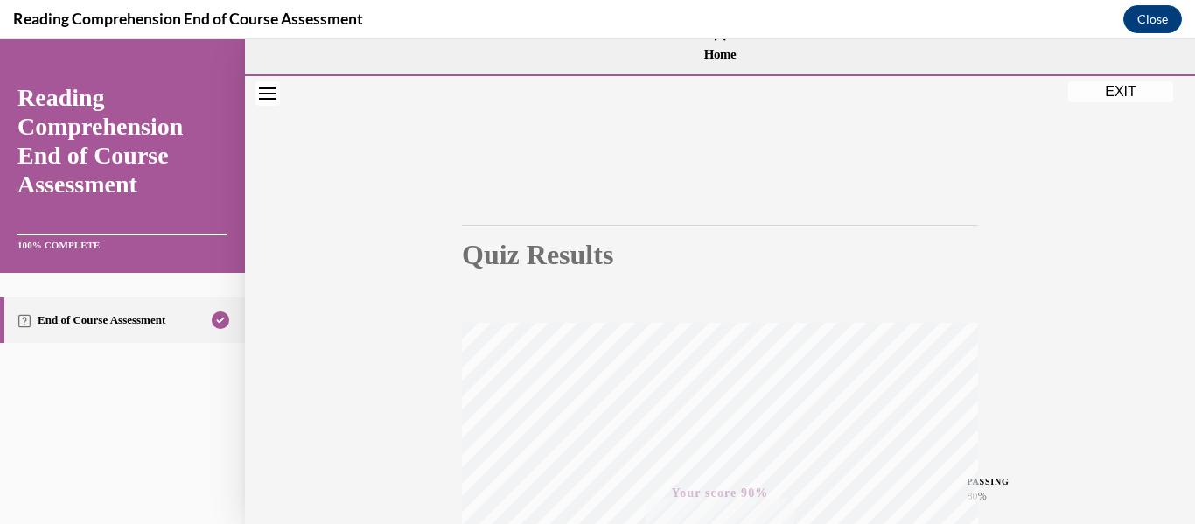
scroll to position [0, 0]
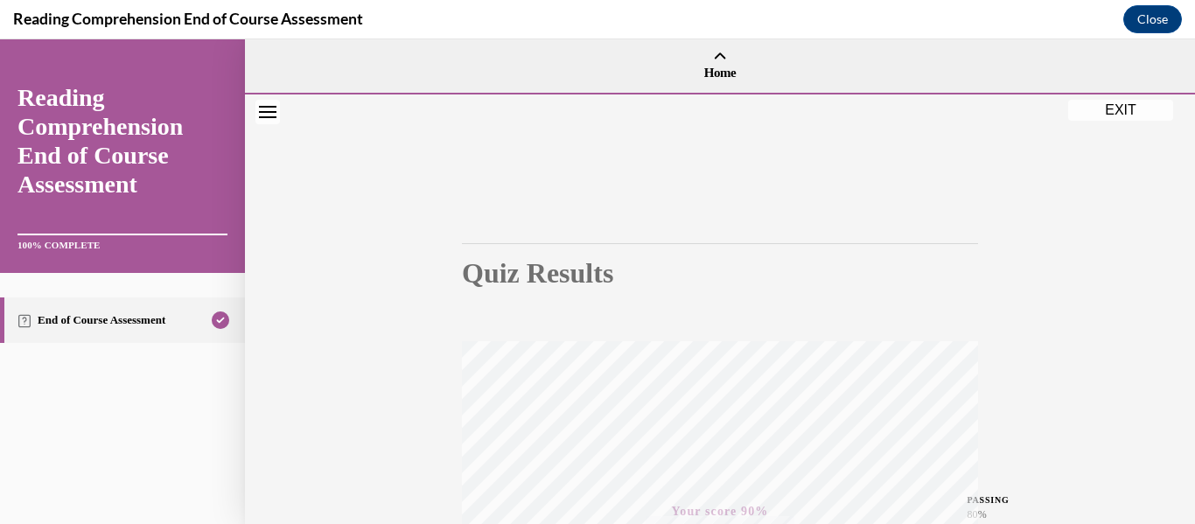
click at [1097, 107] on button "EXIT" at bounding box center [1120, 110] width 105 height 21
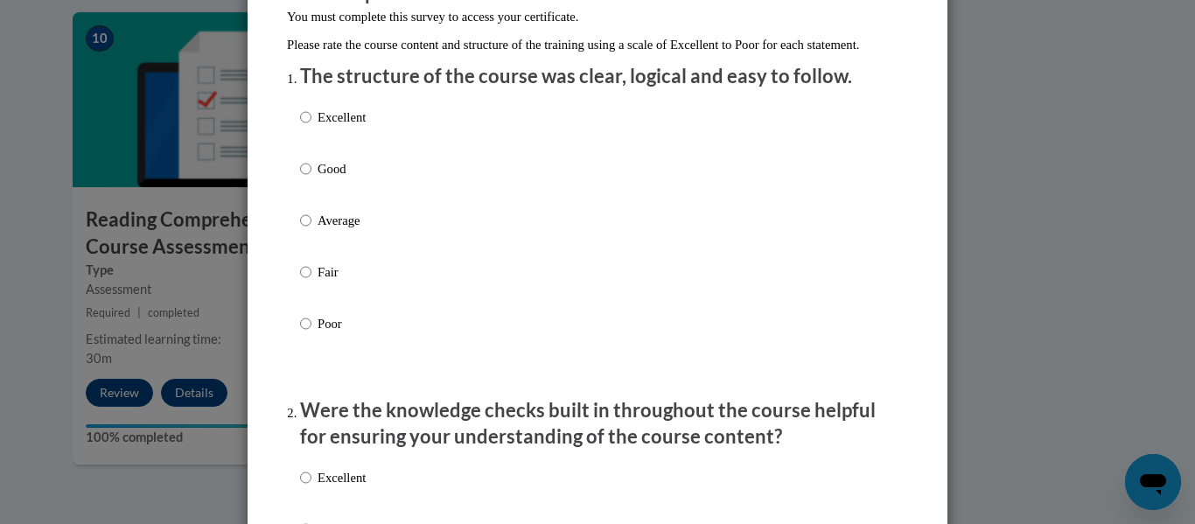
scroll to position [182, 0]
click at [303, 126] on input "Excellent" at bounding box center [305, 116] width 11 height 19
radio input "true"
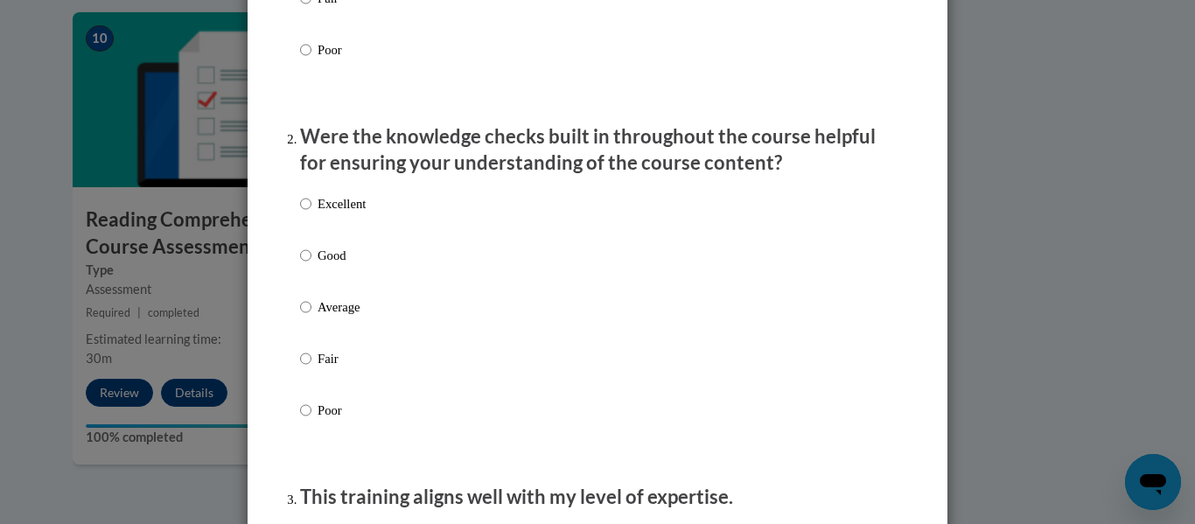
scroll to position [465, 0]
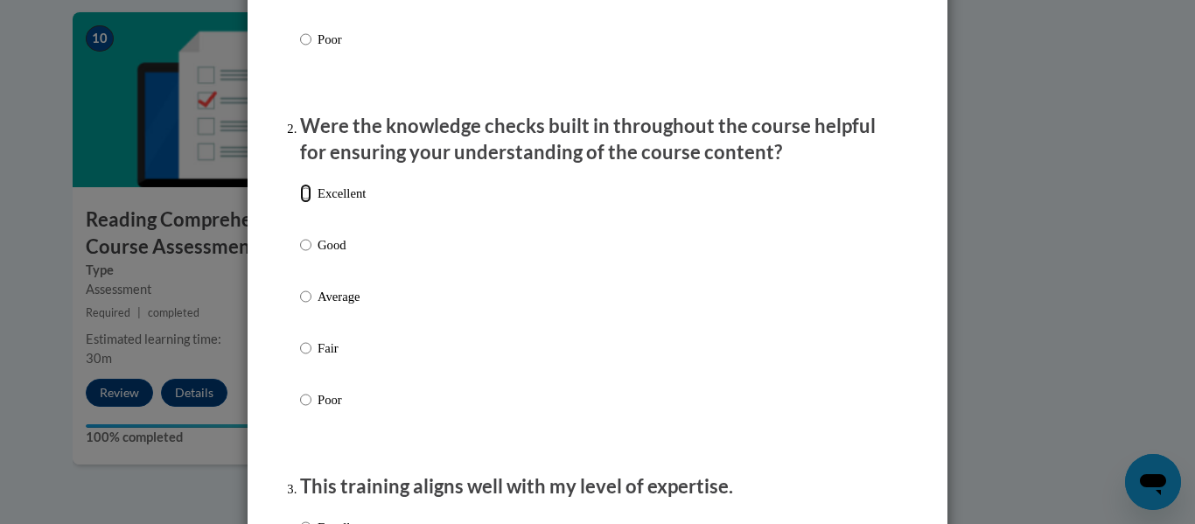
click at [300, 203] on input "Excellent" at bounding box center [305, 193] width 11 height 19
radio input "true"
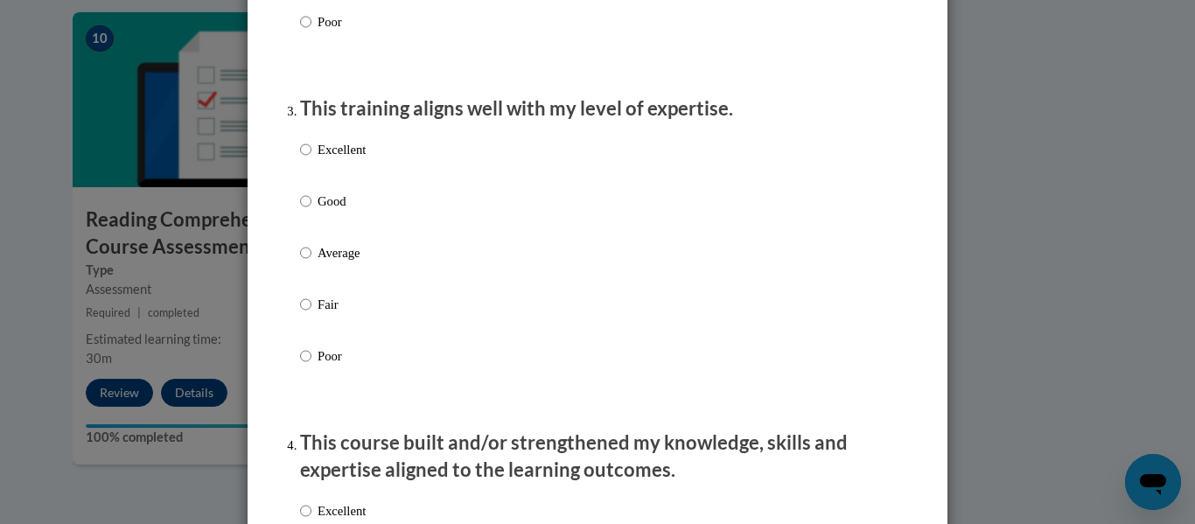
scroll to position [844, 0]
click at [300, 158] on input "Excellent" at bounding box center [305, 148] width 11 height 19
radio input "true"
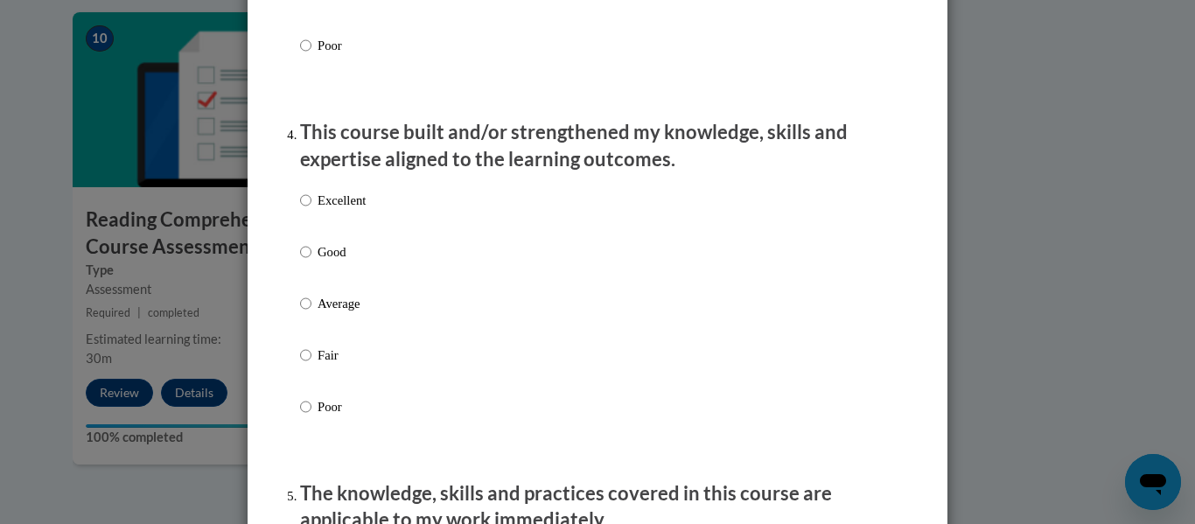
scroll to position [1155, 0]
click at [300, 209] on input "Excellent" at bounding box center [305, 199] width 11 height 19
radio input "true"
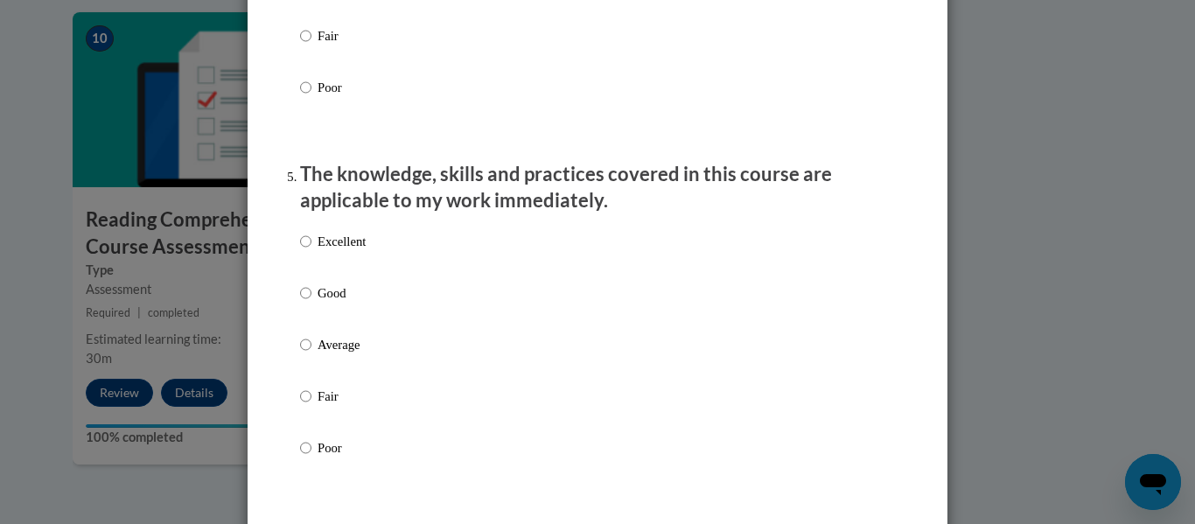
scroll to position [1474, 0]
click at [300, 250] on input "Excellent" at bounding box center [305, 240] width 11 height 19
radio input "true"
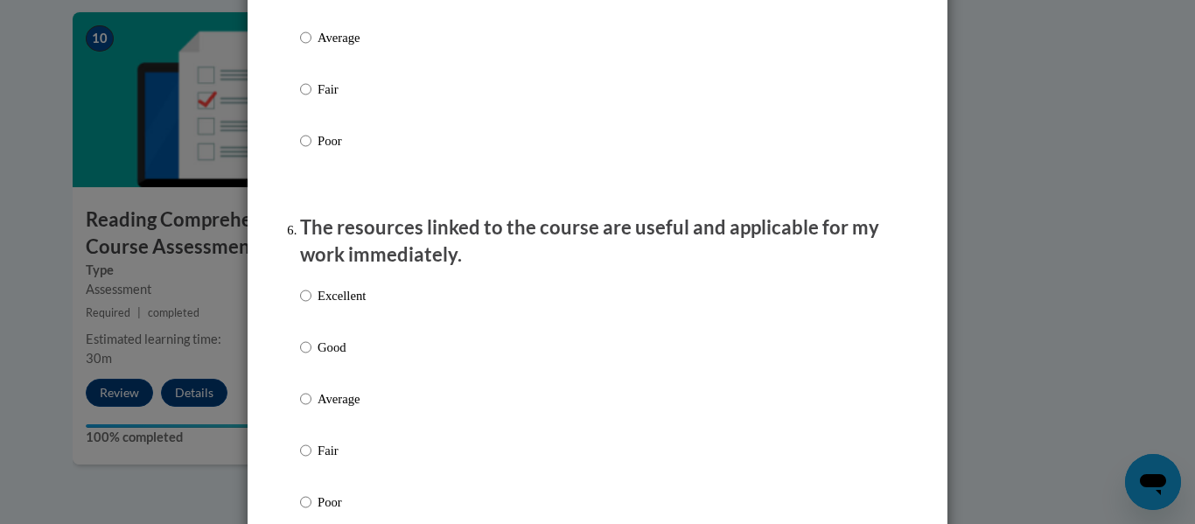
scroll to position [1781, 0]
click at [300, 304] on input "Excellent" at bounding box center [305, 294] width 11 height 19
radio input "true"
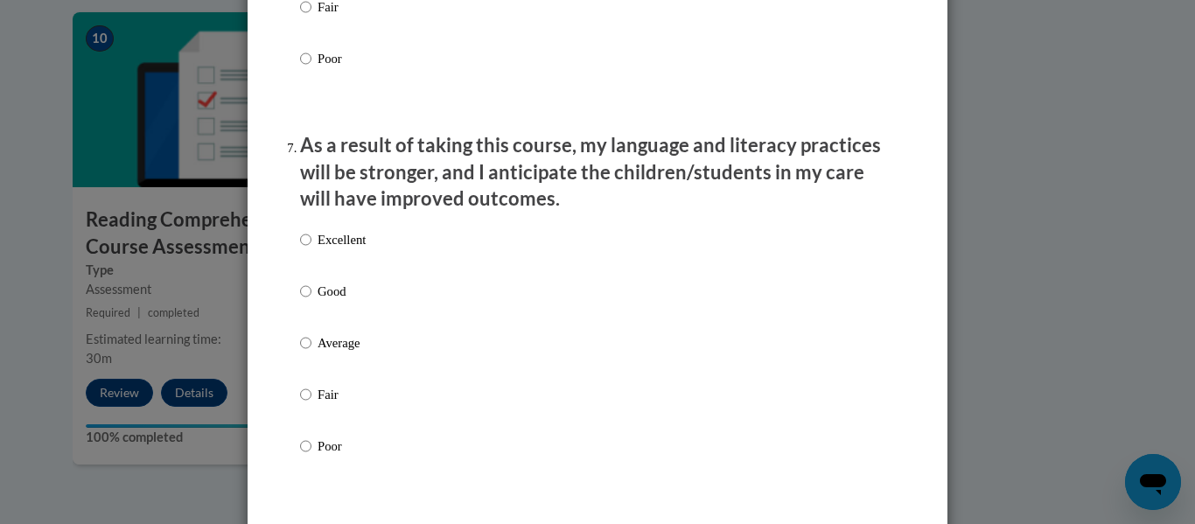
scroll to position [2225, 0]
click at [300, 248] on input "Excellent" at bounding box center [305, 238] width 11 height 19
radio input "true"
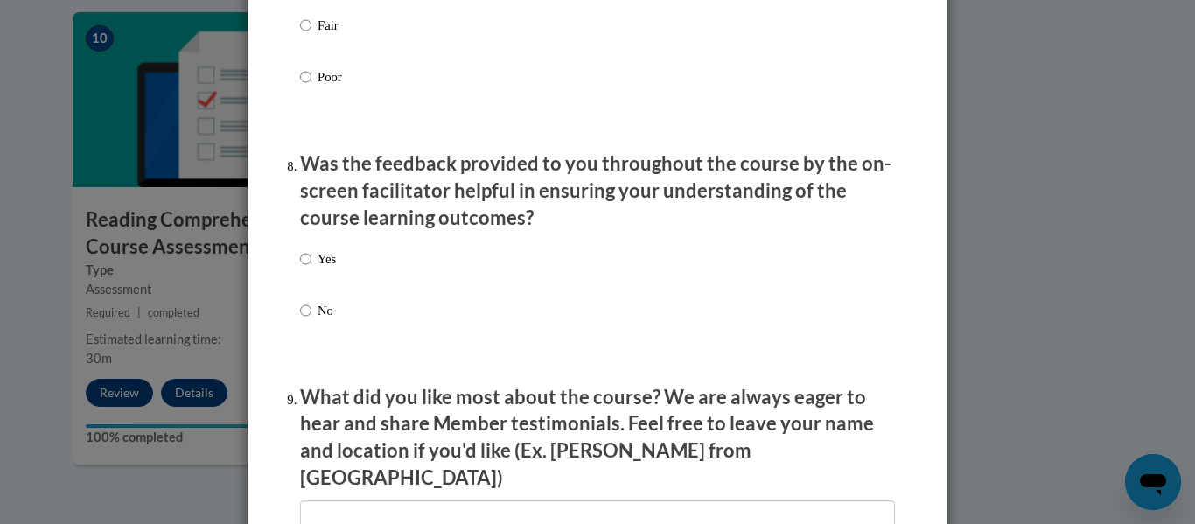
scroll to position [2600, 0]
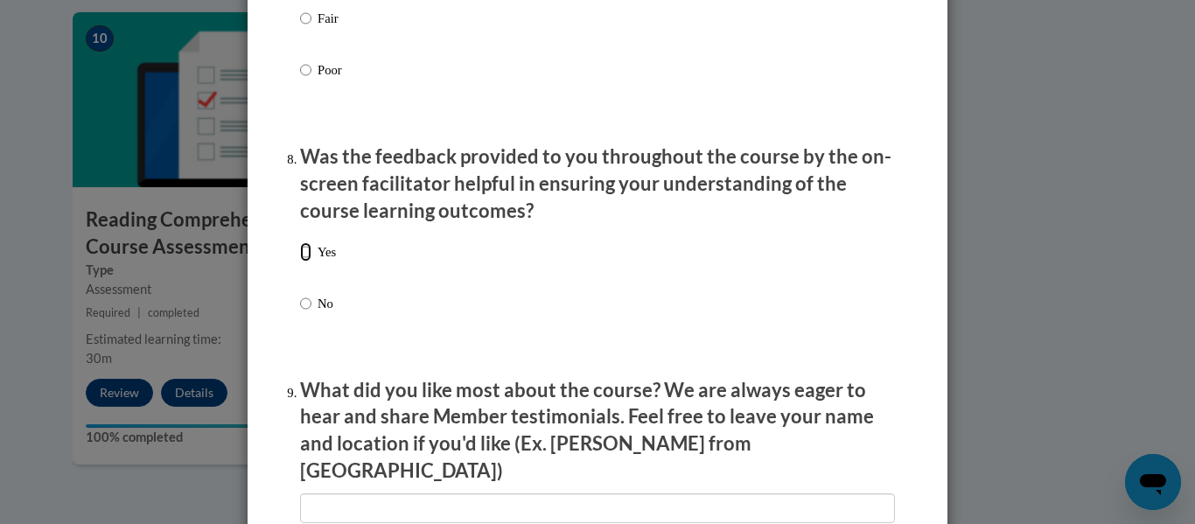
click at [300, 262] on input "Yes" at bounding box center [305, 251] width 11 height 19
radio input "true"
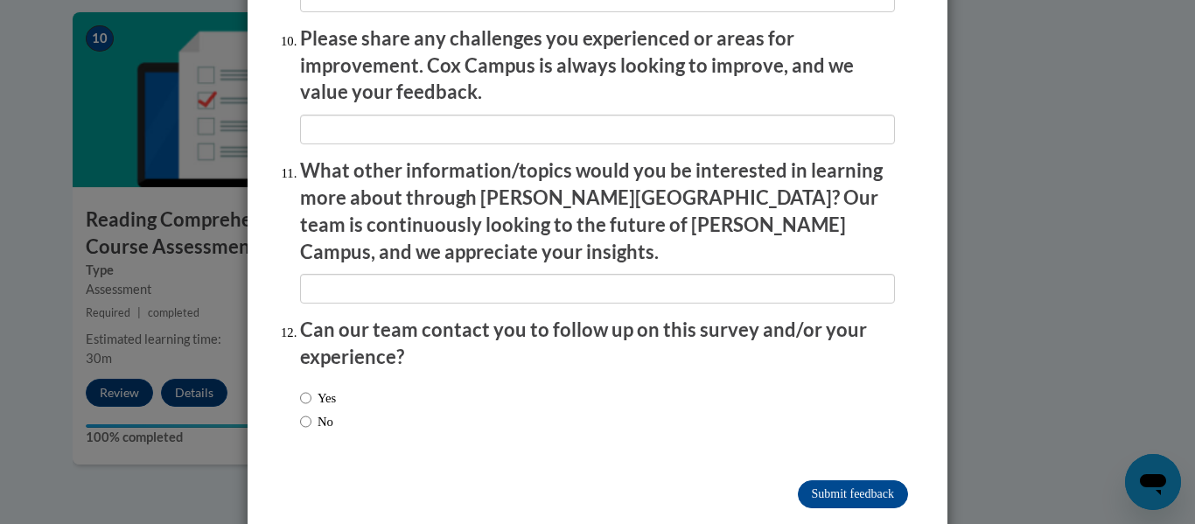
scroll to position [3110, 0]
click at [300, 413] on input "No" at bounding box center [305, 422] width 11 height 19
radio input "true"
click at [803, 481] on input "Submit feedback" at bounding box center [853, 495] width 110 height 28
click at [807, 481] on input "Submitting" at bounding box center [853, 495] width 110 height 28
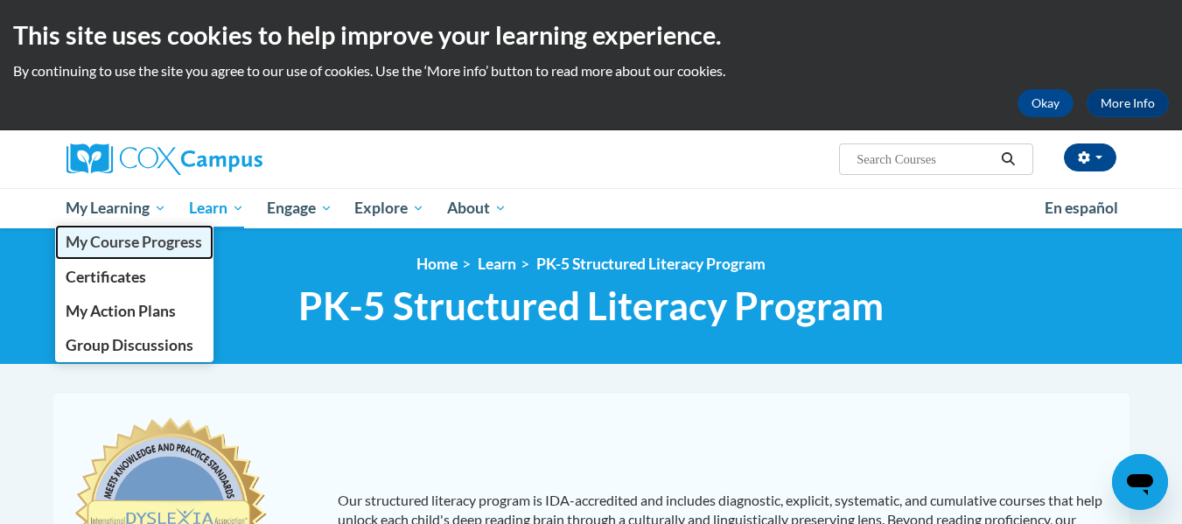
click at [117, 237] on span "My Course Progress" at bounding box center [134, 242] width 136 height 18
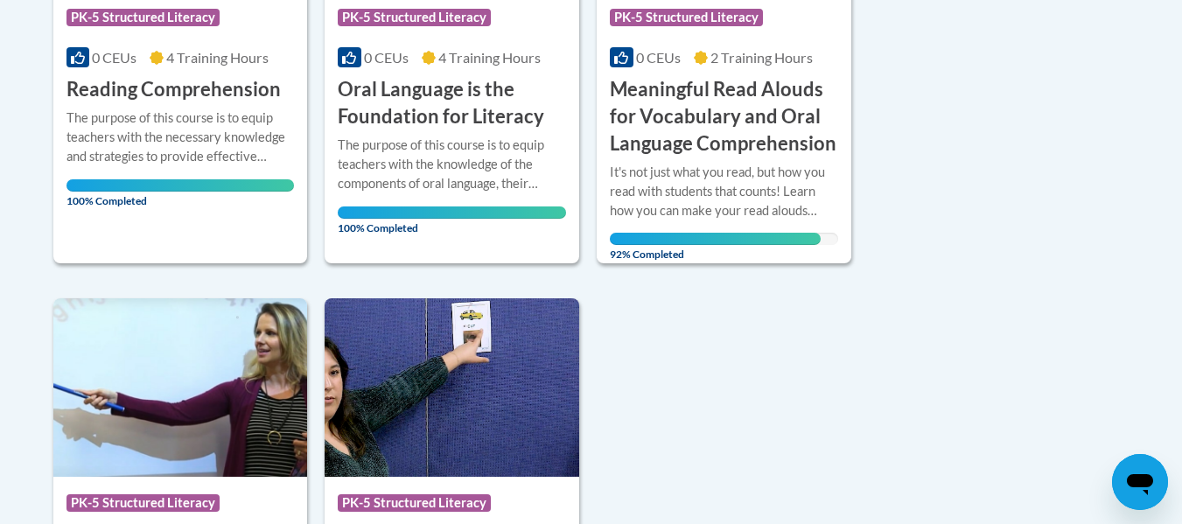
scroll to position [638, 0]
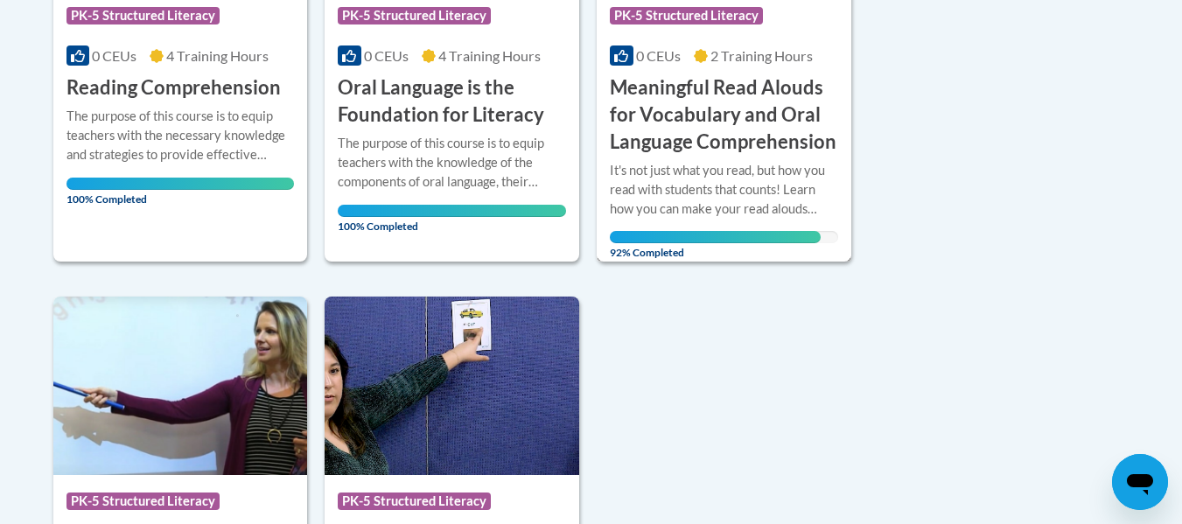
click at [691, 102] on h3 "Meaningful Read Alouds for Vocabulary and Oral Language Comprehension" at bounding box center [724, 114] width 228 height 80
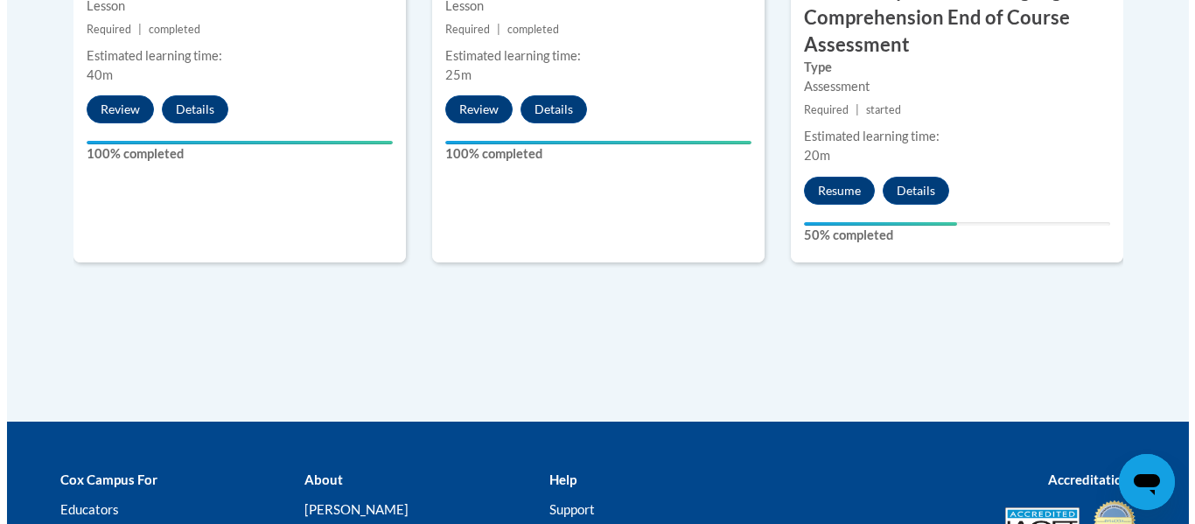
scroll to position [1346, 0]
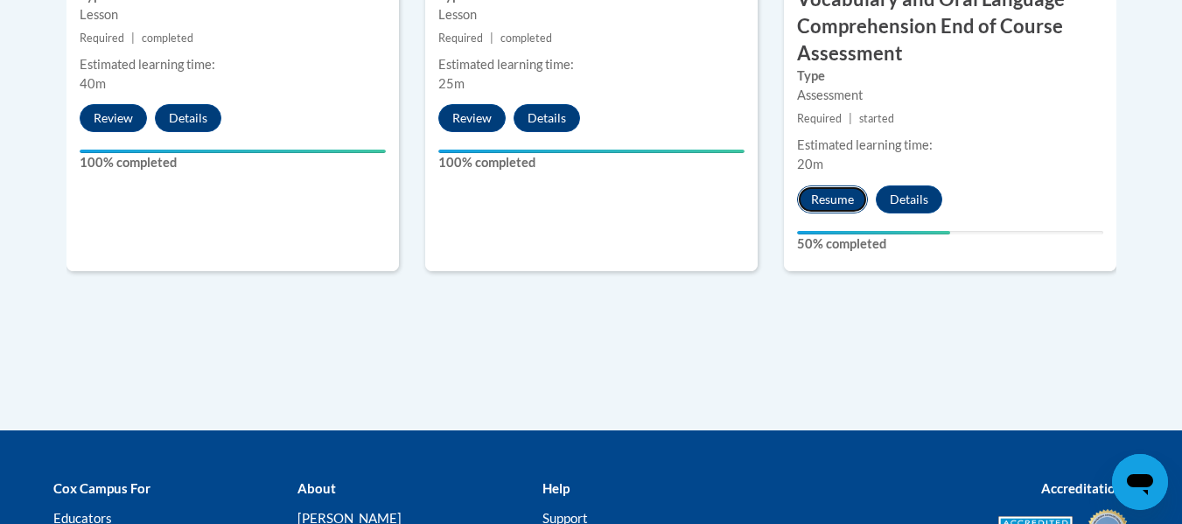
click at [856, 199] on button "Resume" at bounding box center [832, 199] width 71 height 28
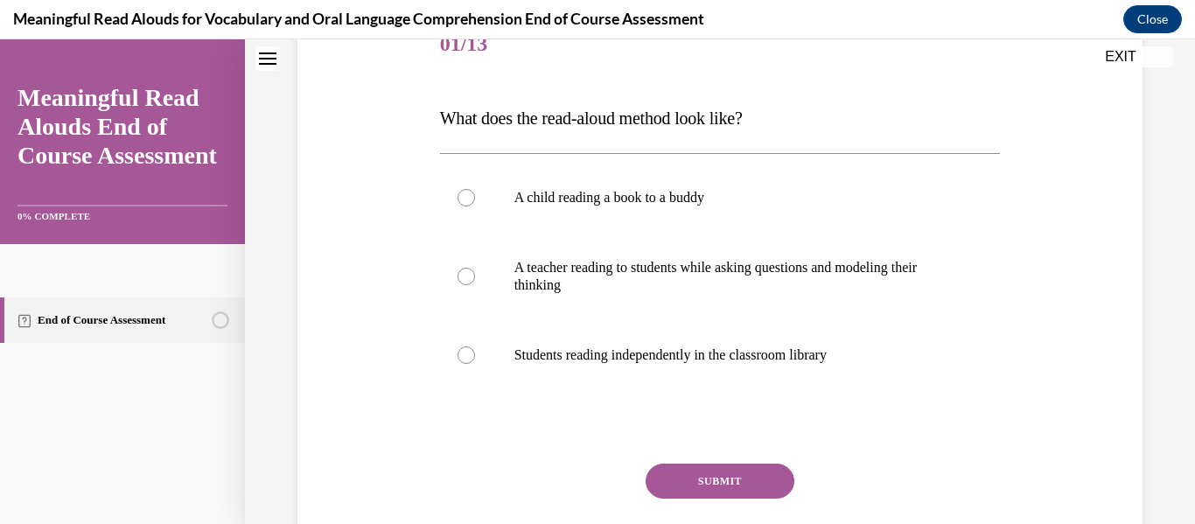
scroll to position [232, 0]
click at [462, 280] on div at bounding box center [466, 277] width 17 height 17
click at [462, 280] on input "A teacher reading to students while asking questions and modeling their thinking" at bounding box center [466, 277] width 17 height 17
radio input "true"
click at [740, 471] on button "SUBMIT" at bounding box center [720, 482] width 149 height 35
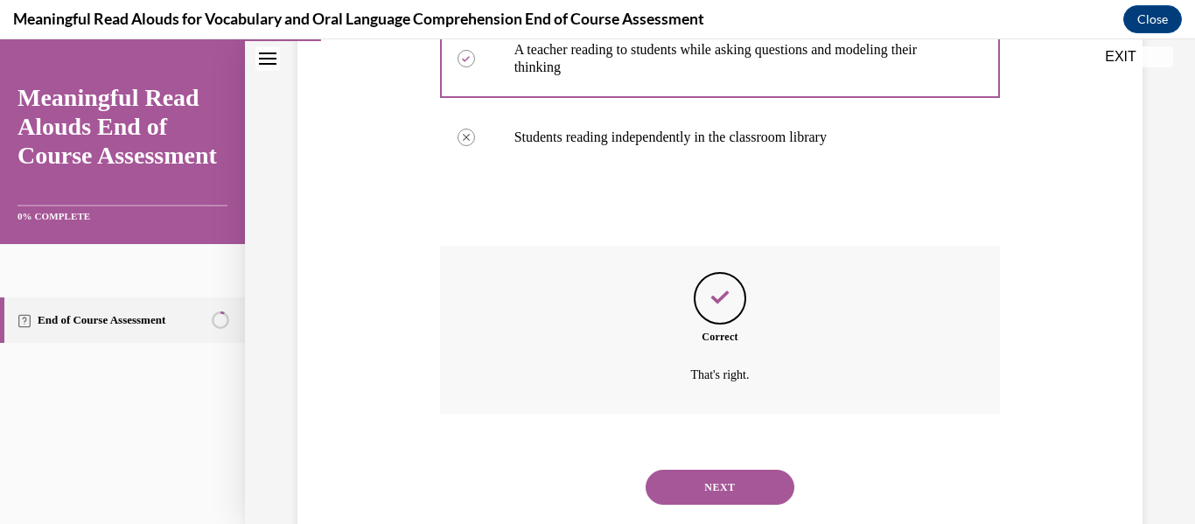
scroll to position [493, 0]
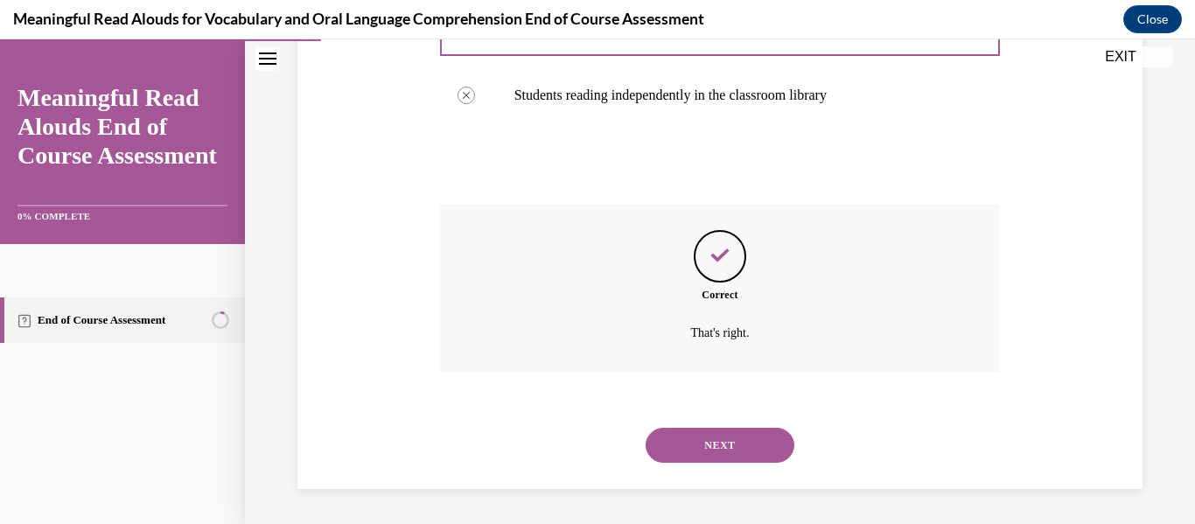
click at [727, 439] on button "NEXT" at bounding box center [720, 445] width 149 height 35
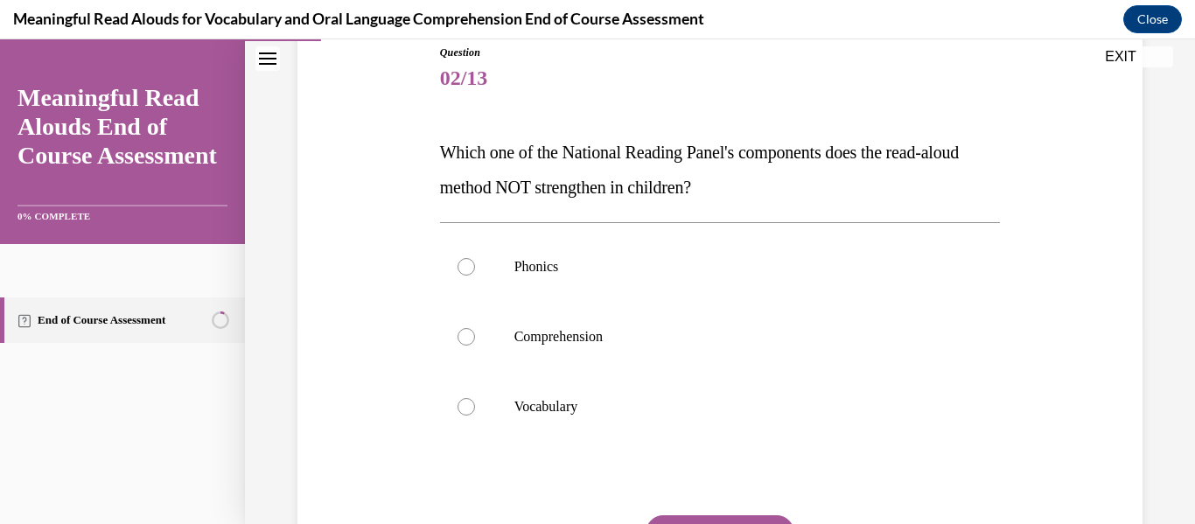
scroll to position [200, 0]
click at [458, 270] on div at bounding box center [466, 264] width 17 height 17
click at [458, 270] on input "Phonics" at bounding box center [466, 264] width 17 height 17
radio input "true"
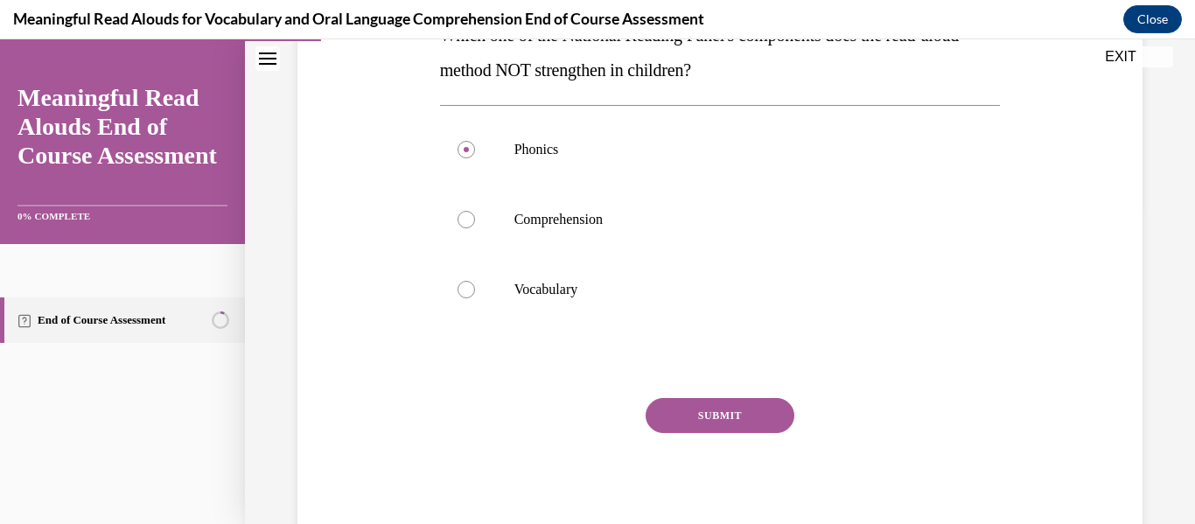
click at [725, 415] on button "SUBMIT" at bounding box center [720, 415] width 149 height 35
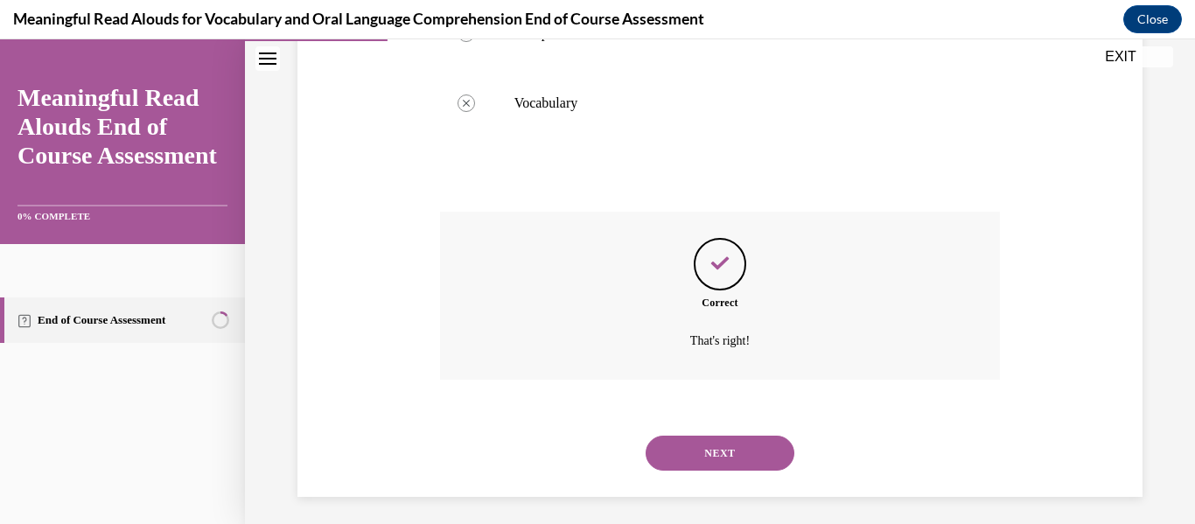
scroll to position [510, 0]
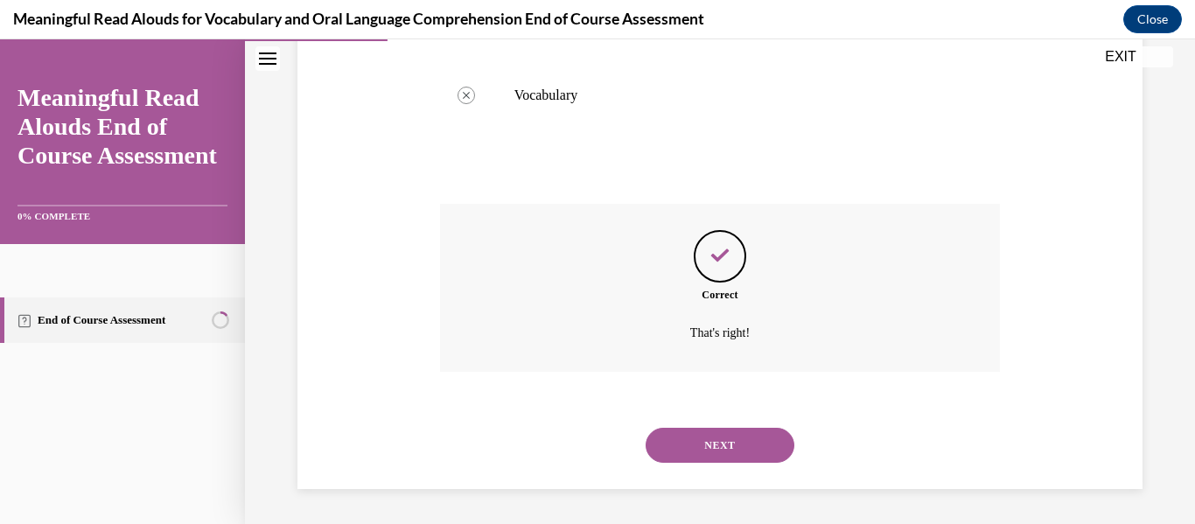
click at [705, 449] on button "NEXT" at bounding box center [720, 445] width 149 height 35
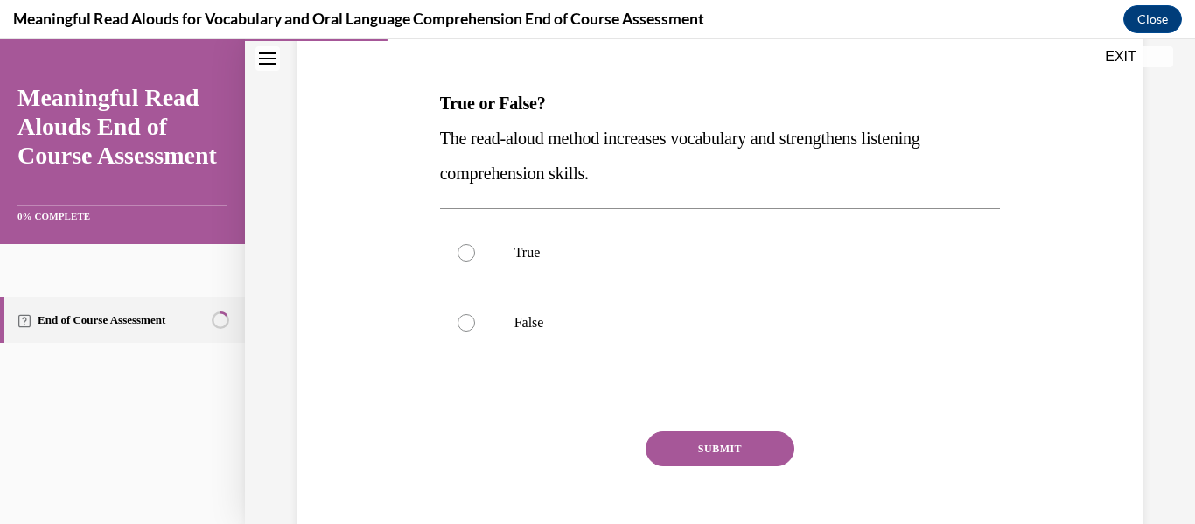
scroll to position [248, 0]
click at [468, 251] on div at bounding box center [466, 252] width 17 height 17
click at [468, 251] on input "True" at bounding box center [466, 252] width 17 height 17
radio input "true"
click at [710, 440] on button "SUBMIT" at bounding box center [720, 448] width 149 height 35
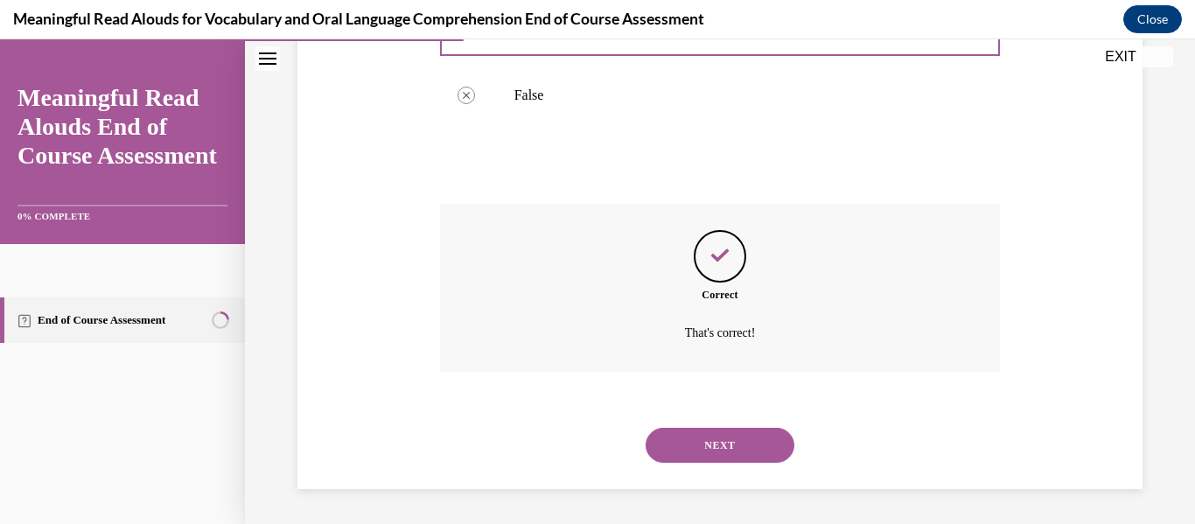
click at [710, 440] on button "NEXT" at bounding box center [720, 445] width 149 height 35
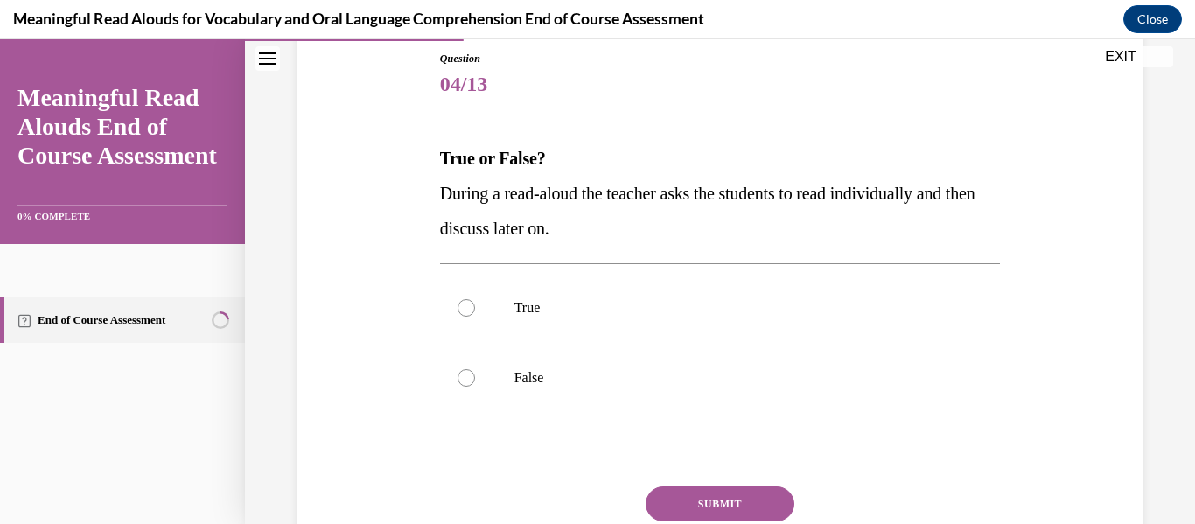
scroll to position [197, 0]
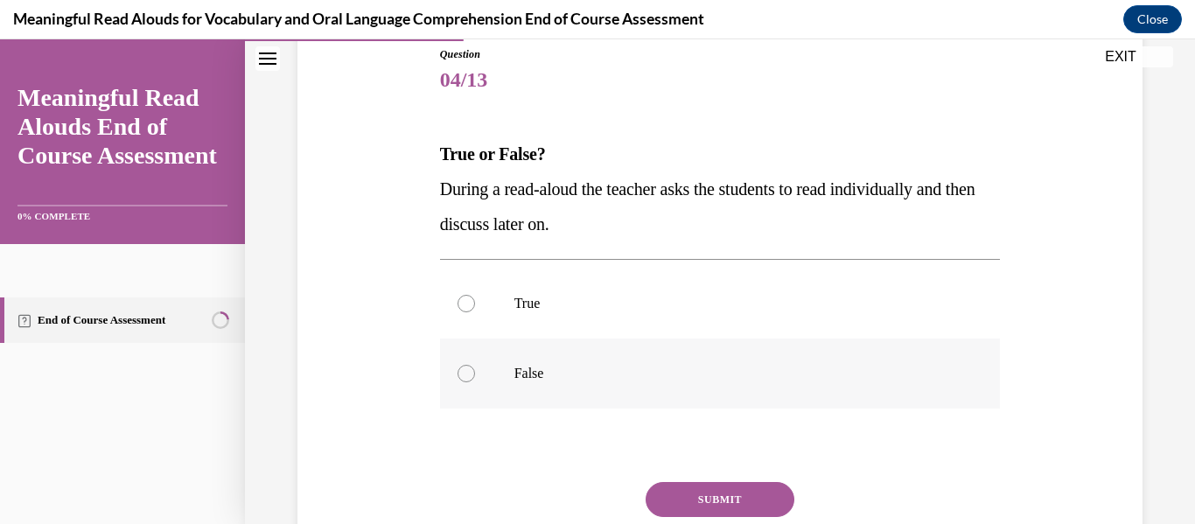
click at [471, 377] on div at bounding box center [466, 373] width 17 height 17
click at [471, 377] on input "False" at bounding box center [466, 373] width 17 height 17
radio input "true"
click at [706, 496] on button "SUBMIT" at bounding box center [720, 499] width 149 height 35
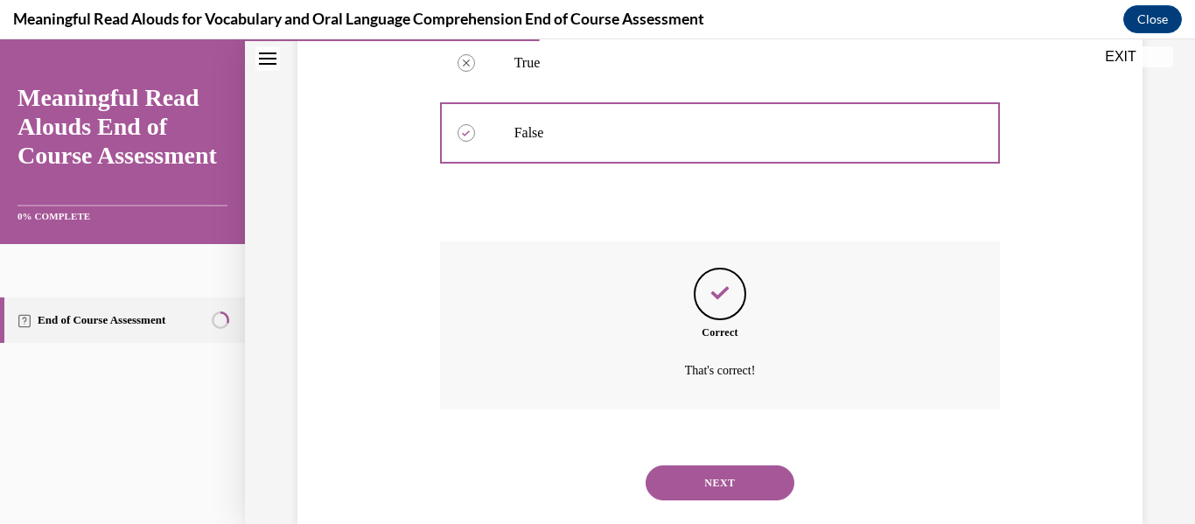
scroll to position [457, 0]
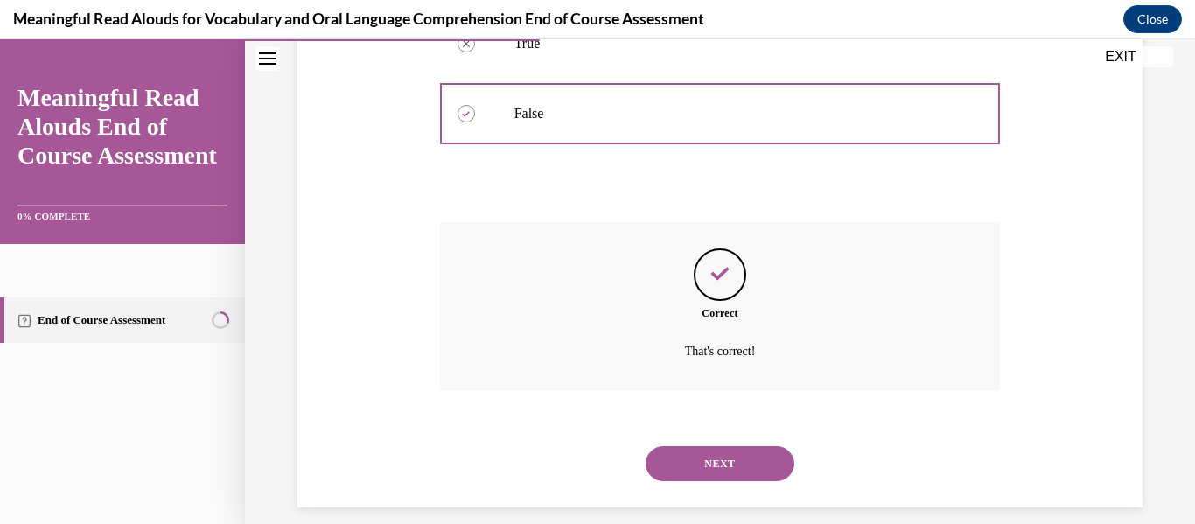
click at [732, 461] on button "NEXT" at bounding box center [720, 463] width 149 height 35
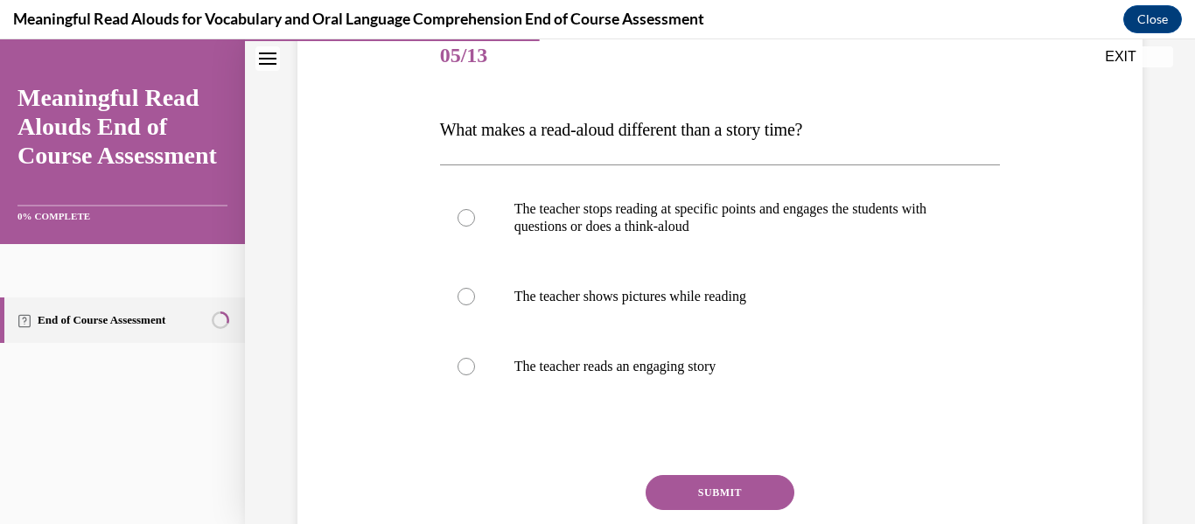
scroll to position [224, 0]
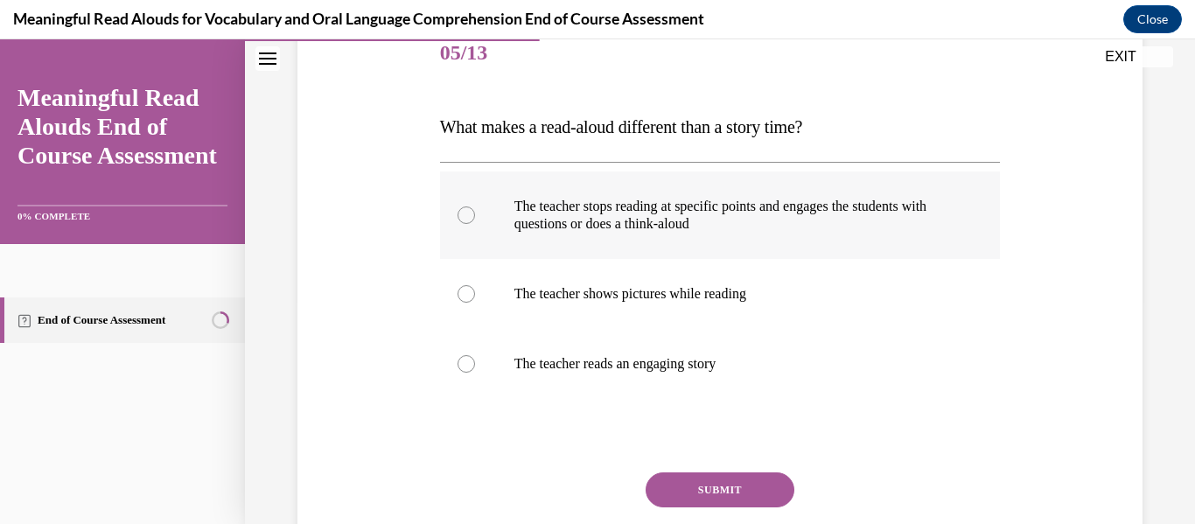
click at [466, 213] on div at bounding box center [466, 214] width 17 height 17
click at [466, 213] on input "The teacher stops reading at specific points and engages the students with ques…" at bounding box center [466, 214] width 17 height 17
radio input "true"
click at [745, 488] on button "SUBMIT" at bounding box center [720, 489] width 149 height 35
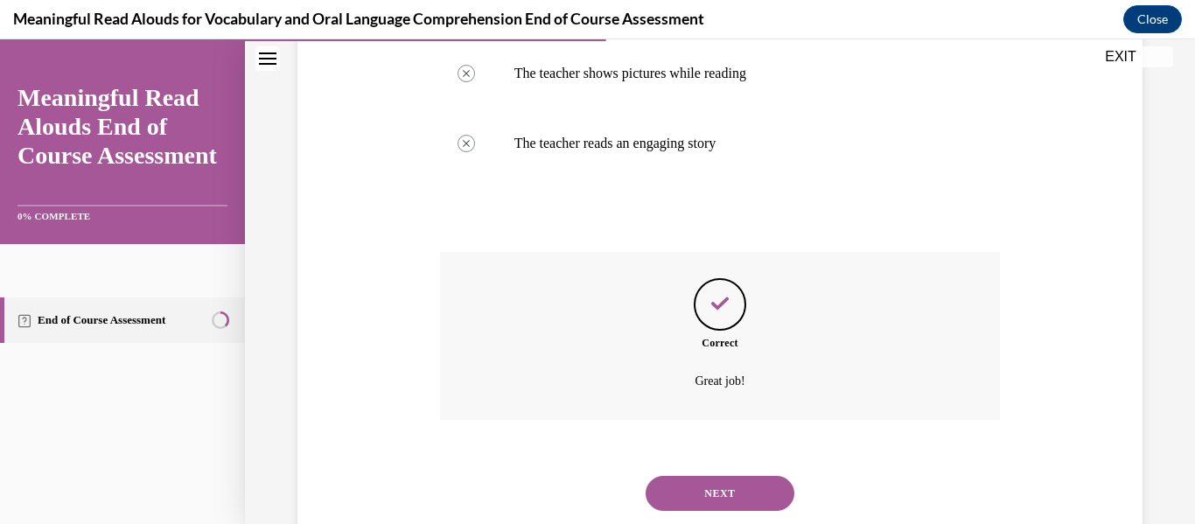
scroll to position [493, 0]
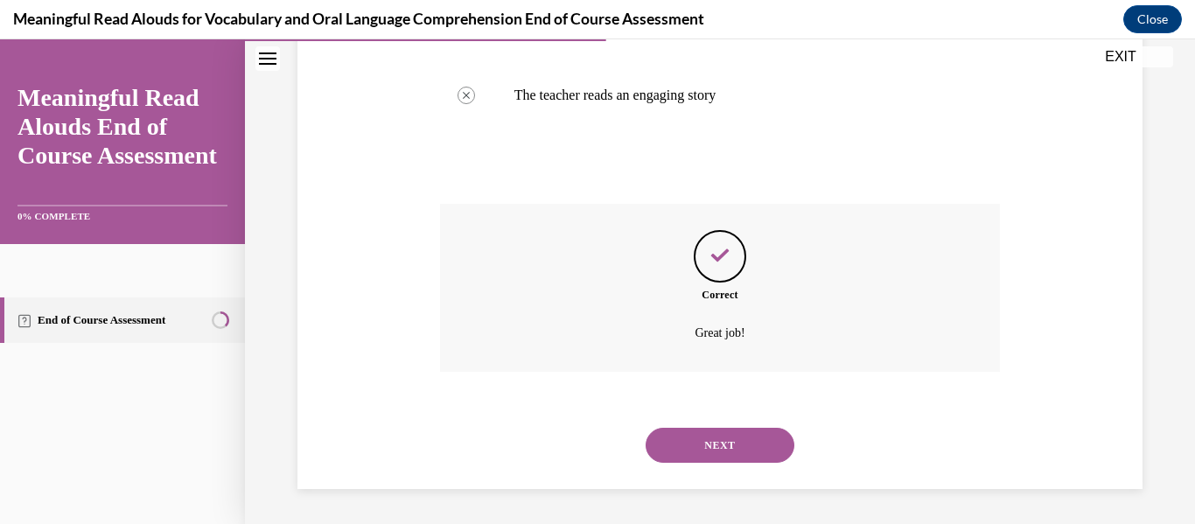
click at [731, 447] on button "NEXT" at bounding box center [720, 445] width 149 height 35
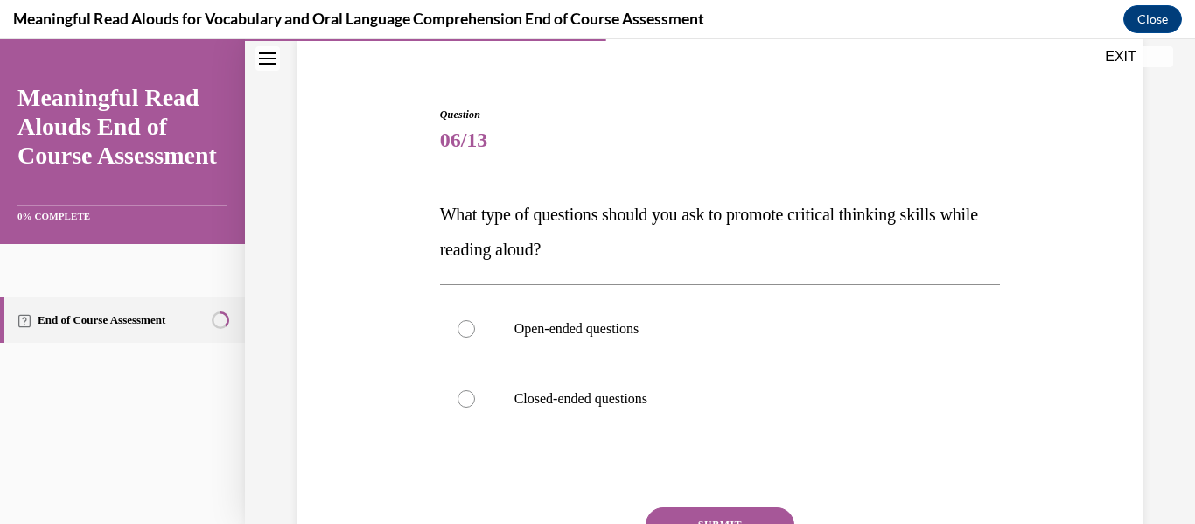
scroll to position [138, 0]
click at [458, 328] on div at bounding box center [466, 326] width 17 height 17
click at [458, 328] on input "Open-ended questions" at bounding box center [466, 326] width 17 height 17
radio input "true"
click at [705, 511] on button "SUBMIT" at bounding box center [720, 523] width 149 height 35
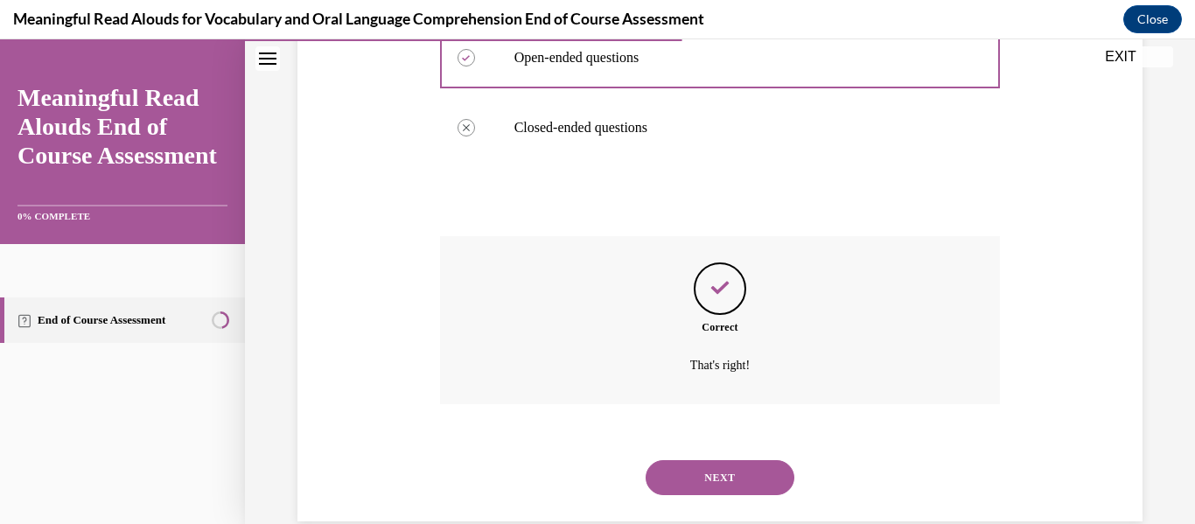
scroll to position [416, 0]
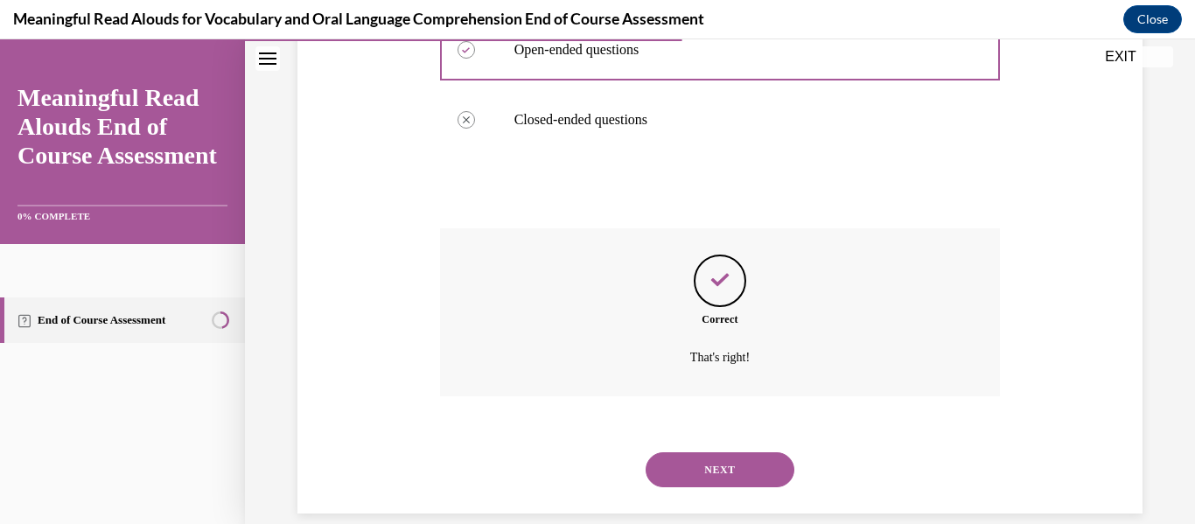
click at [718, 469] on button "NEXT" at bounding box center [720, 469] width 149 height 35
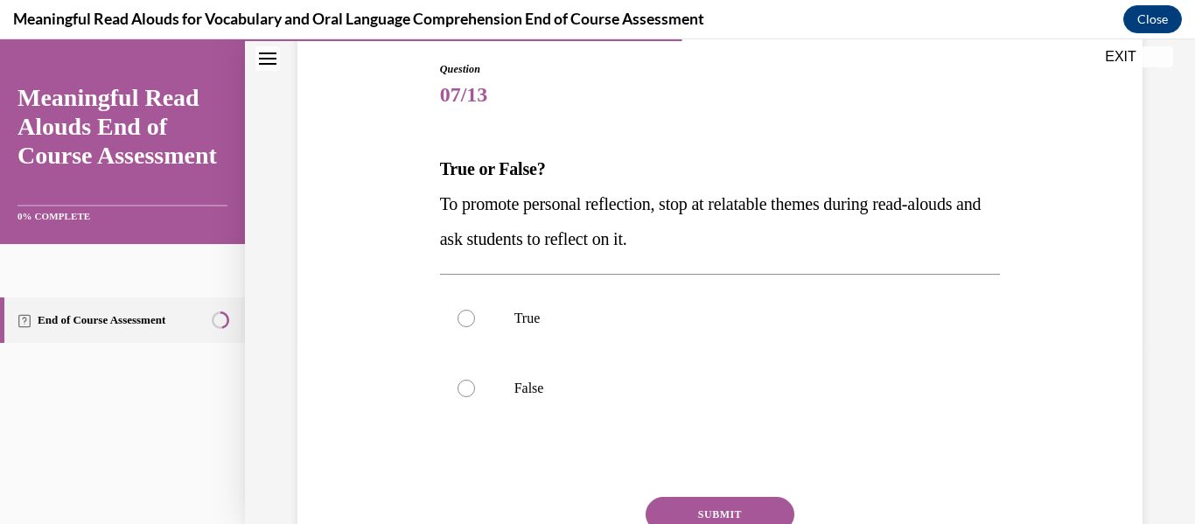
scroll to position [183, 0]
click at [458, 319] on div at bounding box center [466, 317] width 17 height 17
click at [458, 319] on input "True" at bounding box center [466, 317] width 17 height 17
radio input "true"
click at [749, 509] on button "SUBMIT" at bounding box center [720, 513] width 149 height 35
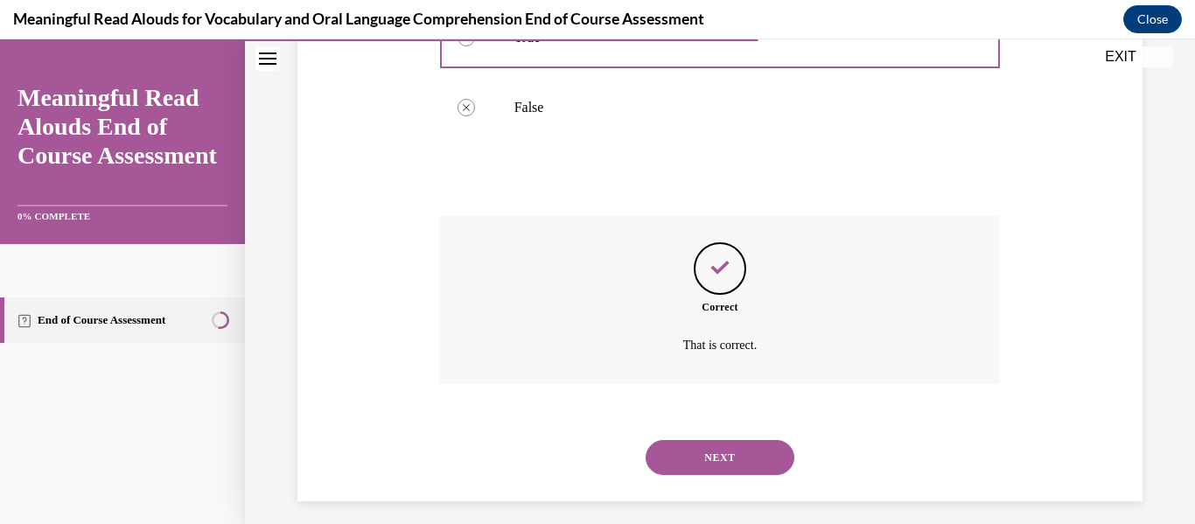
scroll to position [466, 0]
click at [703, 457] on button "NEXT" at bounding box center [720, 454] width 149 height 35
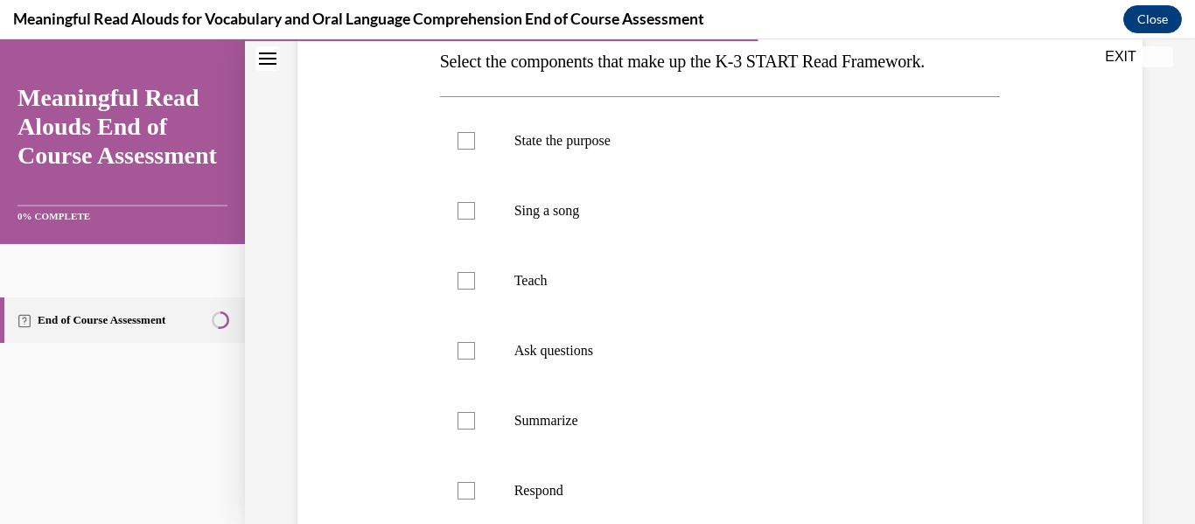
scroll to position [290, 0]
click at [463, 138] on div at bounding box center [466, 140] width 17 height 17
click at [463, 138] on input "State the purpose" at bounding box center [466, 140] width 17 height 17
checkbox input "true"
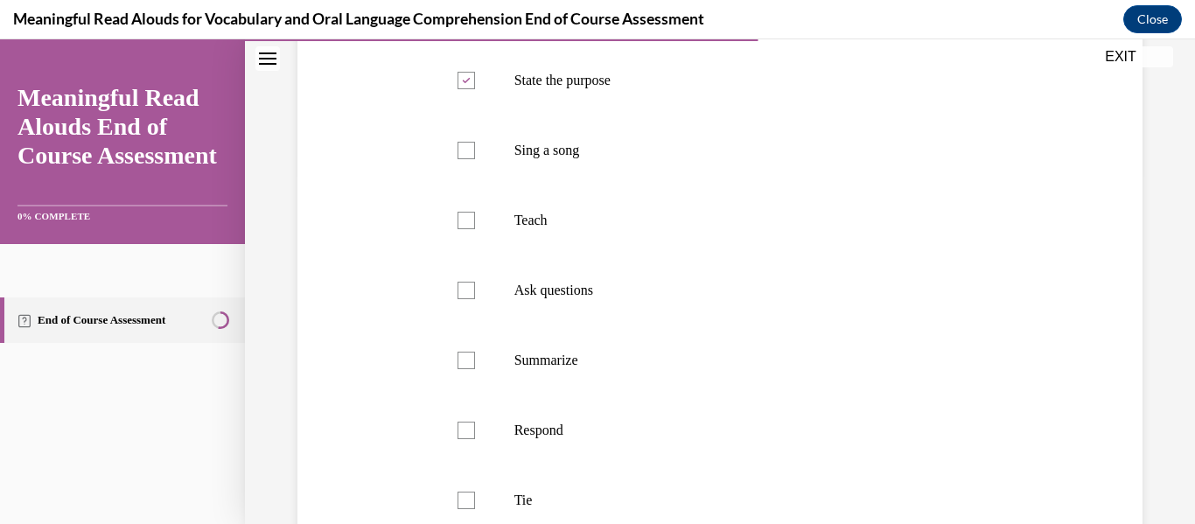
scroll to position [337, 0]
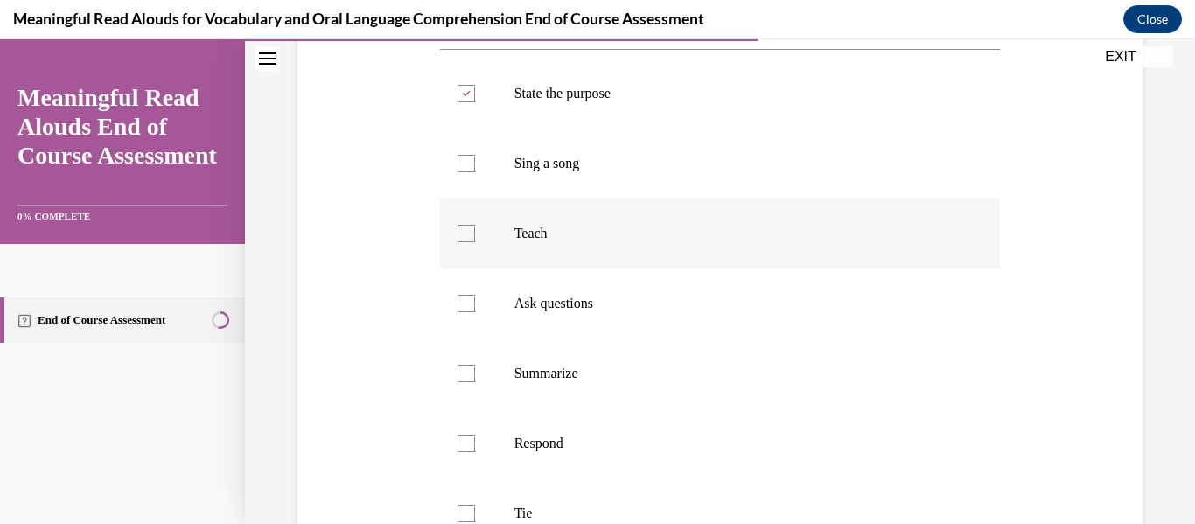
click at [470, 235] on div at bounding box center [466, 233] width 17 height 17
click at [470, 235] on input "Teach" at bounding box center [466, 233] width 17 height 17
checkbox input "true"
click at [471, 302] on div at bounding box center [466, 303] width 17 height 17
click at [471, 302] on input "Ask questions" at bounding box center [466, 303] width 17 height 17
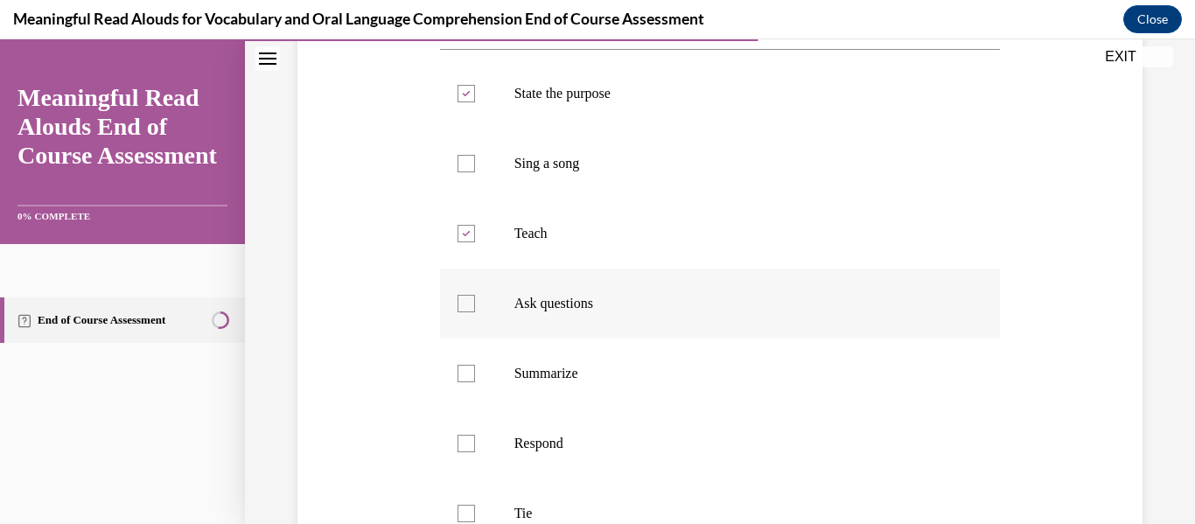
checkbox input "true"
click at [469, 444] on div at bounding box center [466, 443] width 17 height 17
click at [469, 444] on input "Respond" at bounding box center [466, 443] width 17 height 17
checkbox input "true"
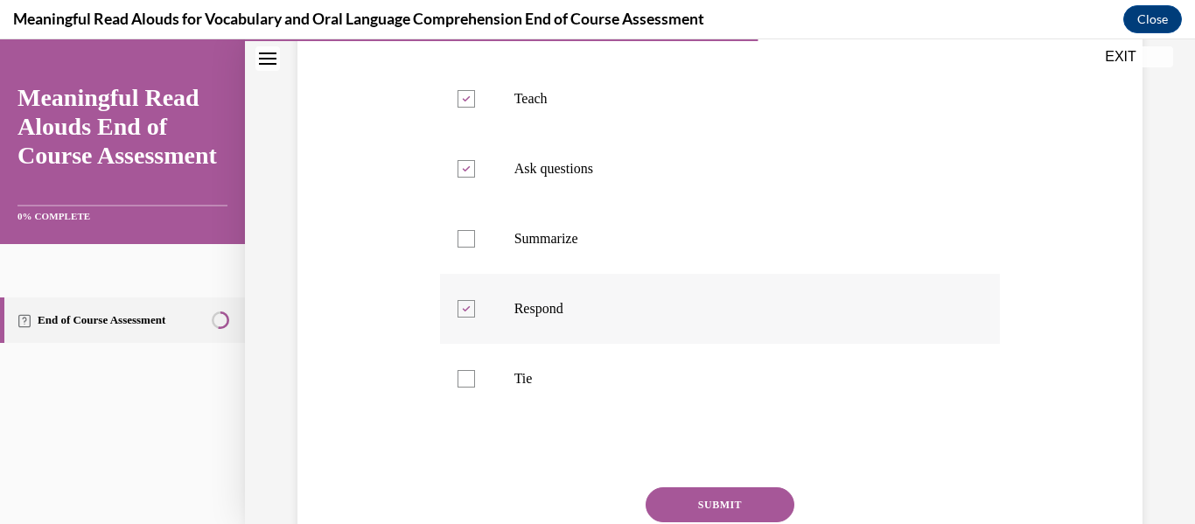
scroll to position [471, 0]
click at [458, 378] on div at bounding box center [466, 379] width 17 height 17
click at [458, 378] on input "Tie" at bounding box center [466, 379] width 17 height 17
checkbox input "true"
click at [463, 240] on div at bounding box center [466, 239] width 17 height 17
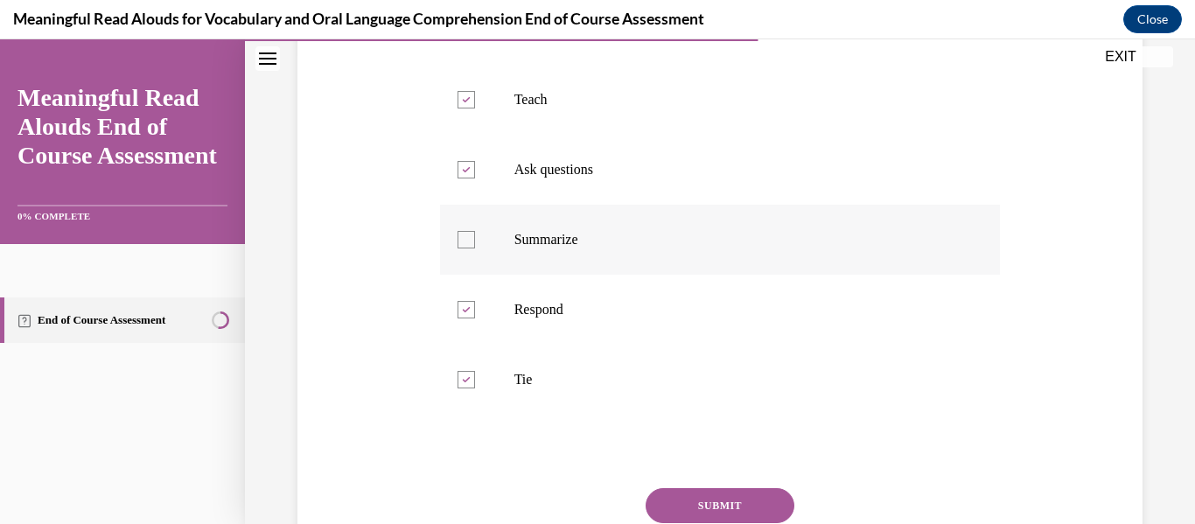
click at [463, 240] on input "Summarize" at bounding box center [466, 239] width 17 height 17
checkbox input "true"
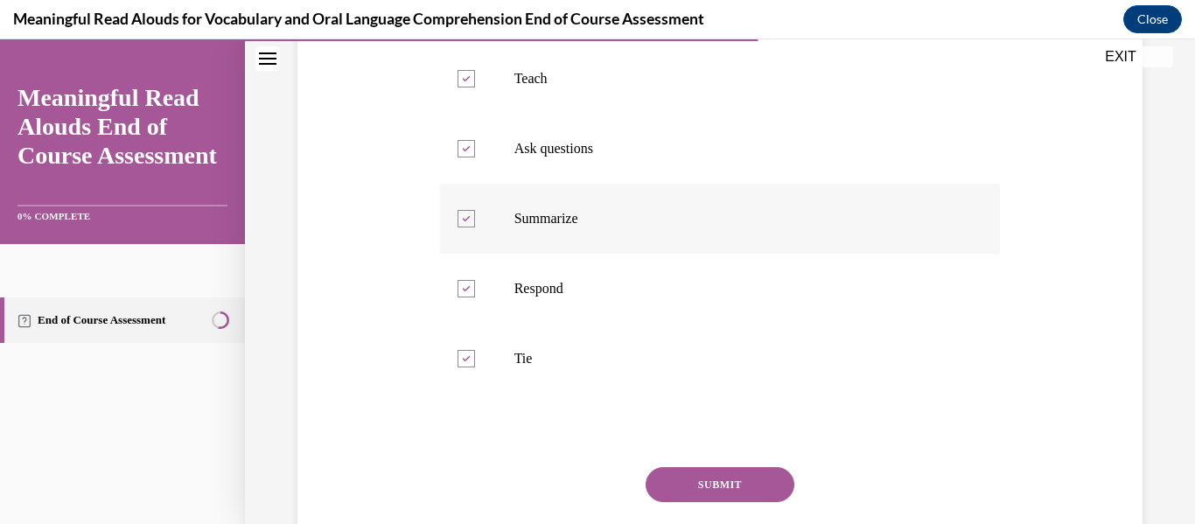
scroll to position [494, 0]
click at [752, 483] on button "SUBMIT" at bounding box center [720, 482] width 149 height 35
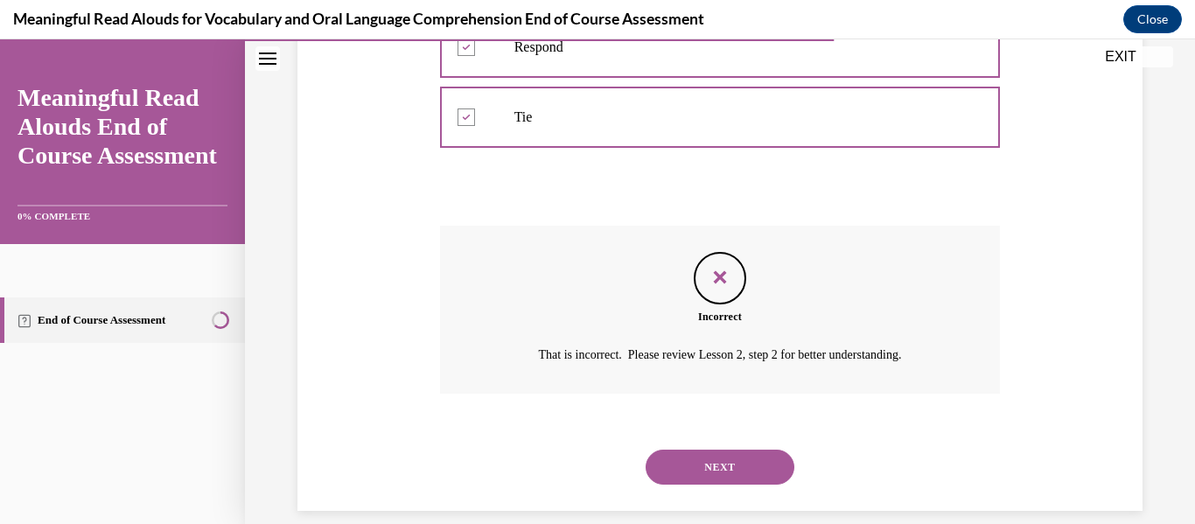
scroll to position [737, 0]
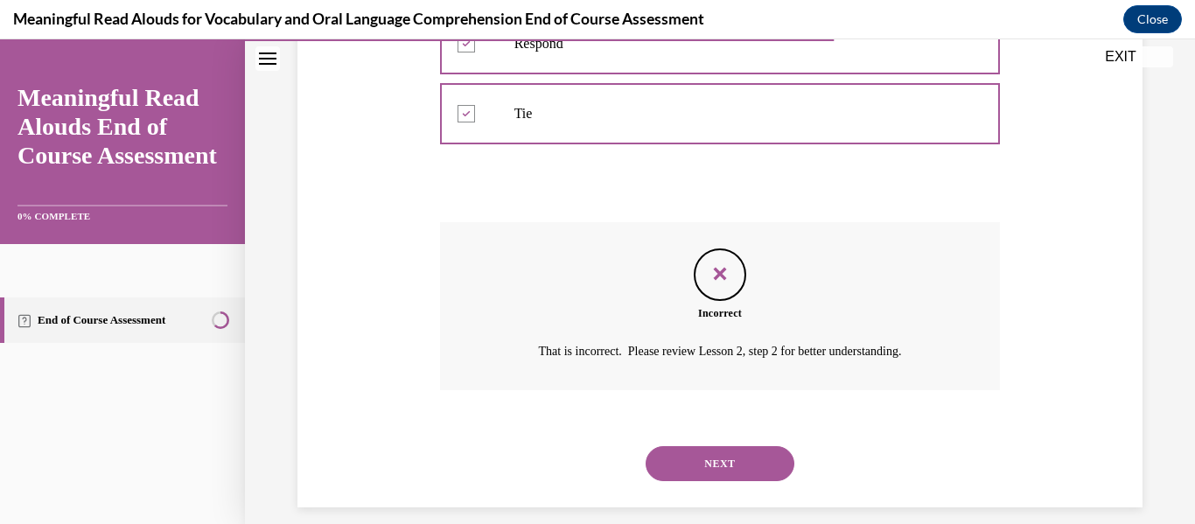
click at [744, 461] on button "NEXT" at bounding box center [720, 463] width 149 height 35
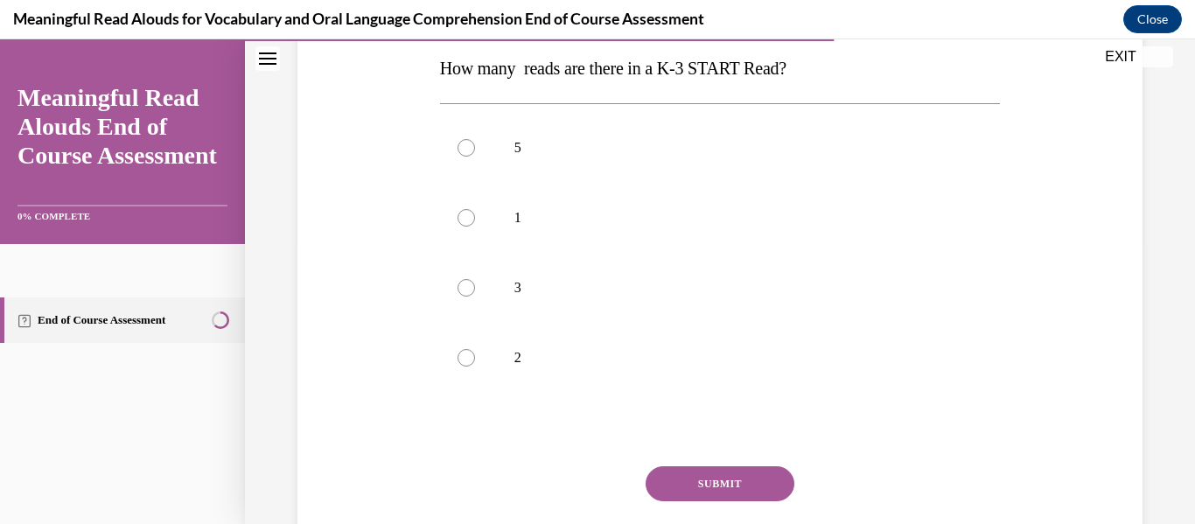
scroll to position [283, 0]
click at [466, 293] on div at bounding box center [466, 286] width 17 height 17
click at [466, 293] on input "3" at bounding box center [466, 286] width 17 height 17
radio input "true"
click at [720, 474] on button "SUBMIT" at bounding box center [720, 482] width 149 height 35
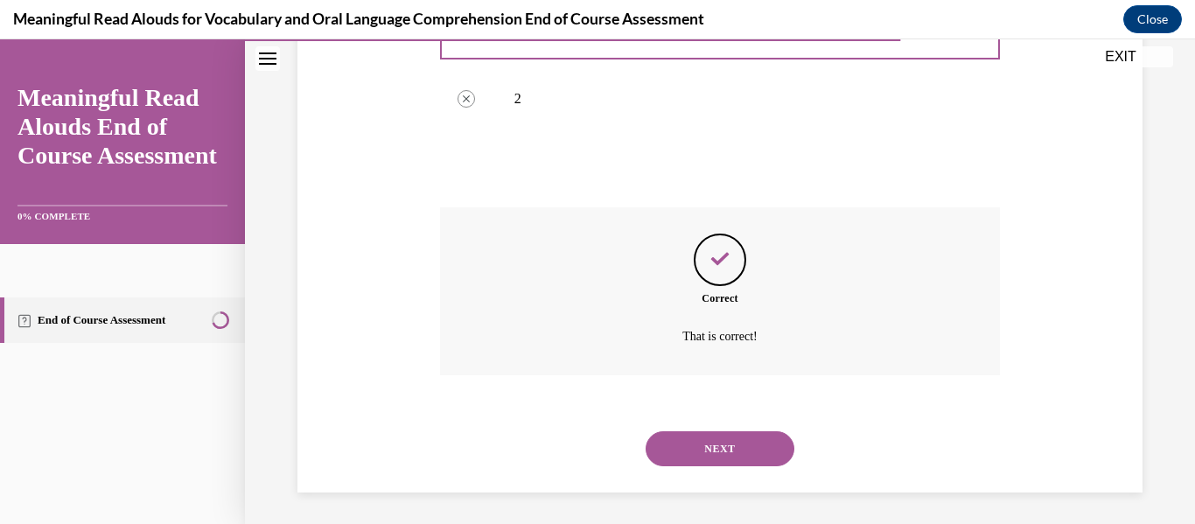
scroll to position [541, 0]
click at [716, 433] on button "NEXT" at bounding box center [720, 448] width 149 height 35
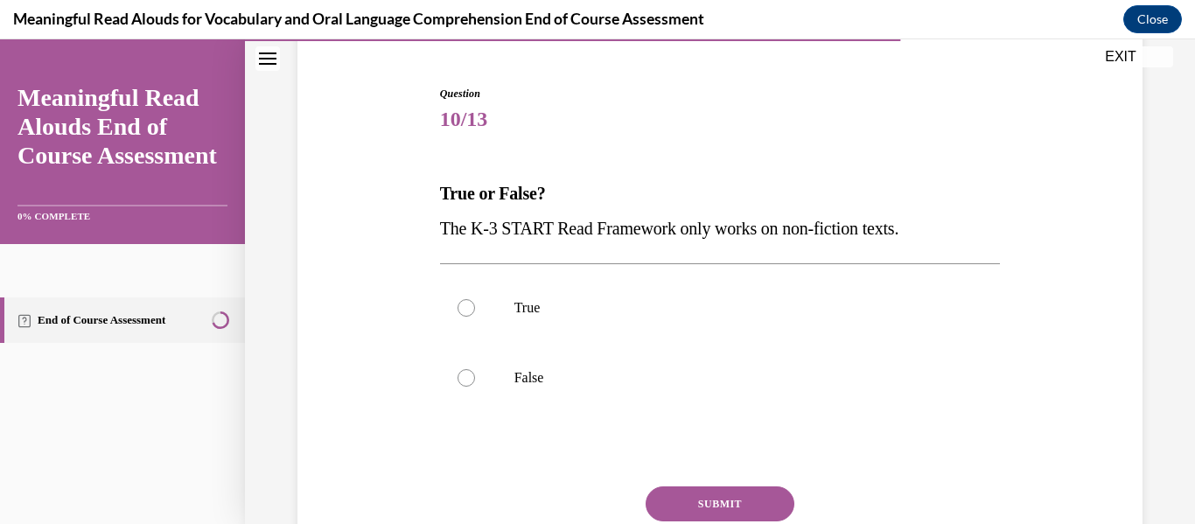
scroll to position [165, 0]
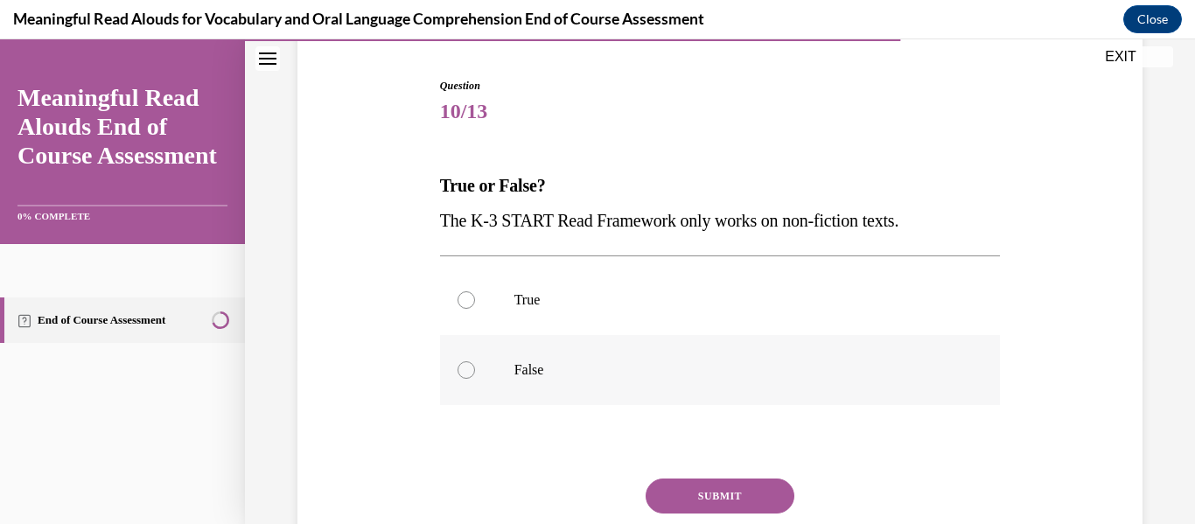
click at [461, 369] on div at bounding box center [466, 369] width 17 height 17
click at [461, 369] on input "False" at bounding box center [466, 369] width 17 height 17
radio input "true"
click at [740, 486] on button "SUBMIT" at bounding box center [720, 496] width 149 height 35
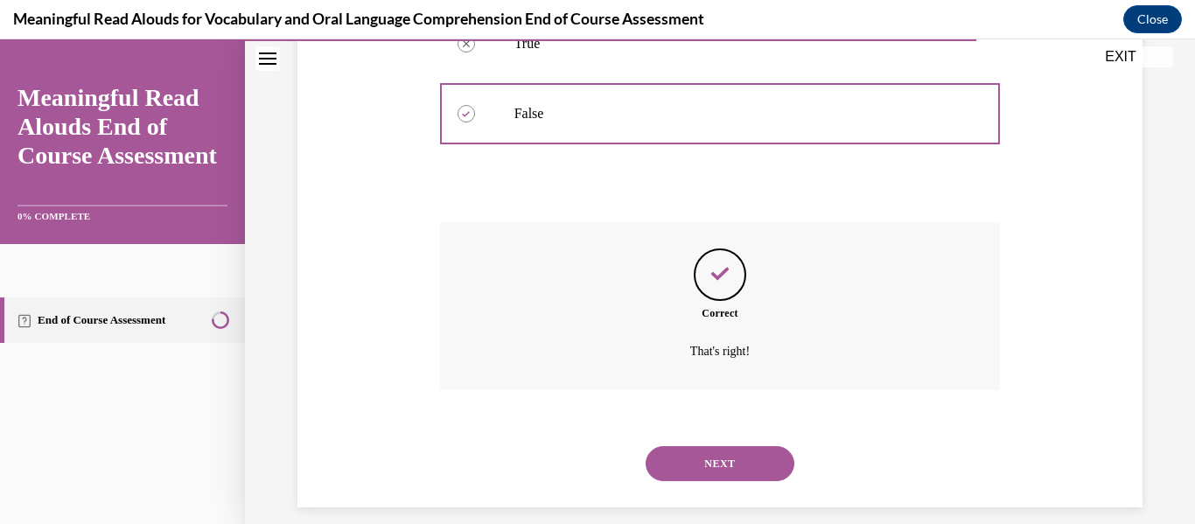
scroll to position [430, 0]
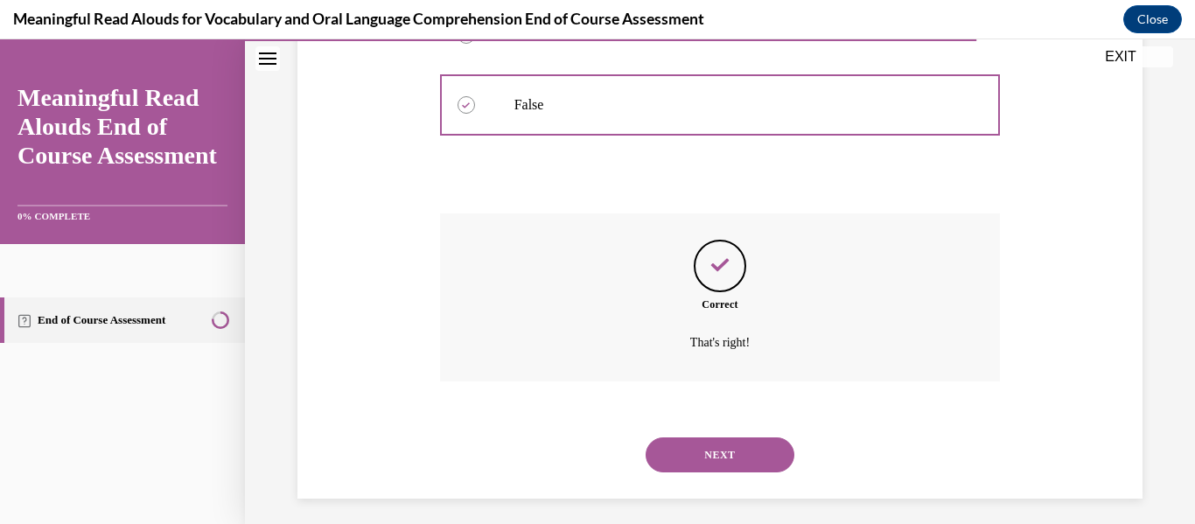
click at [725, 455] on button "NEXT" at bounding box center [720, 454] width 149 height 35
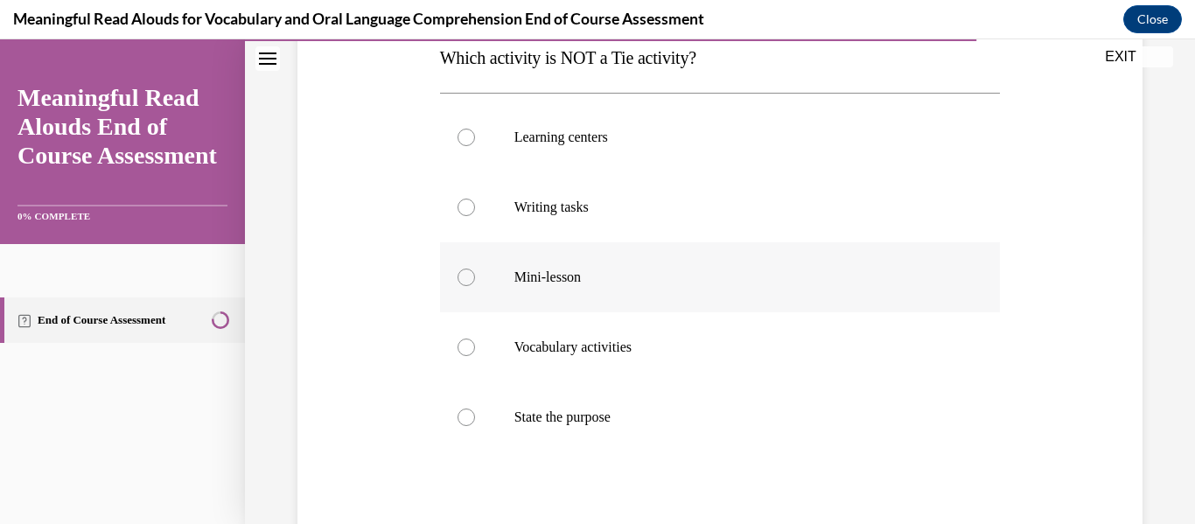
scroll to position [292, 0]
click at [464, 416] on div at bounding box center [466, 417] width 17 height 17
click at [464, 416] on input "State the purpose" at bounding box center [466, 417] width 17 height 17
radio input "true"
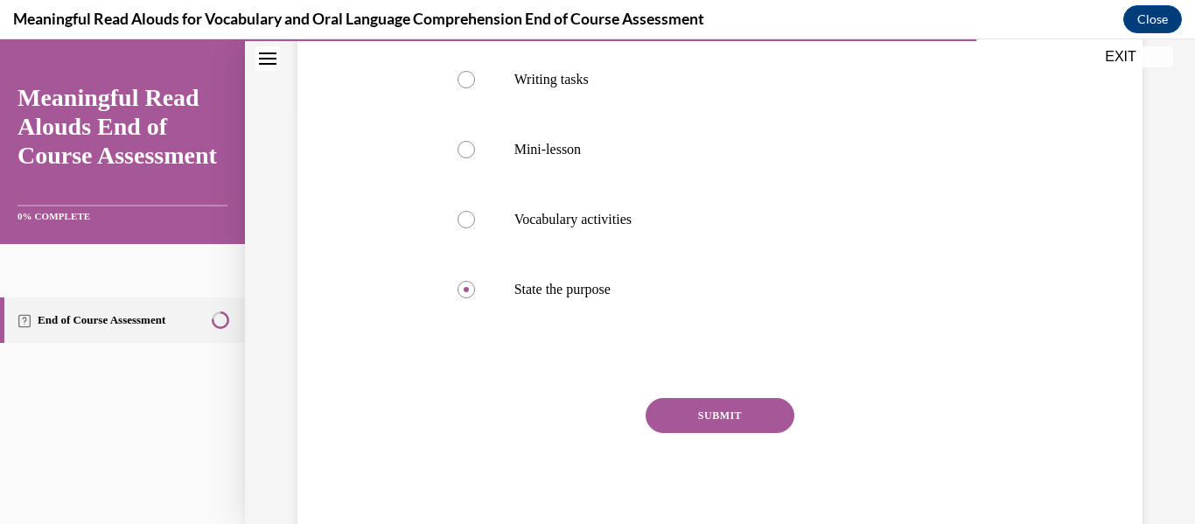
click at [716, 409] on button "SUBMIT" at bounding box center [720, 415] width 149 height 35
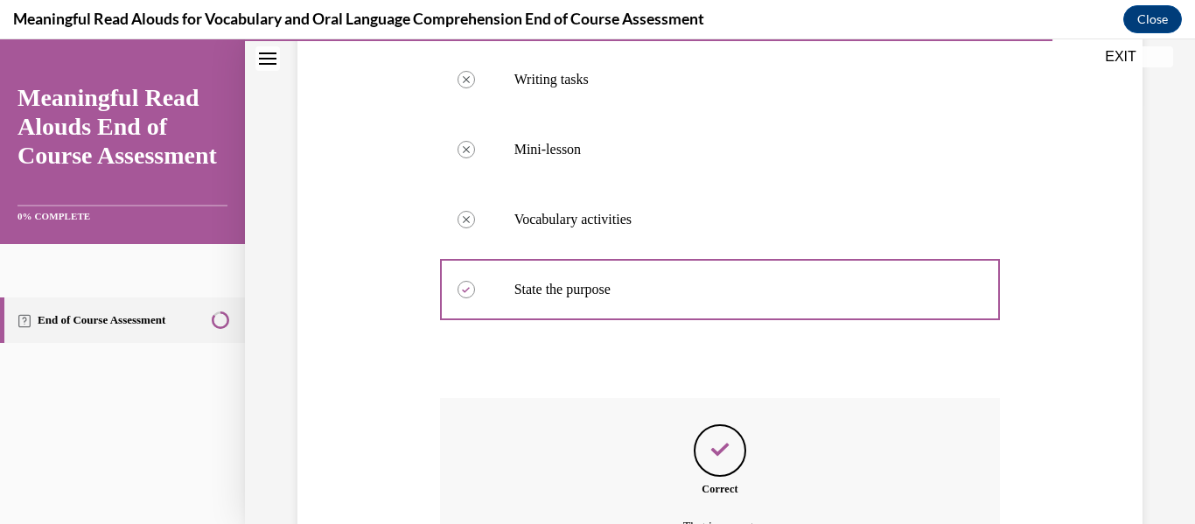
scroll to position [615, 0]
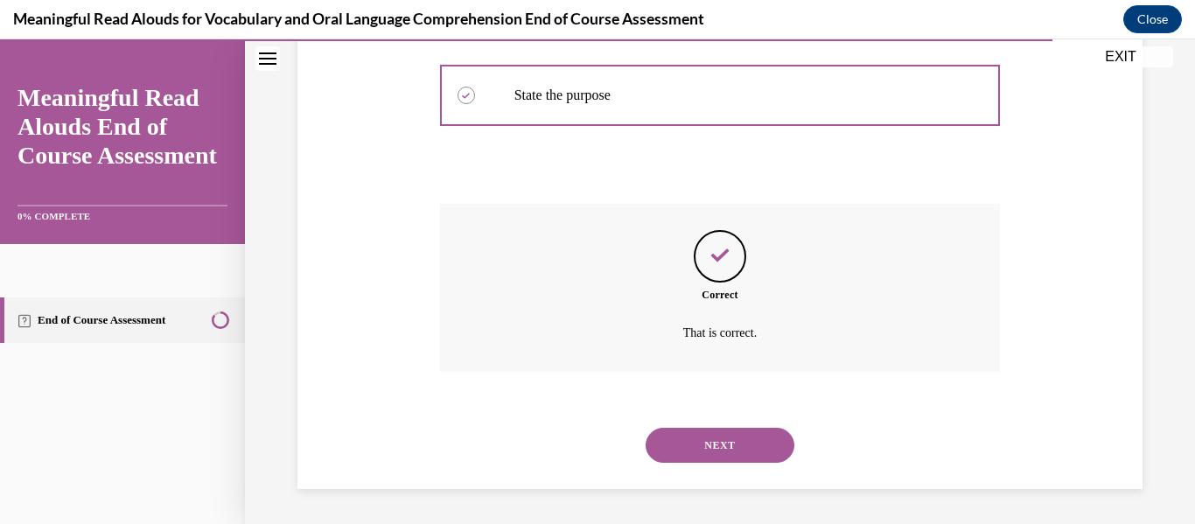
click at [716, 450] on button "NEXT" at bounding box center [720, 445] width 149 height 35
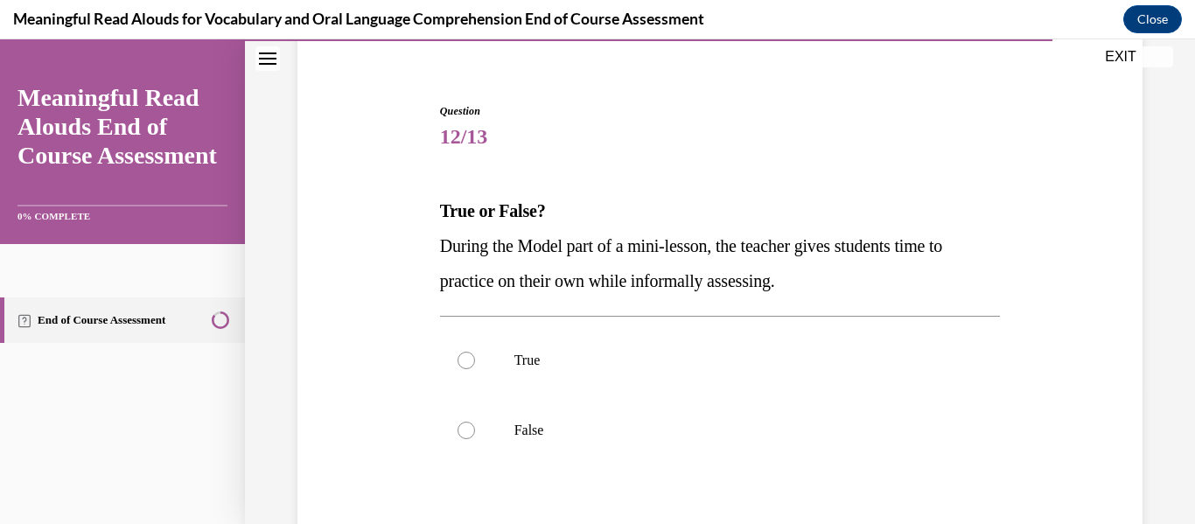
scroll to position [143, 0]
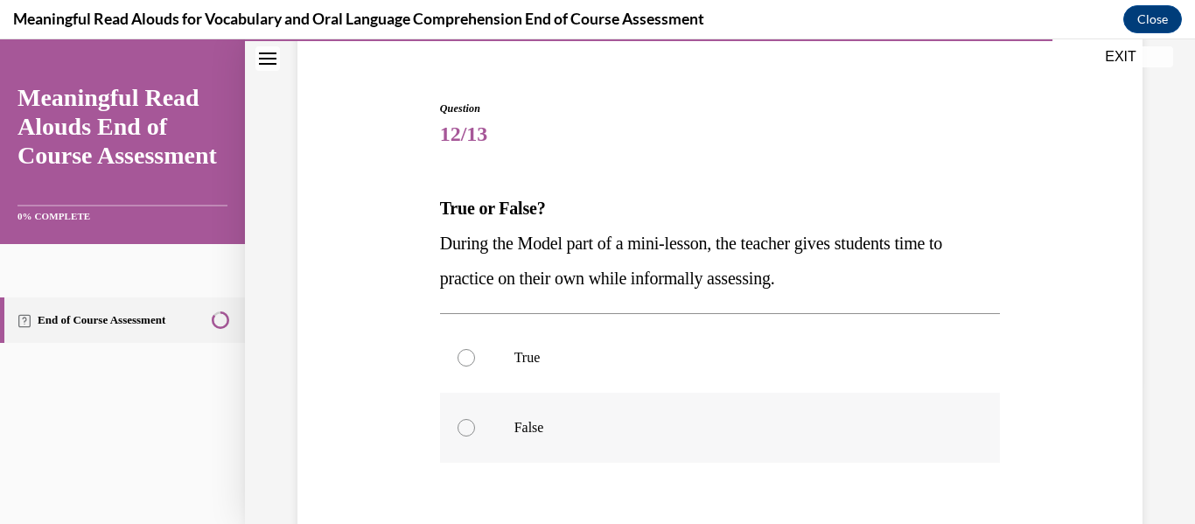
click at [465, 430] on div at bounding box center [466, 427] width 17 height 17
click at [465, 430] on input "False" at bounding box center [466, 427] width 17 height 17
radio input "true"
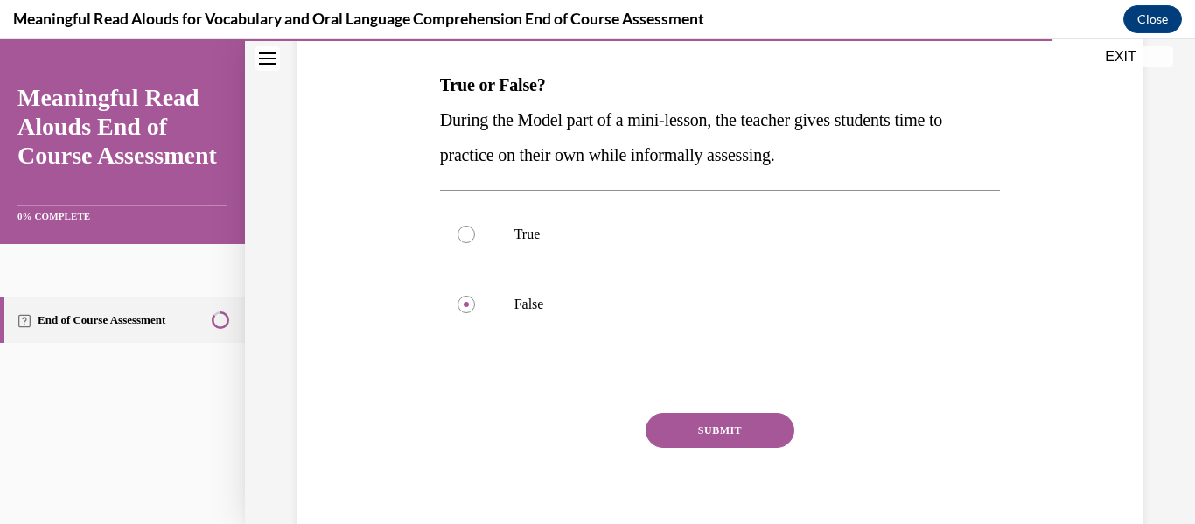
scroll to position [281, 0]
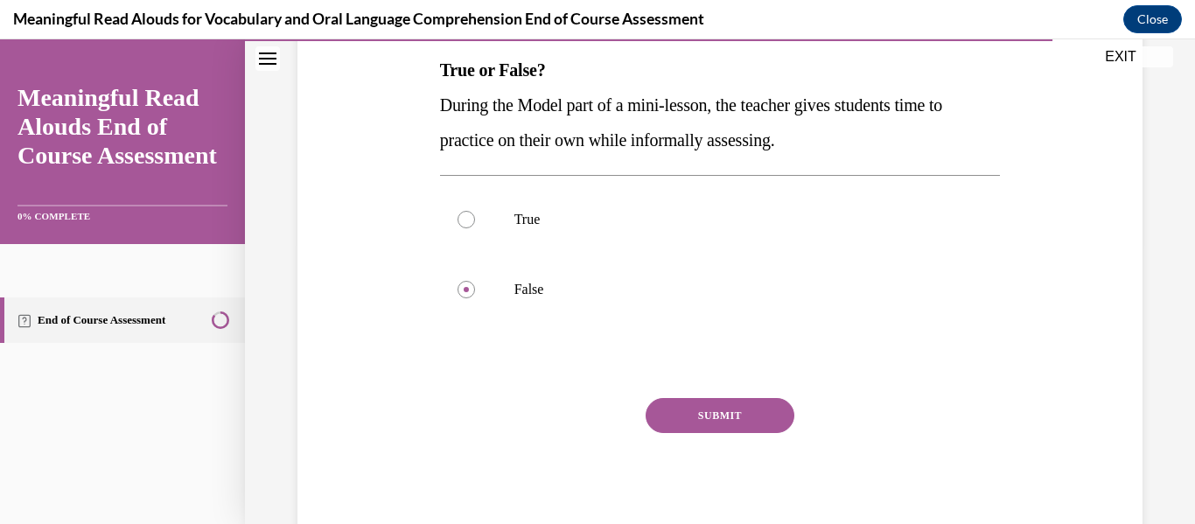
click at [714, 423] on button "SUBMIT" at bounding box center [720, 415] width 149 height 35
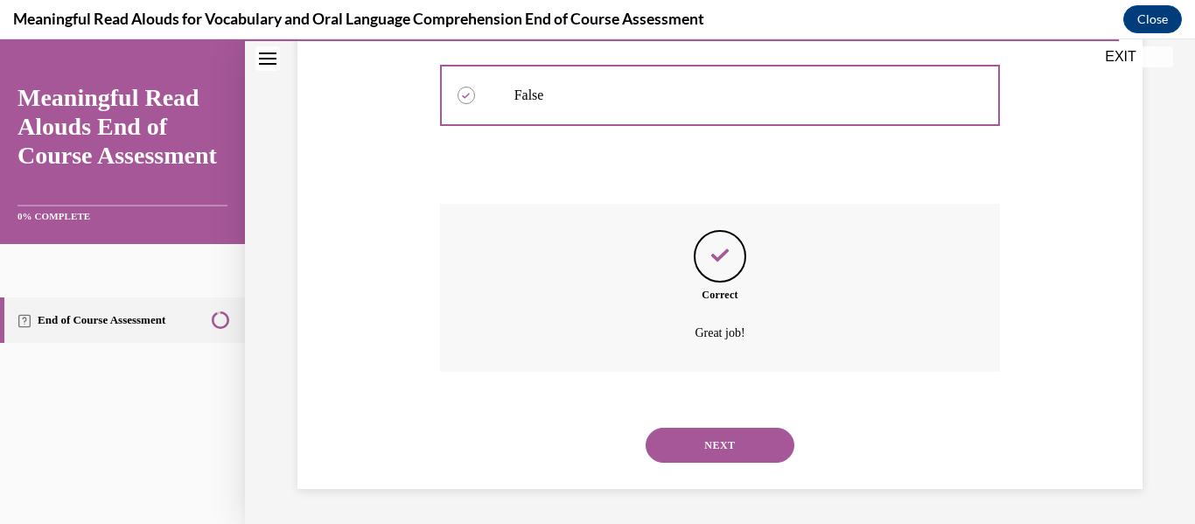
scroll to position [475, 0]
click at [716, 439] on button "NEXT" at bounding box center [720, 445] width 149 height 35
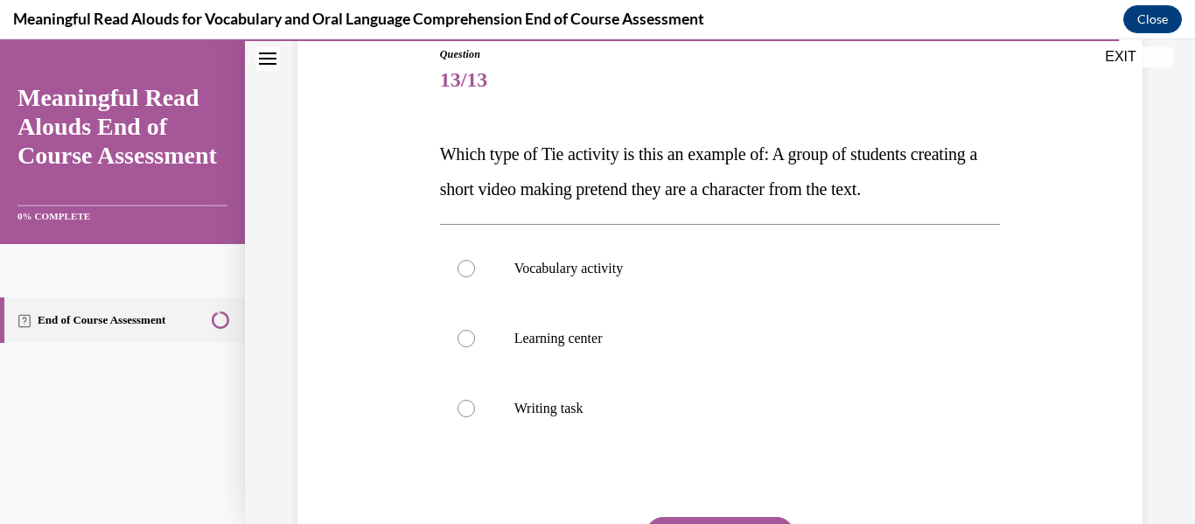
scroll to position [199, 0]
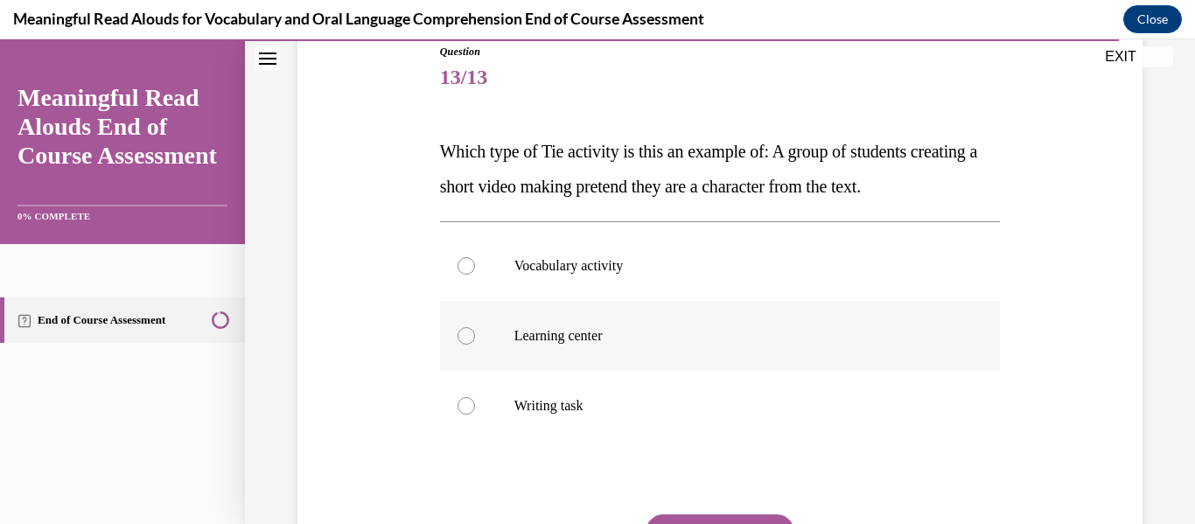
click at [469, 339] on div at bounding box center [466, 335] width 17 height 17
click at [469, 339] on input "Learning center" at bounding box center [466, 335] width 17 height 17
radio input "true"
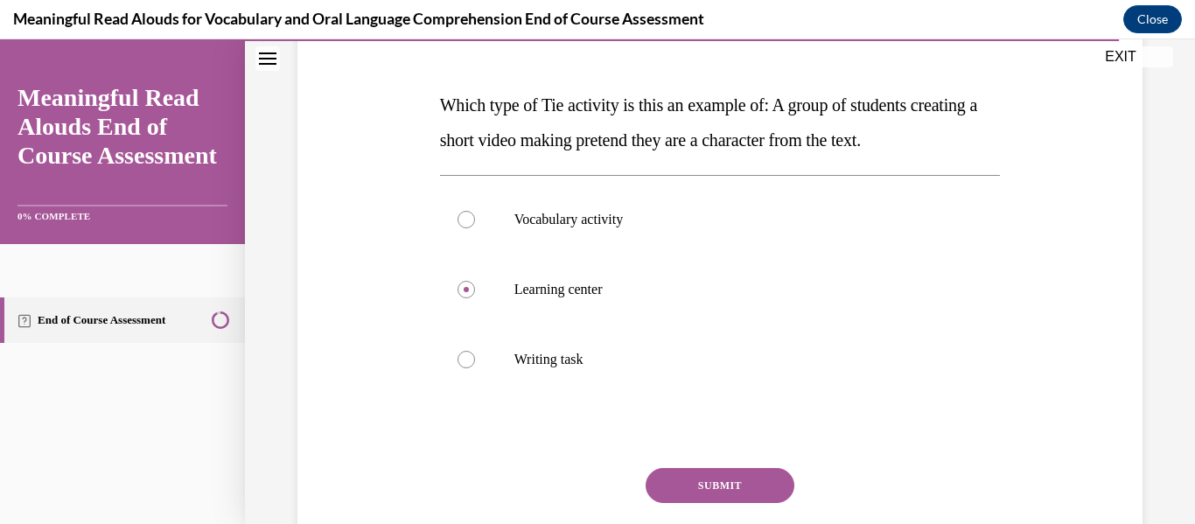
scroll to position [316, 0]
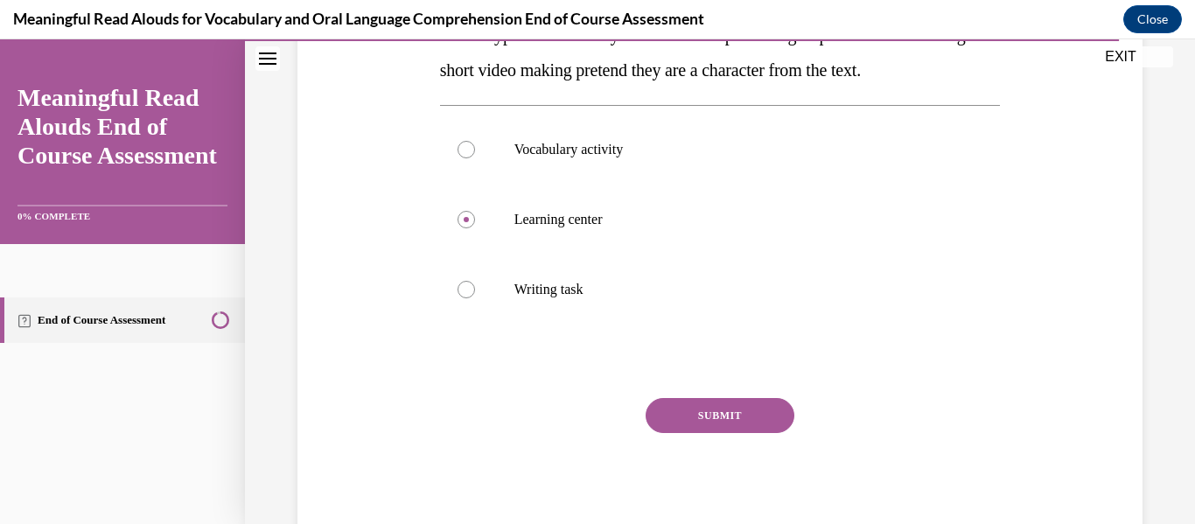
click at [725, 412] on button "SUBMIT" at bounding box center [720, 415] width 149 height 35
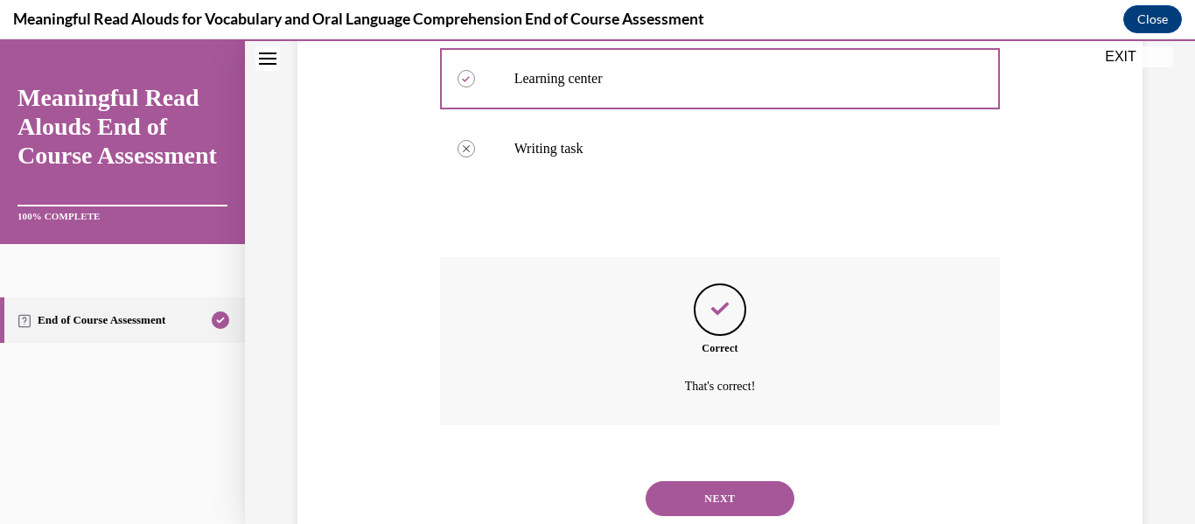
scroll to position [510, 0]
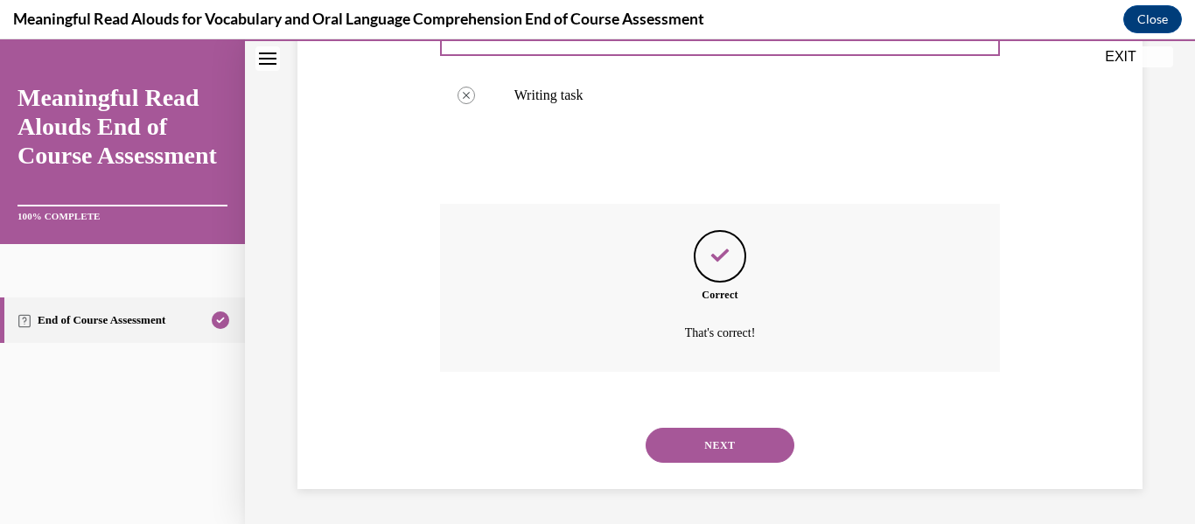
click at [723, 438] on button "NEXT" at bounding box center [720, 445] width 149 height 35
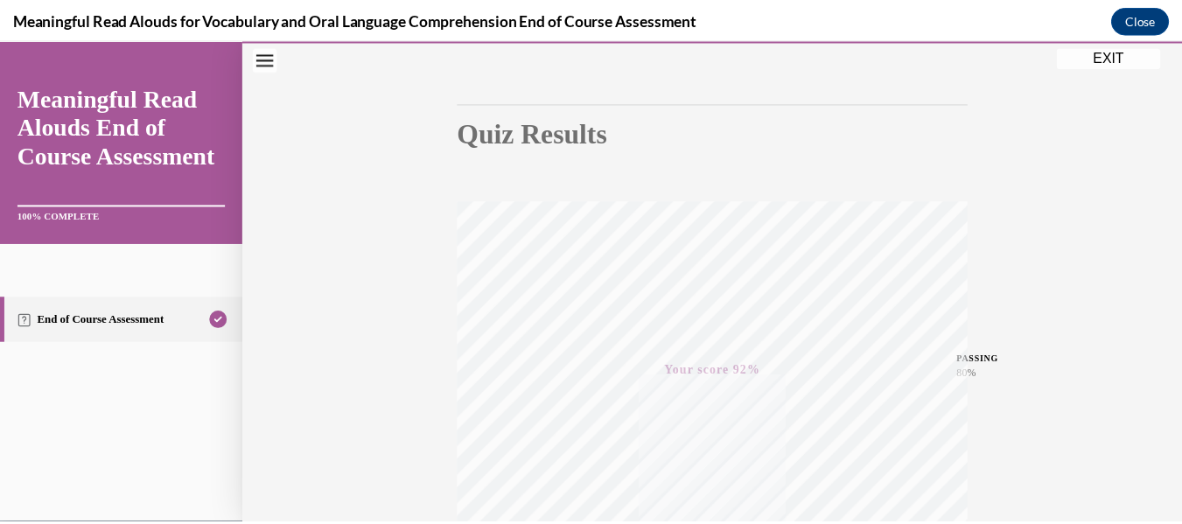
scroll to position [0, 0]
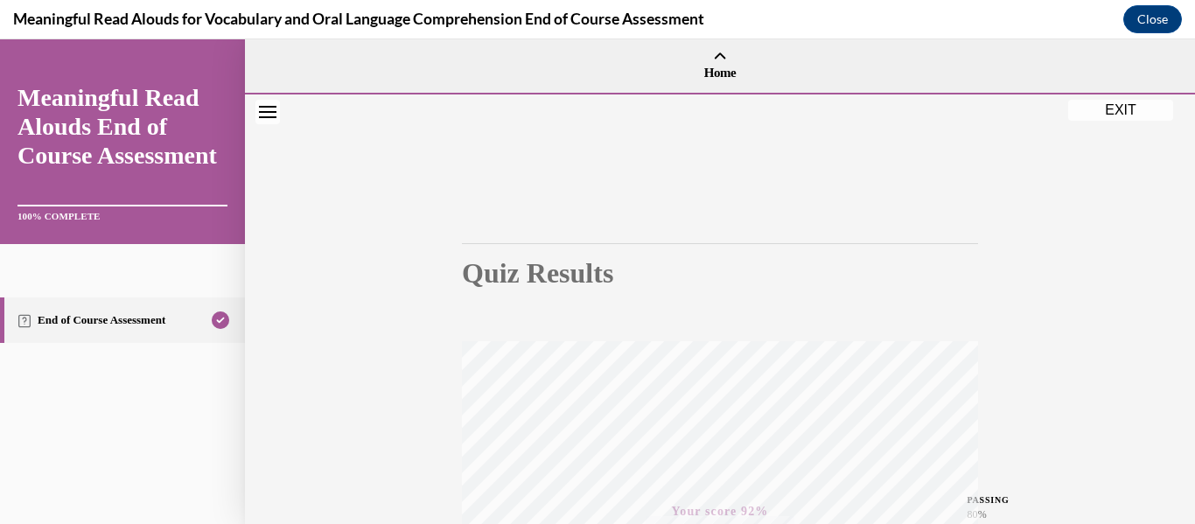
click at [1127, 104] on button "EXIT" at bounding box center [1120, 110] width 105 height 21
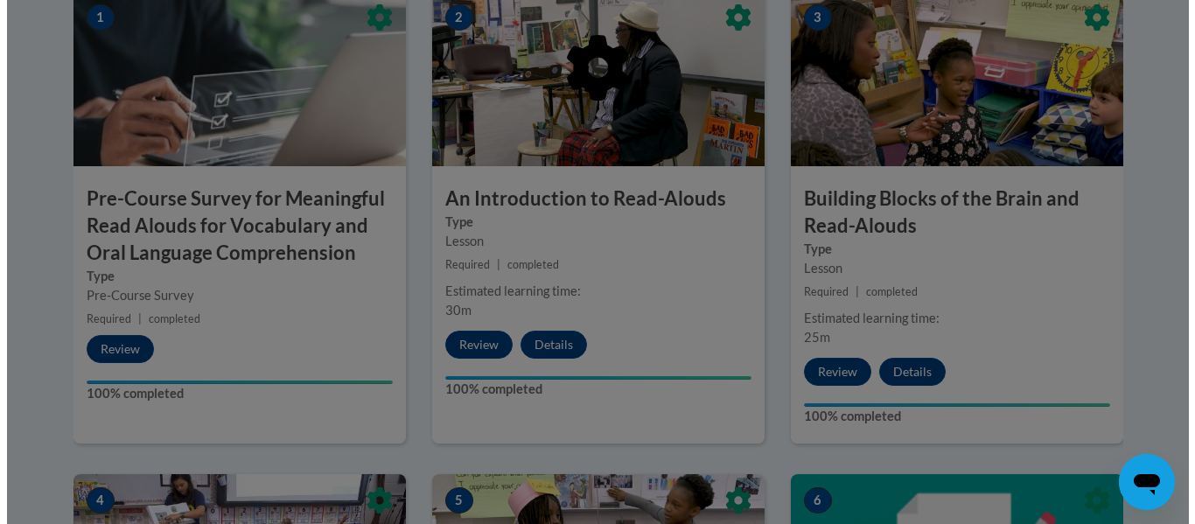
scroll to position [482, 0]
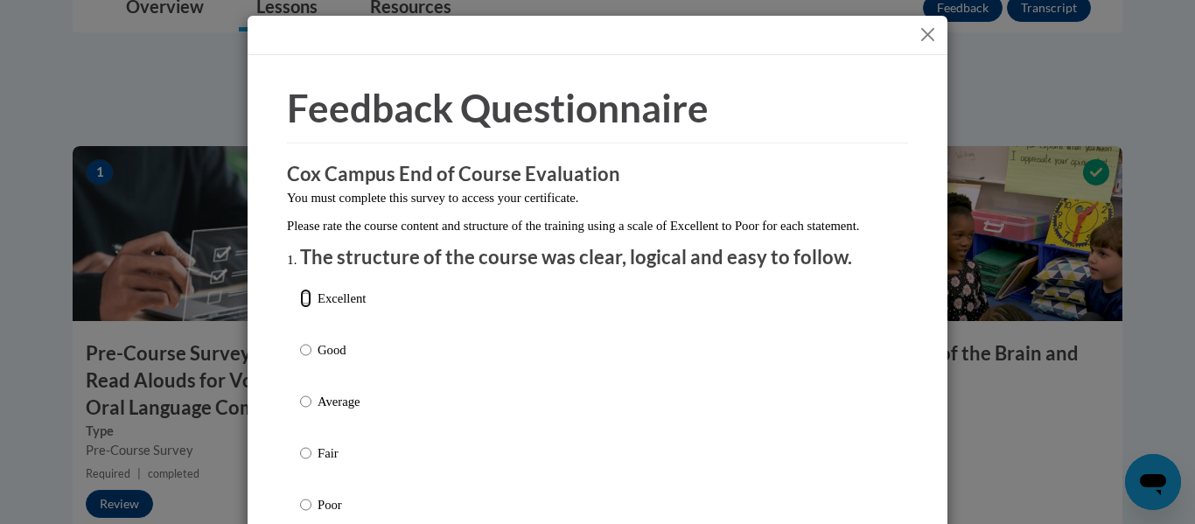
click at [302, 308] on input "Excellent" at bounding box center [305, 298] width 11 height 19
radio input "true"
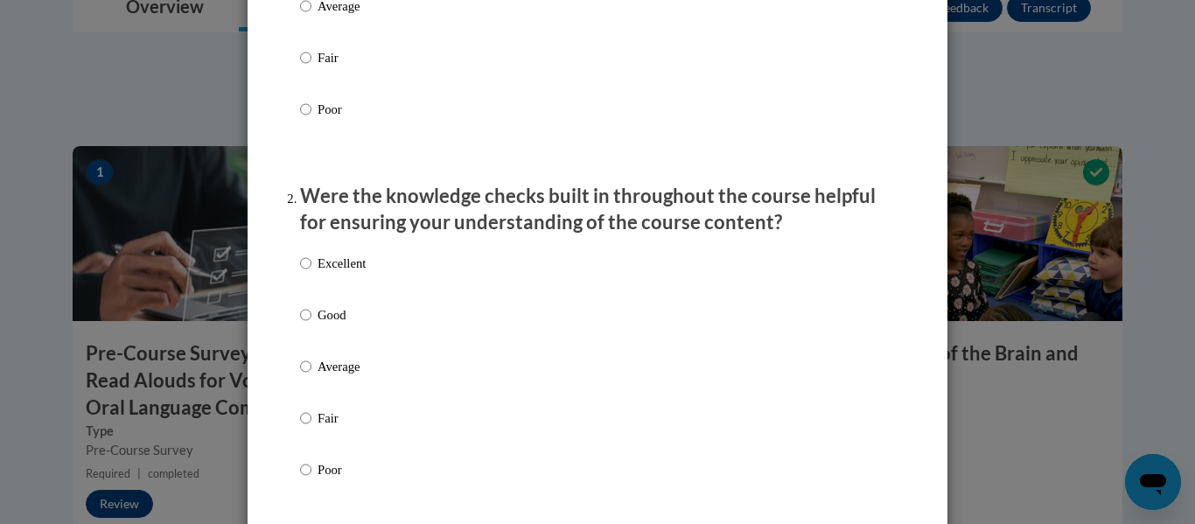
scroll to position [396, 0]
click at [300, 272] on input "Excellent" at bounding box center [305, 262] width 11 height 19
radio input "true"
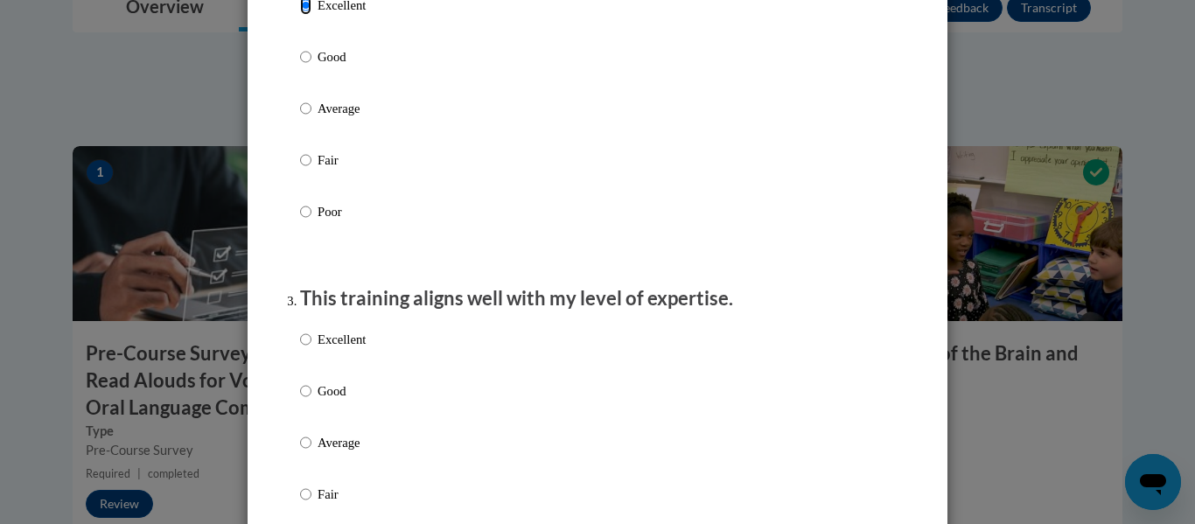
scroll to position [654, 0]
click at [300, 348] on input "Excellent" at bounding box center [305, 338] width 11 height 19
radio input "true"
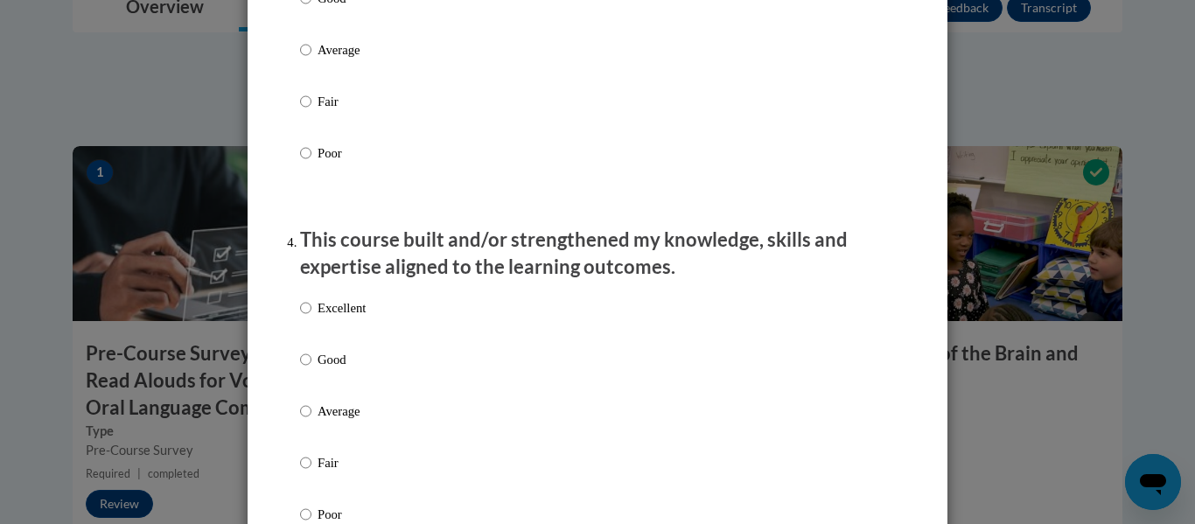
scroll to position [1050, 0]
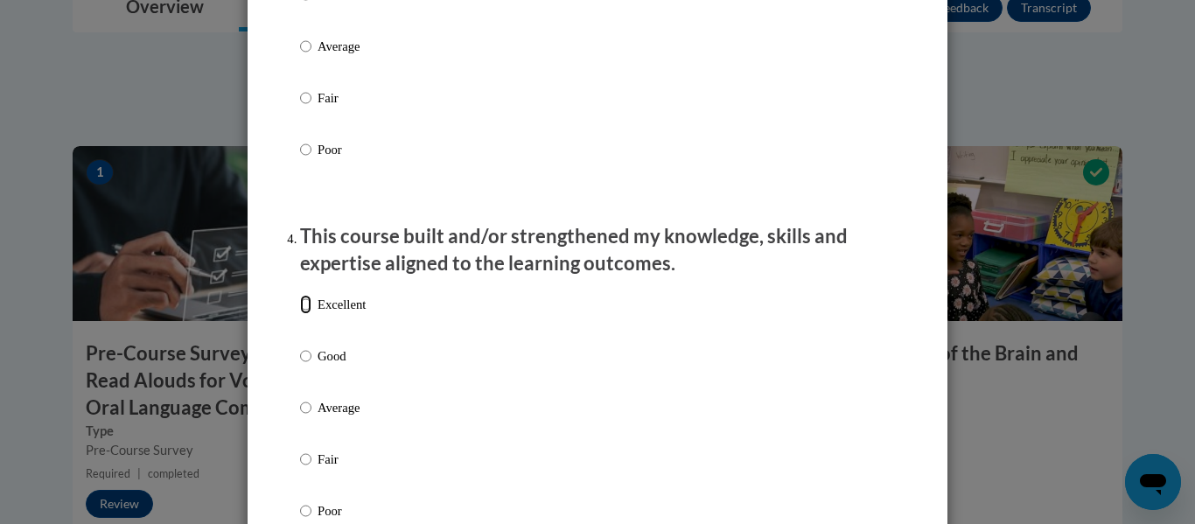
click at [300, 314] on input "Excellent" at bounding box center [305, 304] width 11 height 19
radio input "true"
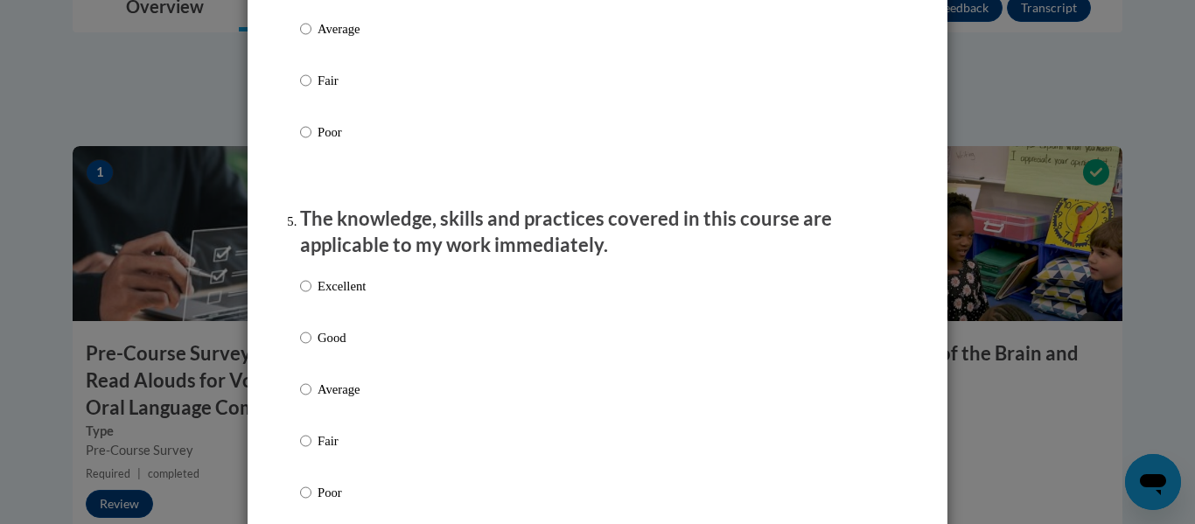
scroll to position [1429, 0]
click at [300, 295] on input "Excellent" at bounding box center [305, 285] width 11 height 19
radio input "true"
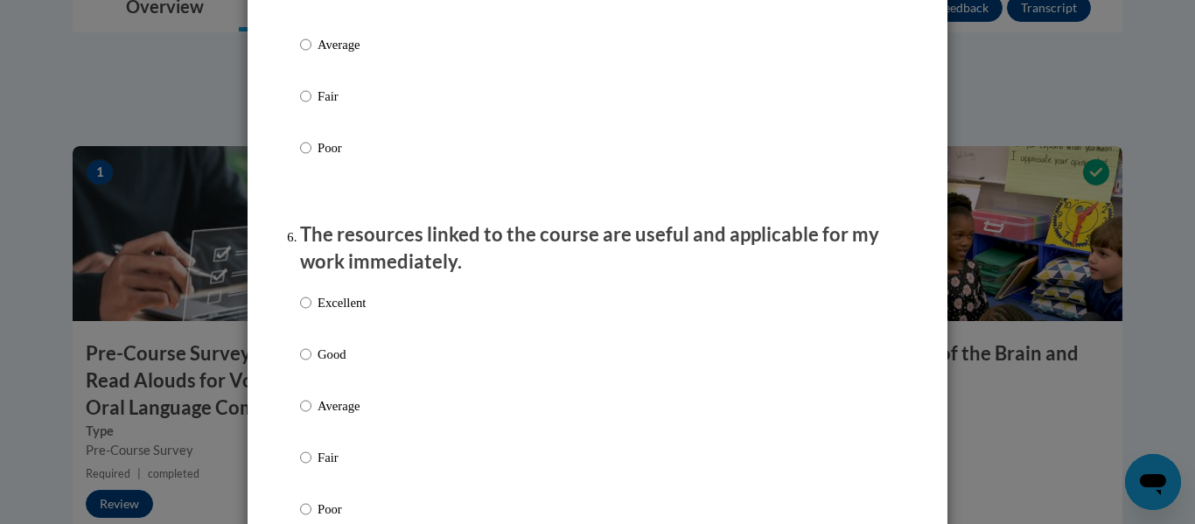
scroll to position [1785, 0]
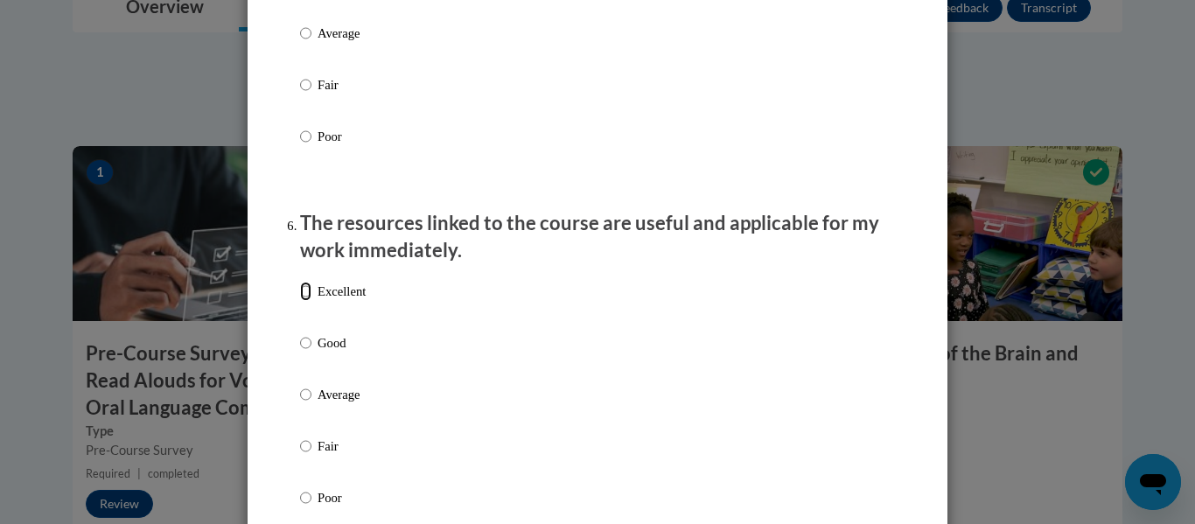
click at [300, 301] on input "Excellent" at bounding box center [305, 291] width 11 height 19
radio input "true"
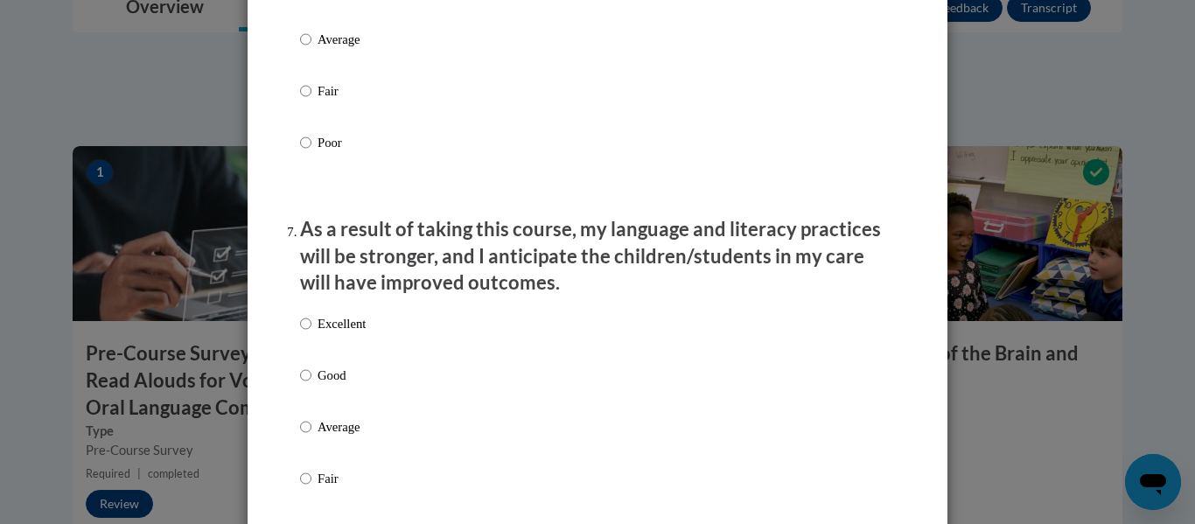
scroll to position [2141, 0]
click at [300, 332] on input "Excellent" at bounding box center [305, 322] width 11 height 19
radio input "true"
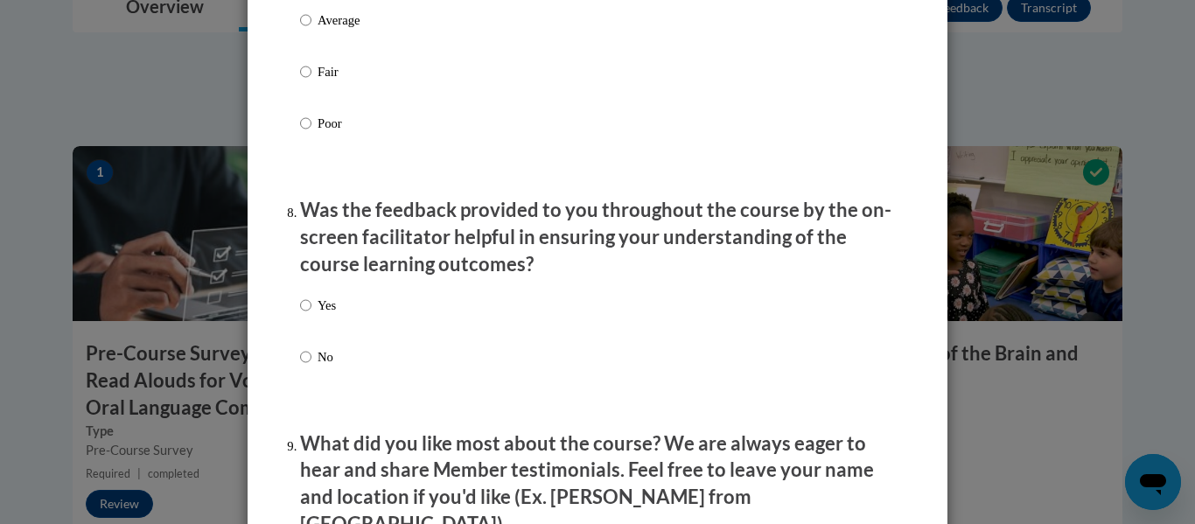
scroll to position [2547, 0]
click at [301, 314] on input "Yes" at bounding box center [305, 304] width 11 height 19
radio input "true"
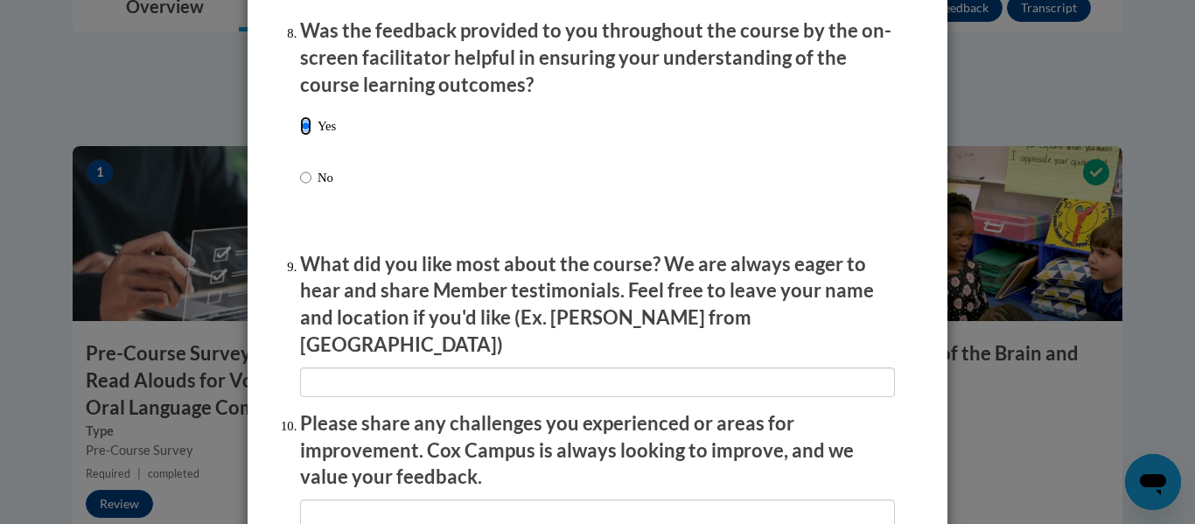
scroll to position [2727, 0]
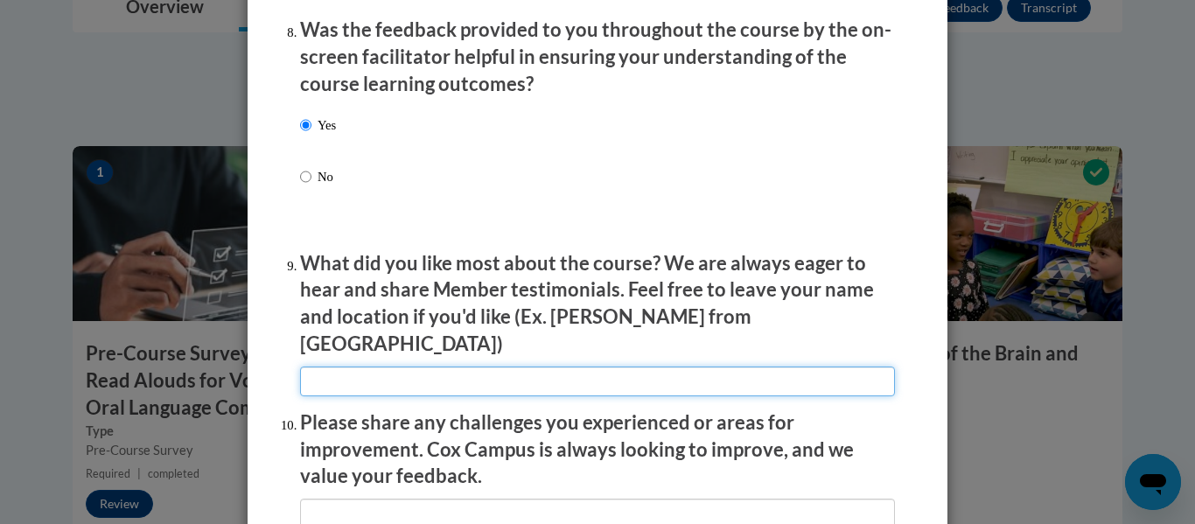
click at [411, 372] on input "textbox" at bounding box center [597, 382] width 595 height 30
type input "examples"
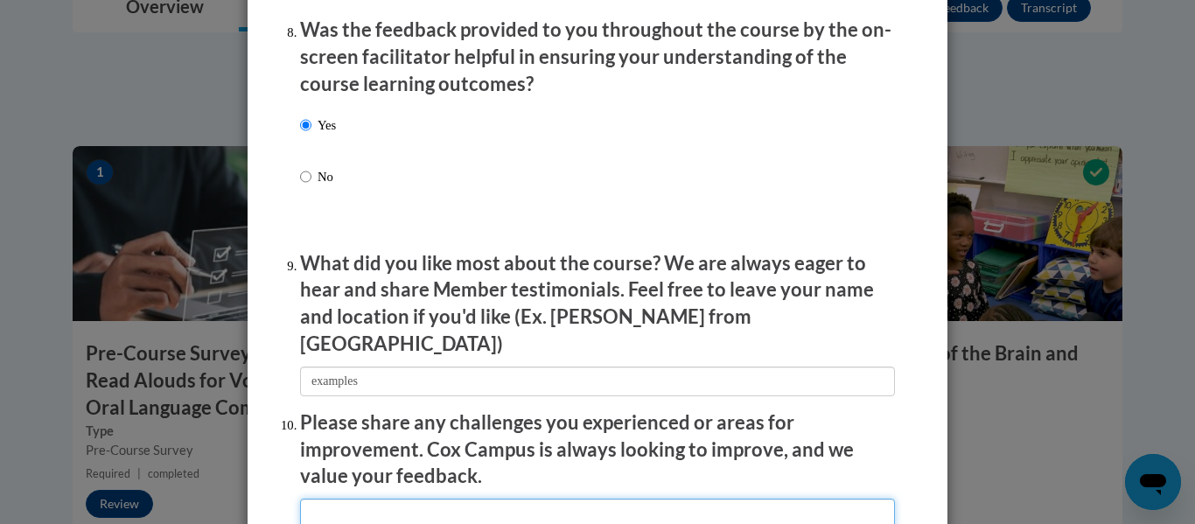
click at [369, 499] on input "textbox" at bounding box center [597, 514] width 595 height 30
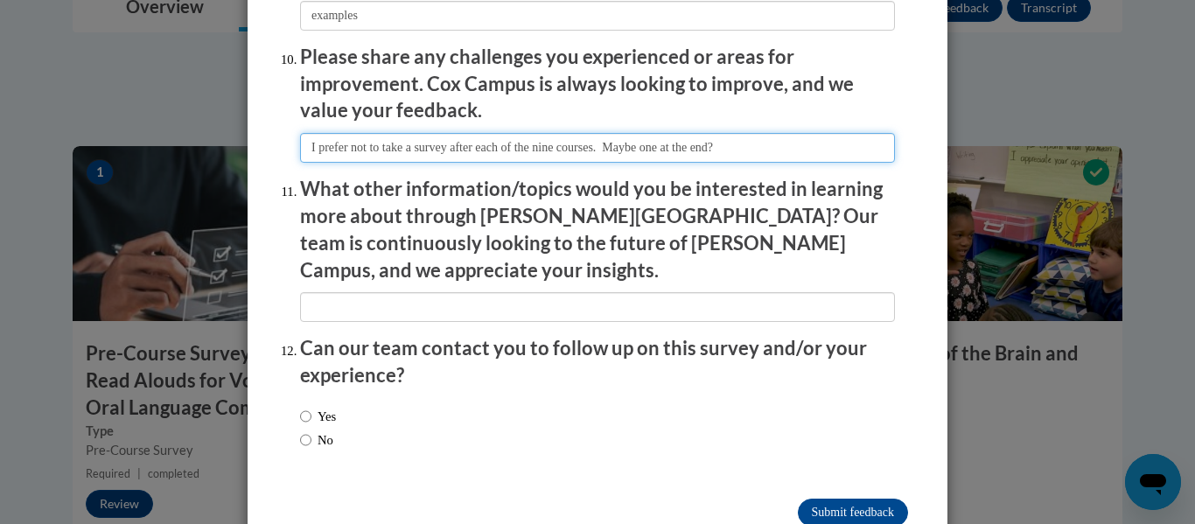
scroll to position [3099, 0]
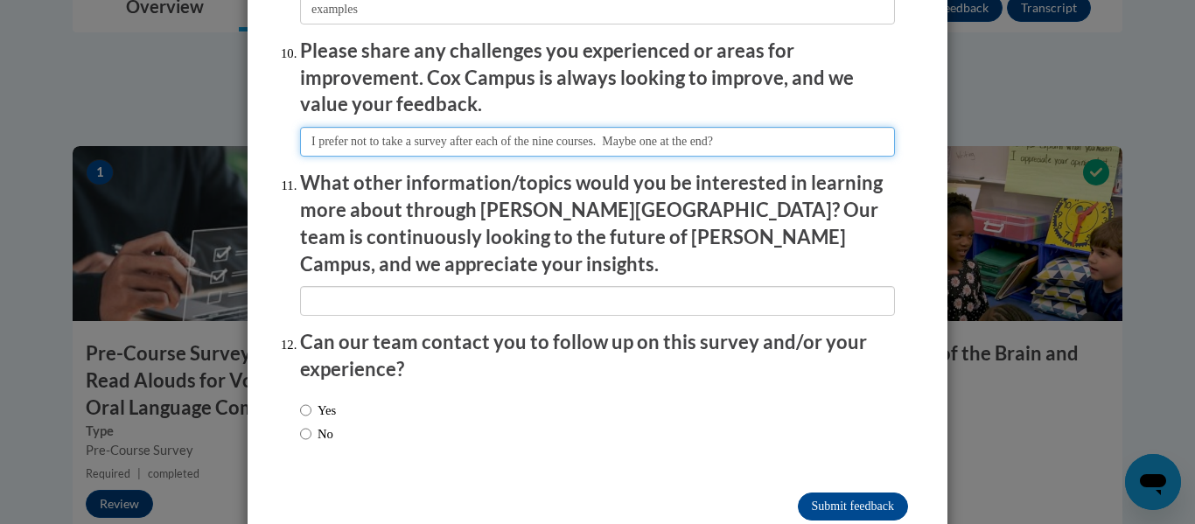
type input "I prefer not to take a survey after each of the nine courses. Maybe one at the …"
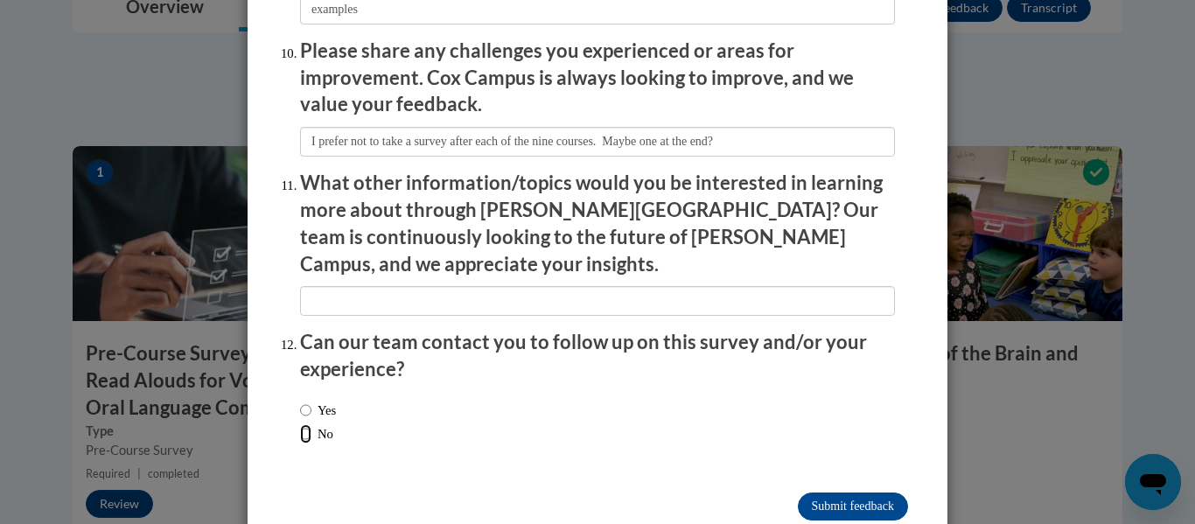
click at [300, 424] on input "No" at bounding box center [305, 433] width 11 height 19
radio input "true"
click at [851, 493] on input "Submit feedback" at bounding box center [853, 507] width 110 height 28
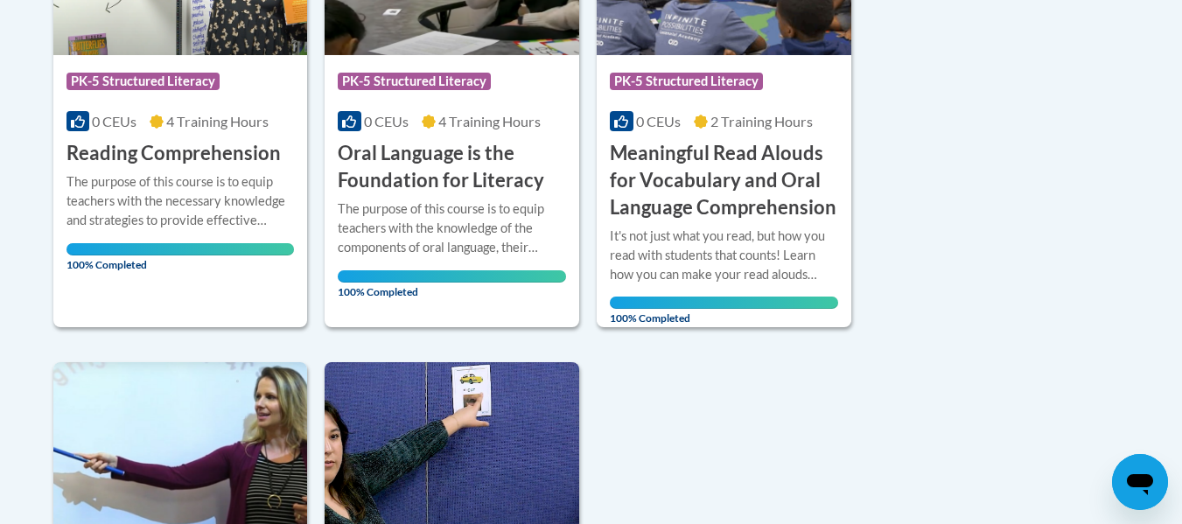
scroll to position [570, 0]
